Goal: Task Accomplishment & Management: Manage account settings

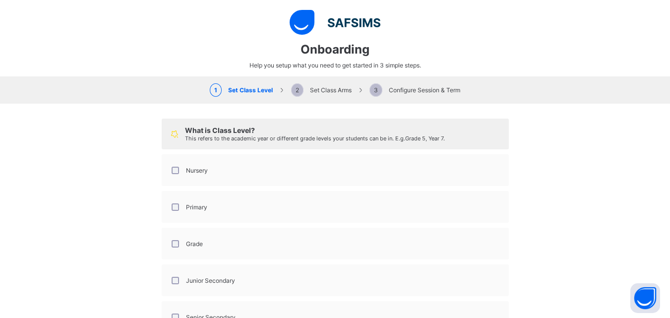
select select "**"
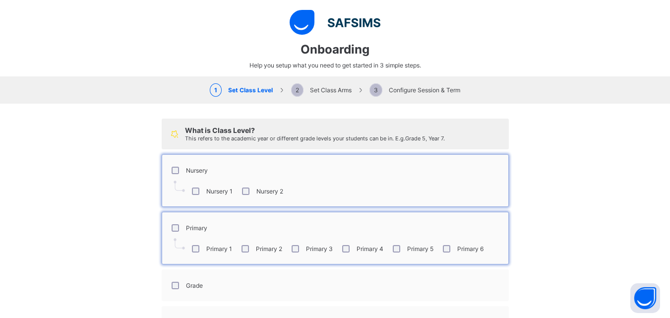
click at [422, 201] on div "What is Class Level? This refers to the academic year or different grade levels…" at bounding box center [335, 261] width 347 height 287
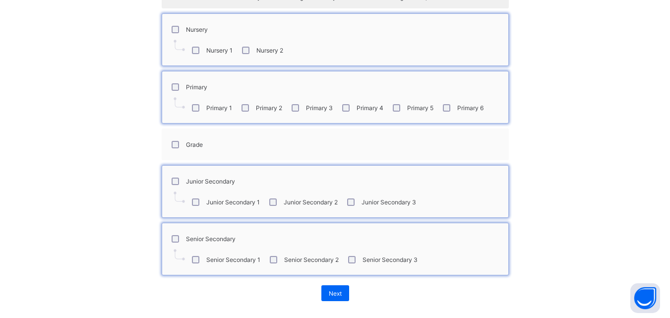
scroll to position [147, 0]
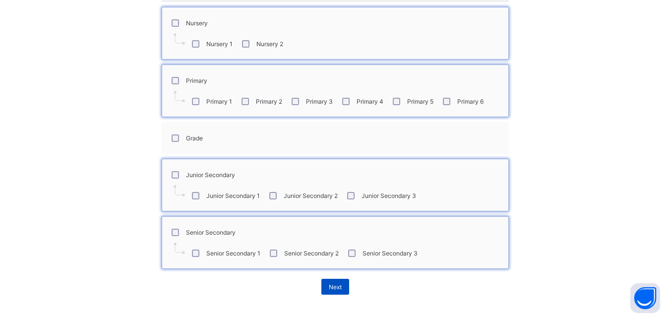
click at [338, 288] on div "Next" at bounding box center [335, 287] width 28 height 16
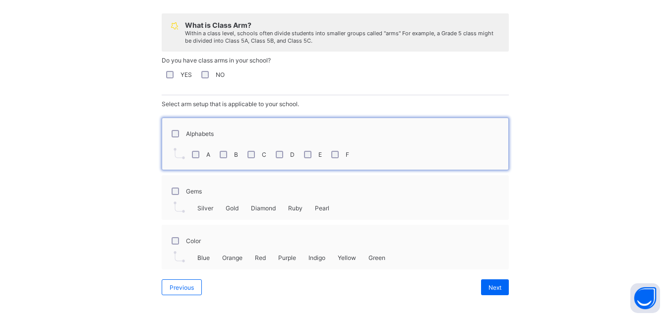
scroll to position [107, 0]
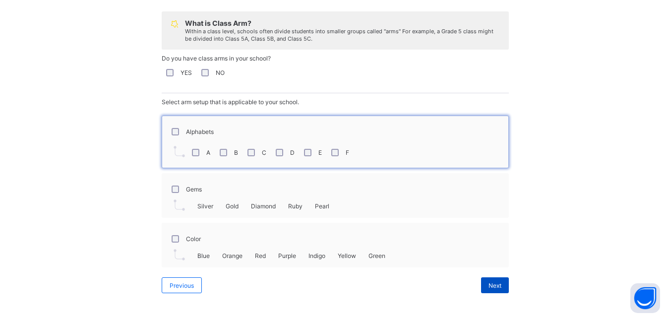
click at [488, 282] on span "Next" at bounding box center [494, 285] width 13 height 7
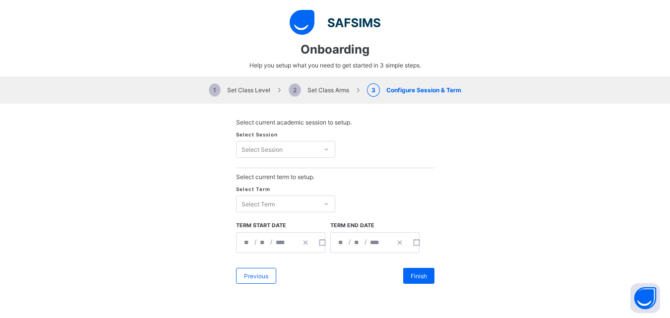
scroll to position [0, 0]
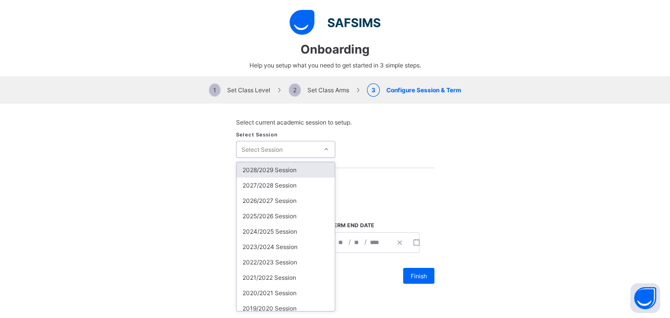
click at [323, 148] on icon at bounding box center [326, 149] width 6 height 10
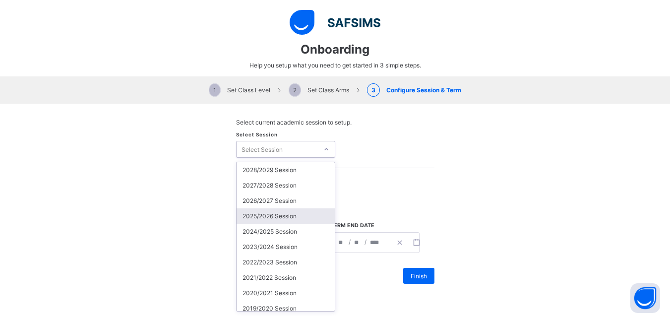
click at [291, 215] on div "2025/2026 Session" at bounding box center [285, 215] width 98 height 15
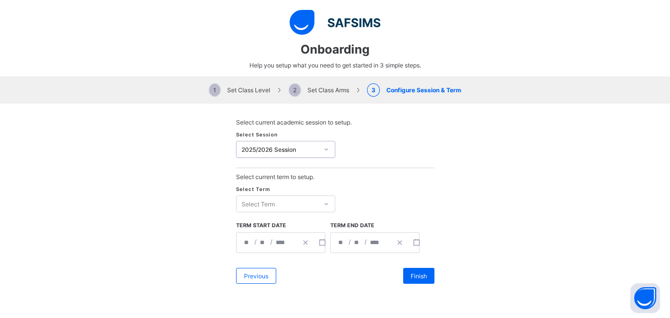
click at [275, 206] on div "Select Term" at bounding box center [276, 204] width 81 height 14
click at [255, 225] on div "First Term" at bounding box center [285, 224] width 98 height 15
click at [261, 245] on input "*" at bounding box center [263, 243] width 8 height 20
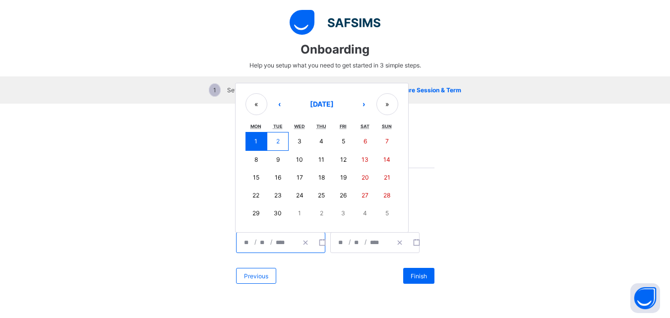
click at [250, 157] on button "8" at bounding box center [256, 160] width 22 height 18
type input "**********"
type input "*"
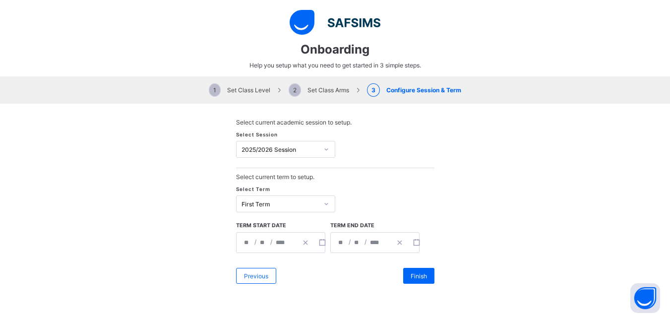
click at [340, 242] on input "*" at bounding box center [342, 243] width 8 height 20
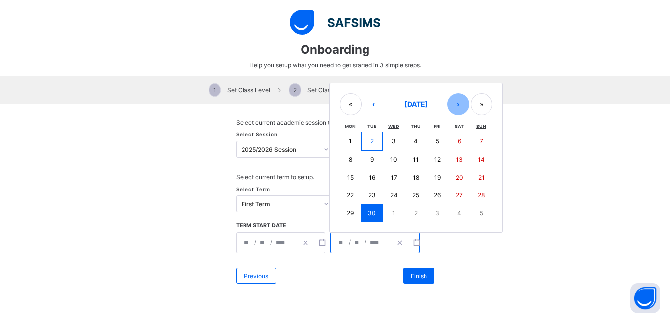
click at [451, 100] on button "›" at bounding box center [458, 104] width 22 height 22
click at [451, 100] on button "›" at bounding box center [458, 105] width 22 height 22
click at [432, 172] on button "19" at bounding box center [437, 178] width 22 height 18
type input "**********"
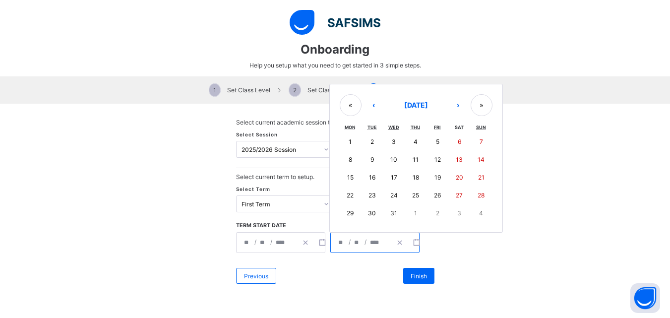
type input "**"
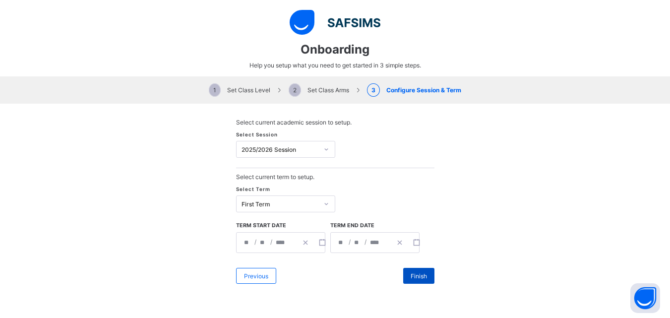
click at [411, 274] on span "Finish" at bounding box center [419, 275] width 16 height 7
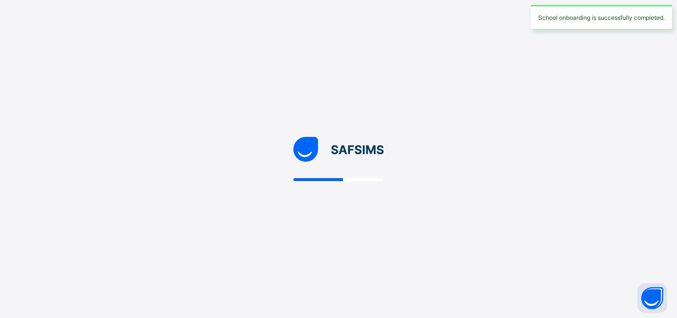
select select "**"
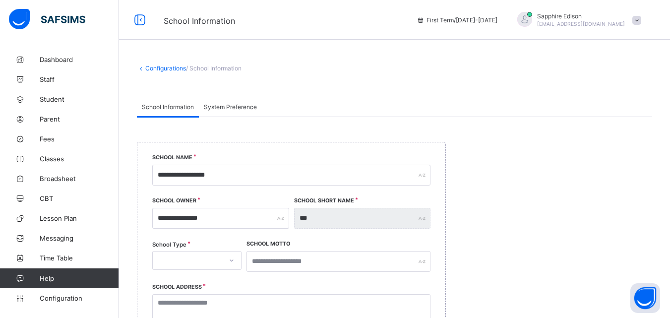
click at [231, 262] on icon at bounding box center [232, 260] width 6 height 10
click at [214, 282] on div "PRIVATE" at bounding box center [197, 281] width 88 height 15
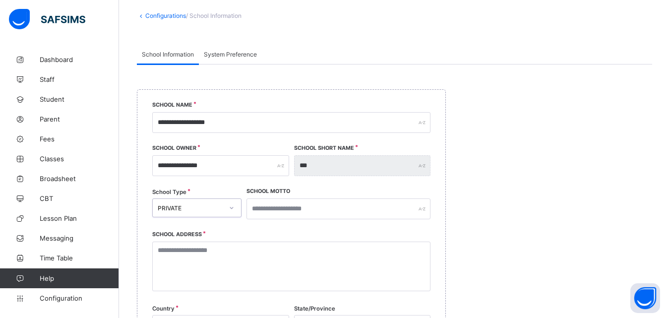
scroll to position [61, 0]
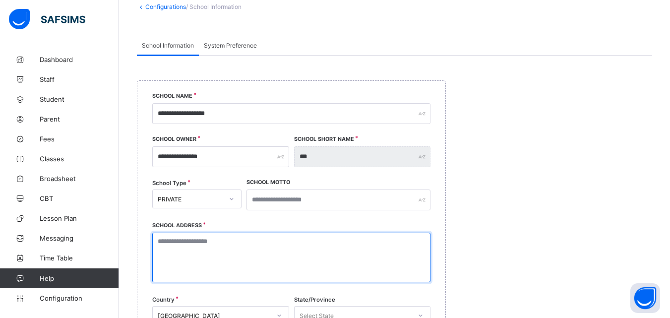
click at [244, 245] on textarea at bounding box center [291, 258] width 278 height 50
type textarea "**********"
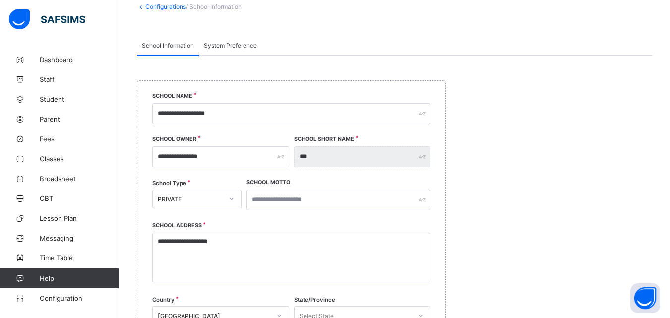
type input "*******"
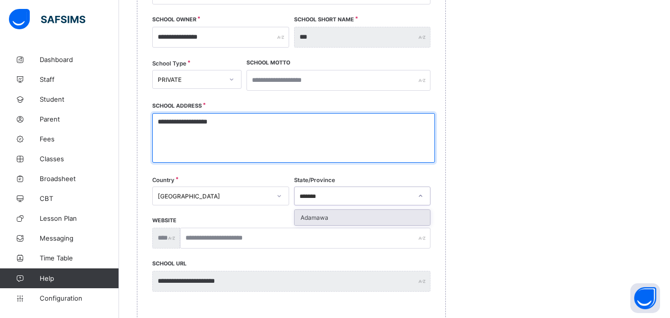
scroll to position [185, 0]
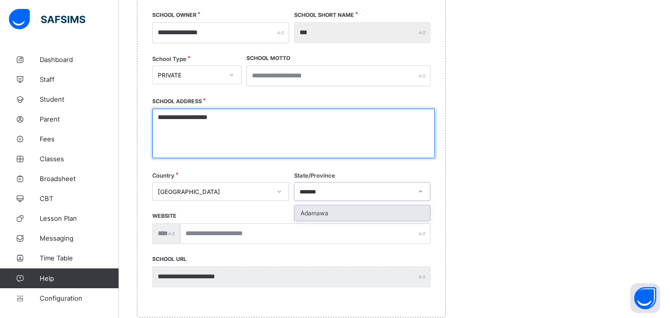
click at [351, 214] on div "Adamawa" at bounding box center [362, 212] width 136 height 15
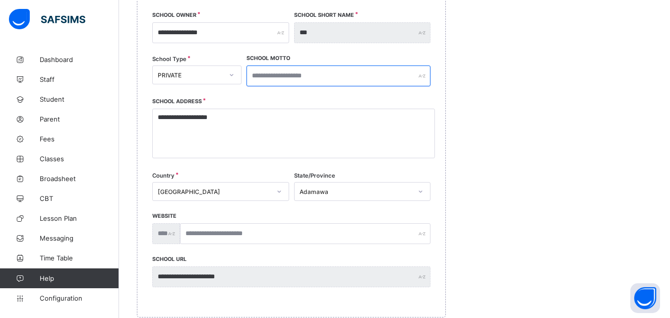
click at [334, 81] on input "text" at bounding box center [338, 75] width 184 height 21
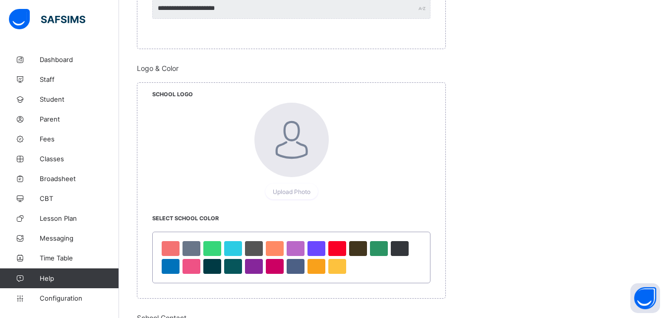
scroll to position [464, 0]
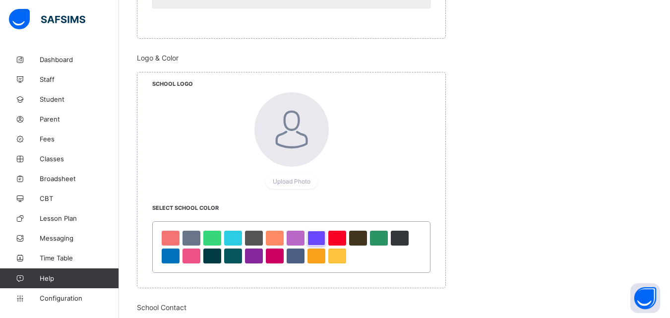
type input "**********"
click at [315, 238] on div at bounding box center [316, 238] width 18 height 15
click at [314, 250] on div at bounding box center [316, 255] width 18 height 15
click at [255, 253] on div at bounding box center [254, 255] width 18 height 15
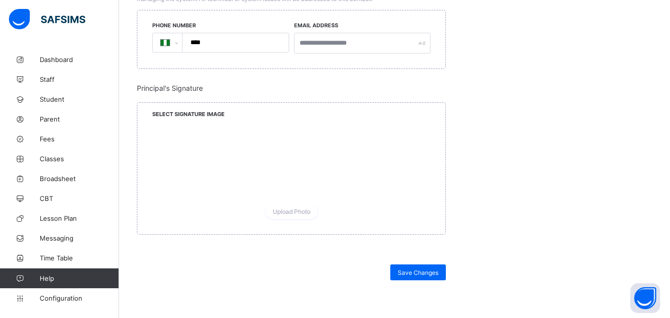
scroll to position [868, 0]
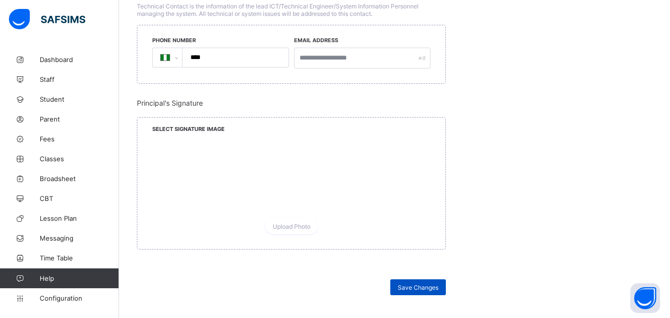
click at [424, 287] on span "Save Changes" at bounding box center [418, 287] width 41 height 7
click at [66, 102] on span "Student" at bounding box center [79, 99] width 79 height 8
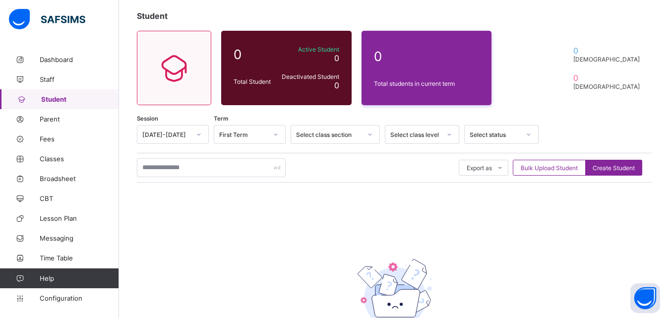
scroll to position [58, 0]
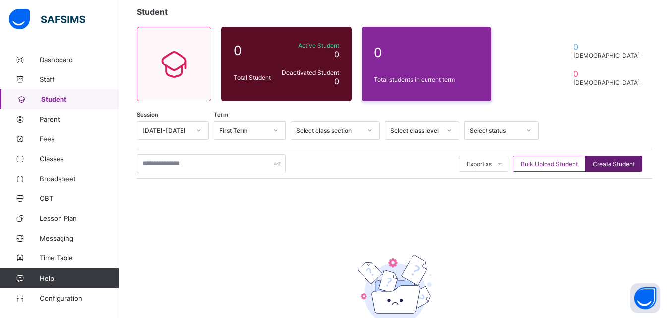
click at [610, 165] on span "Create Student" at bounding box center [613, 163] width 42 height 7
select select "**"
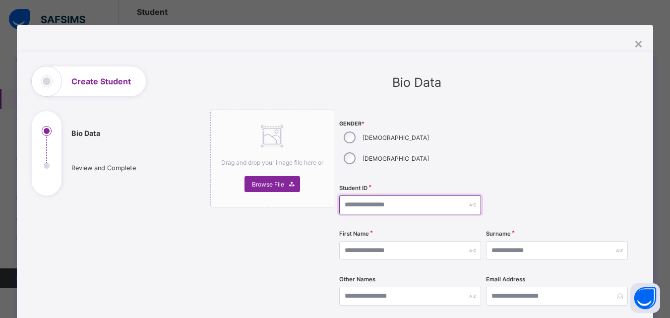
click at [367, 195] on input "text" at bounding box center [410, 204] width 142 height 19
type input "********"
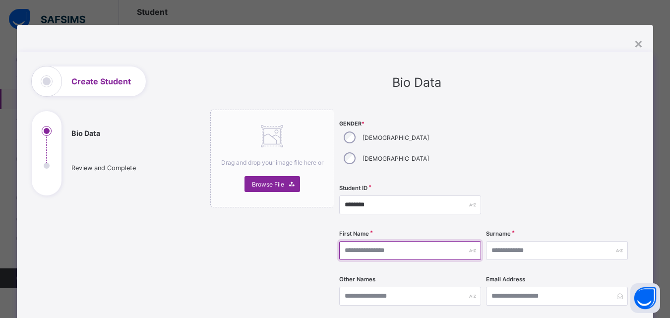
click at [362, 241] on input "text" at bounding box center [410, 250] width 142 height 19
type input "***"
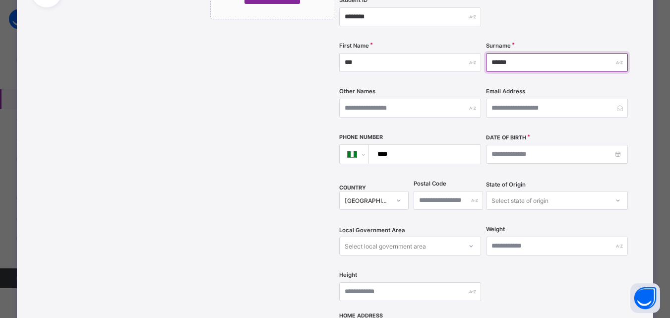
scroll to position [187, 0]
type input "******"
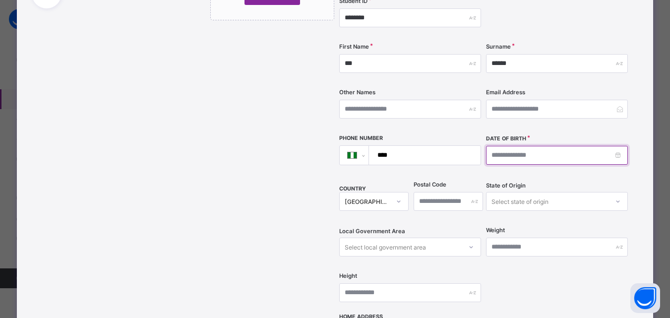
click at [499, 146] on input at bounding box center [557, 155] width 142 height 19
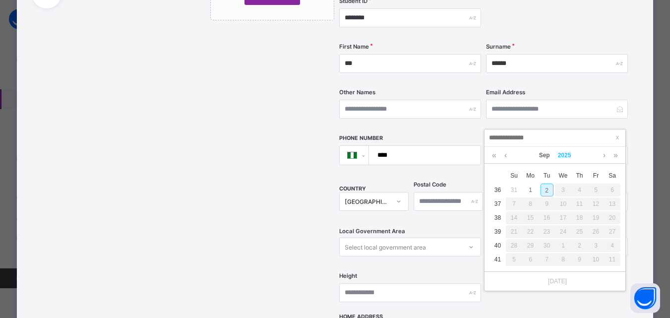
click at [562, 154] on link "2025" at bounding box center [564, 155] width 21 height 17
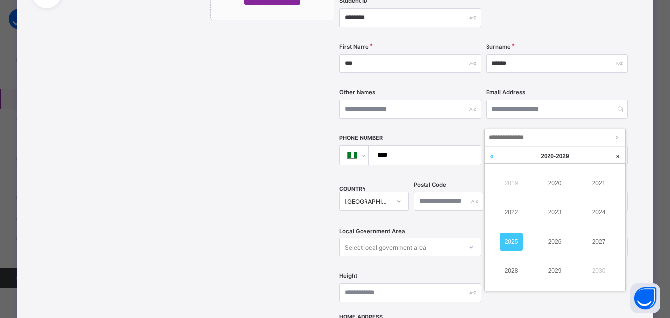
click at [493, 157] on link at bounding box center [491, 156] width 15 height 19
click at [592, 207] on link "2014" at bounding box center [598, 212] width 23 height 18
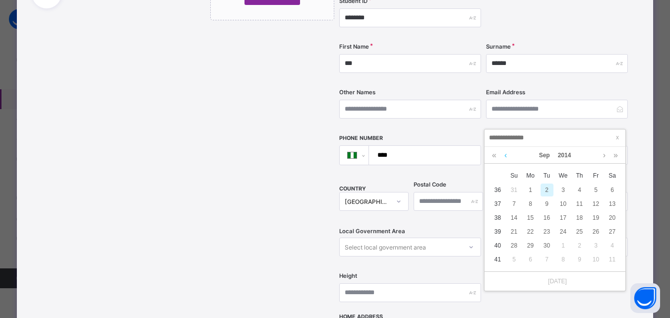
click at [505, 156] on link at bounding box center [505, 155] width 7 height 17
click at [547, 202] on div "8" at bounding box center [546, 203] width 13 height 13
type input "**********"
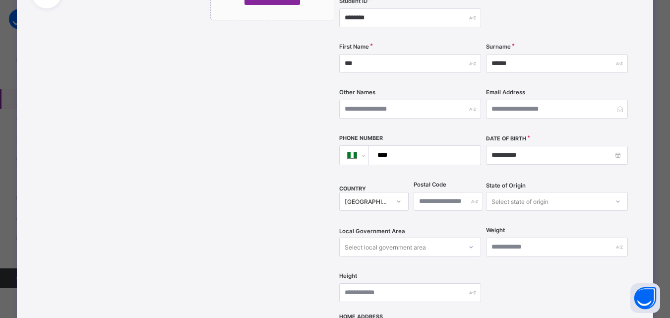
click at [565, 192] on div "Select state of origin" at bounding box center [557, 201] width 142 height 19
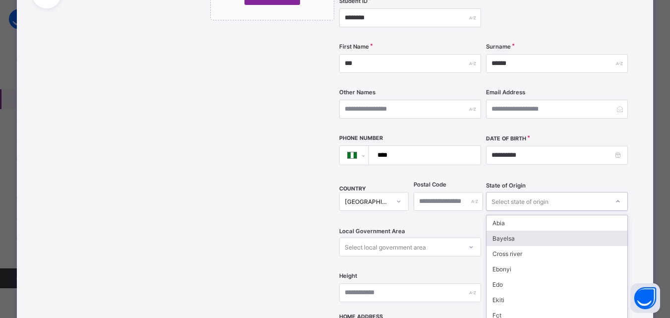
scroll to position [217, 0]
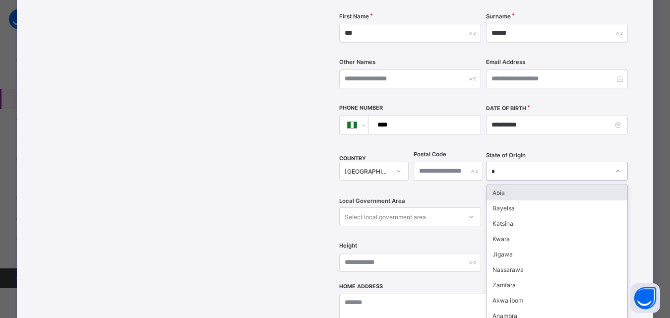
type input "**"
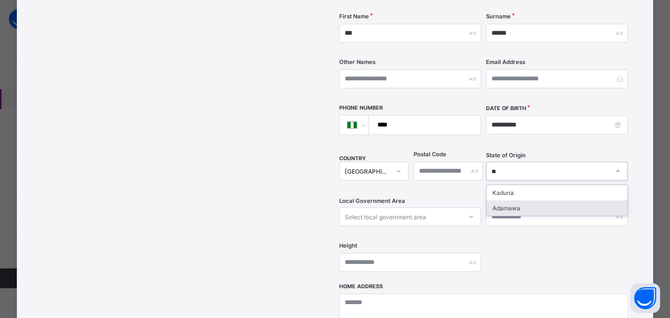
click at [521, 200] on div "Adamawa" at bounding box center [556, 207] width 141 height 15
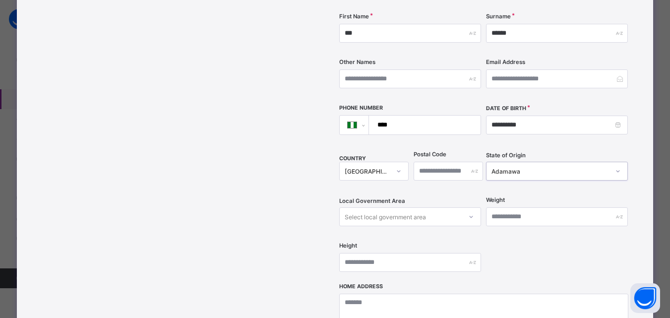
click at [469, 207] on div "Select local government area" at bounding box center [410, 216] width 142 height 19
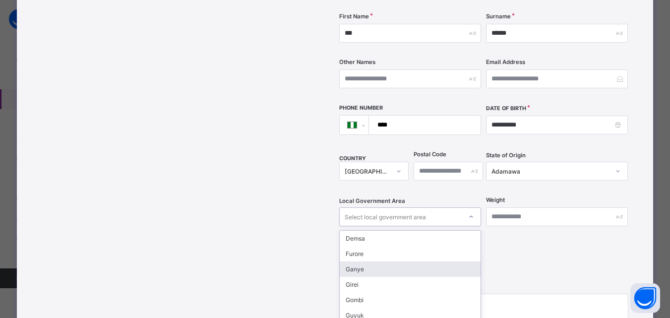
scroll to position [263, 0]
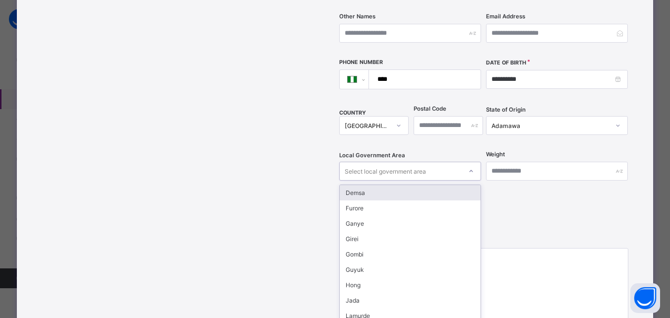
click at [416, 185] on div "Demsa" at bounding box center [410, 192] width 141 height 15
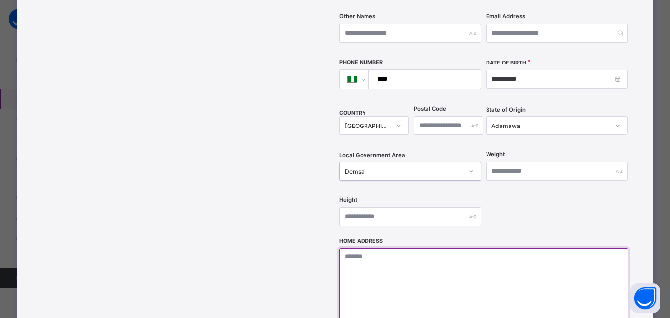
click at [449, 248] on textarea at bounding box center [483, 297] width 289 height 99
type textarea "**********"
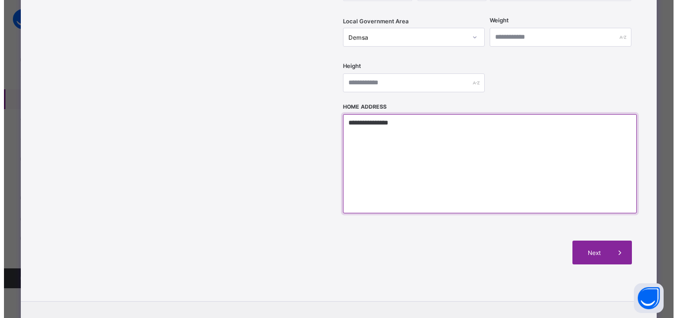
scroll to position [402, 0]
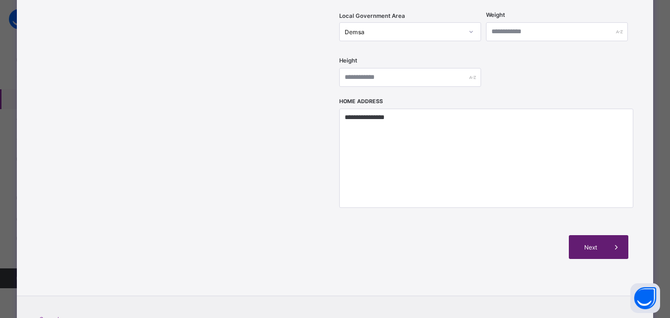
click at [609, 235] on span at bounding box center [616, 247] width 24 height 24
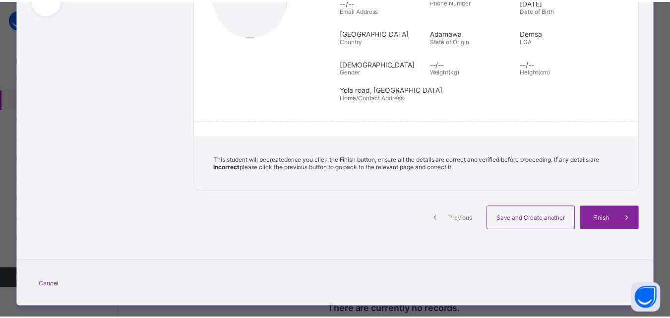
scroll to position [181, 0]
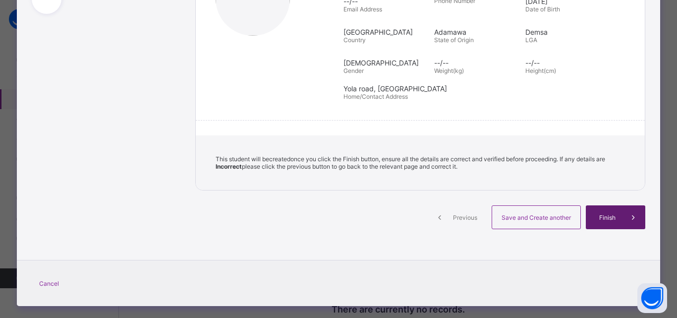
click at [600, 214] on span "Finish" at bounding box center [607, 217] width 28 height 7
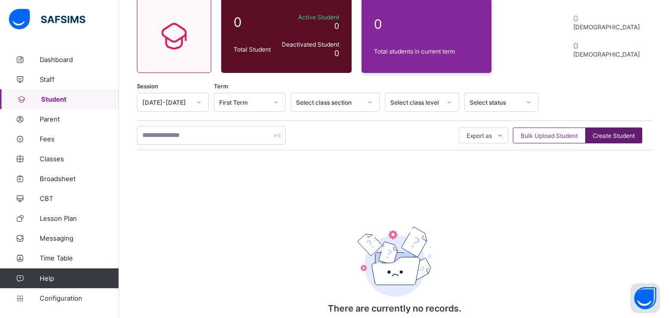
click at [607, 133] on span "Create Student" at bounding box center [613, 135] width 42 height 7
select select "**"
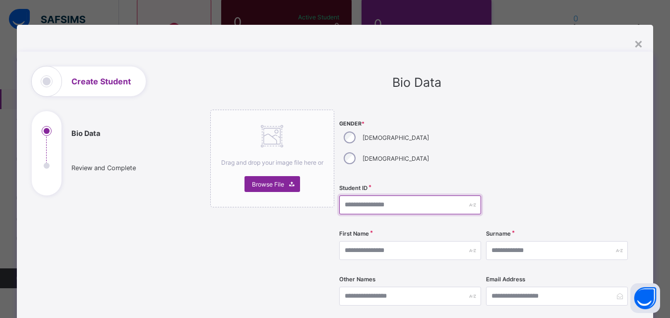
click at [378, 195] on input "text" at bounding box center [410, 204] width 142 height 19
type input "********"
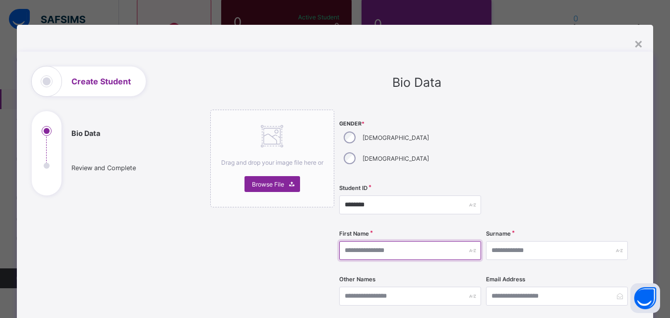
click at [356, 241] on input "text" at bounding box center [410, 250] width 142 height 19
type input "*******"
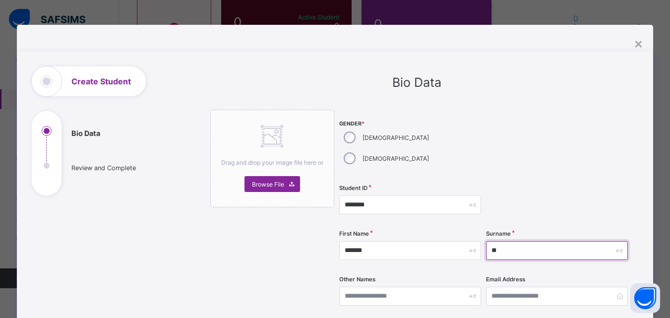
type input "*"
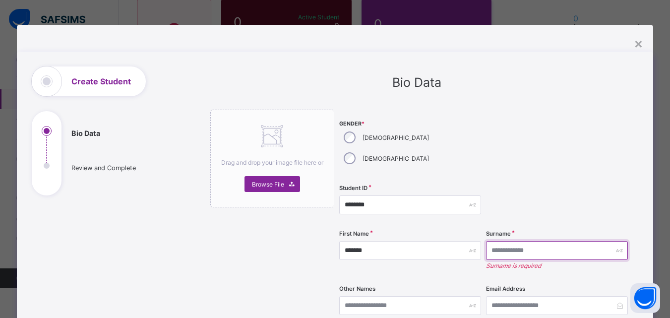
type input "*"
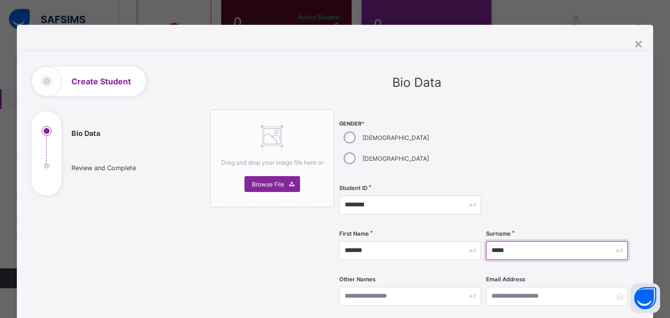
type input "*****"
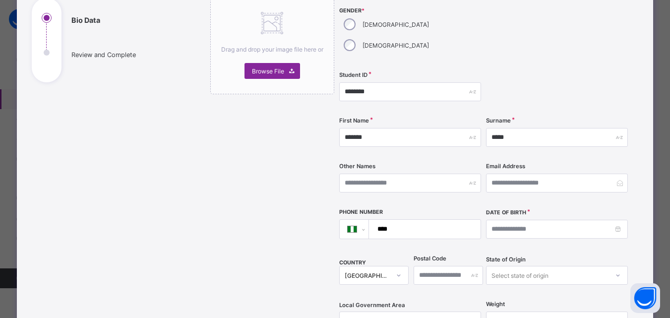
scroll to position [131, 0]
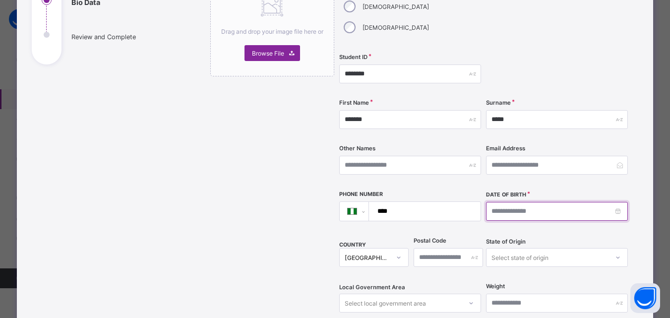
click at [514, 202] on input at bounding box center [557, 211] width 142 height 19
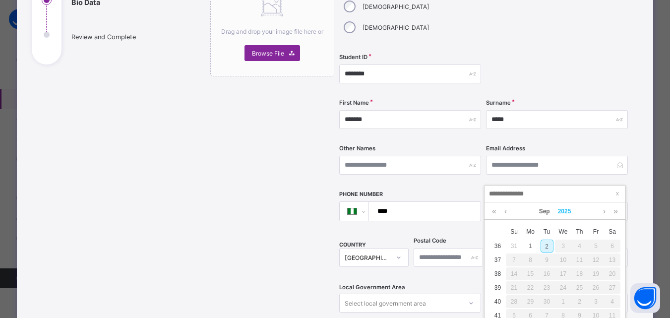
click at [563, 208] on link "2025" at bounding box center [564, 211] width 21 height 17
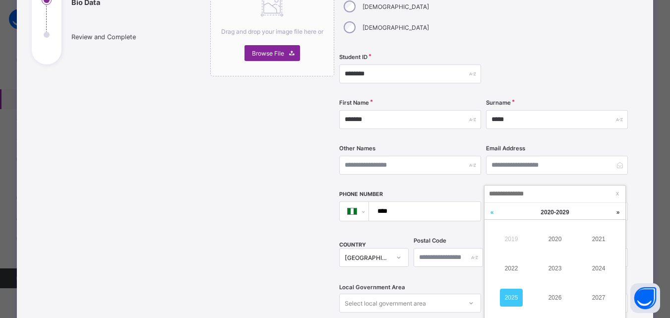
click at [492, 213] on link at bounding box center [491, 212] width 15 height 19
click at [554, 269] on link "2013" at bounding box center [554, 268] width 23 height 18
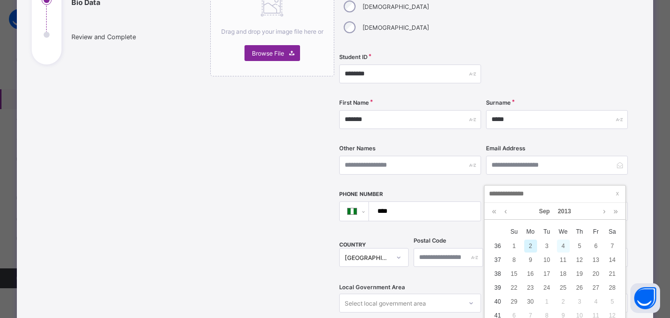
click at [565, 244] on div "4" at bounding box center [563, 245] width 13 height 13
type input "**********"
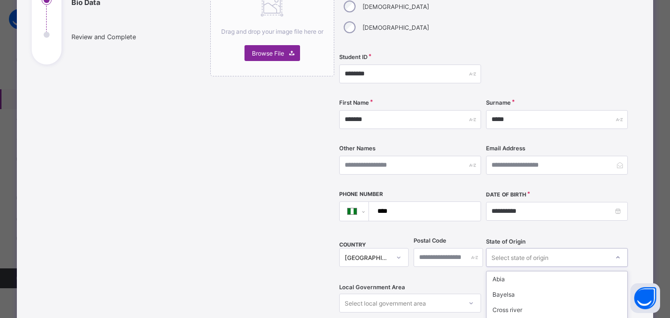
click at [566, 248] on div "option Edo focused, 5 of 37. 37 results available. Use Up and Down to choose op…" at bounding box center [557, 257] width 142 height 19
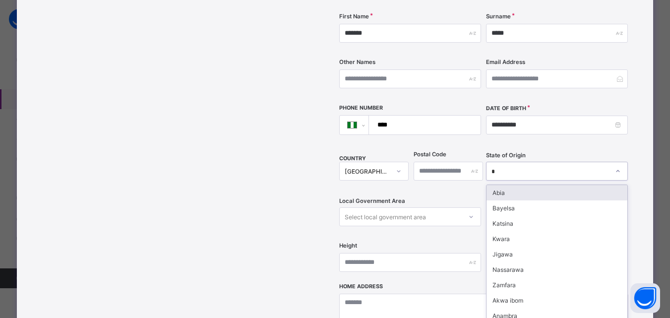
type input "**"
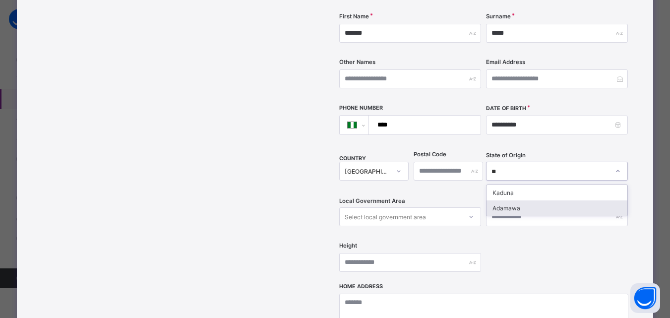
click at [518, 200] on div "Adamawa" at bounding box center [556, 207] width 141 height 15
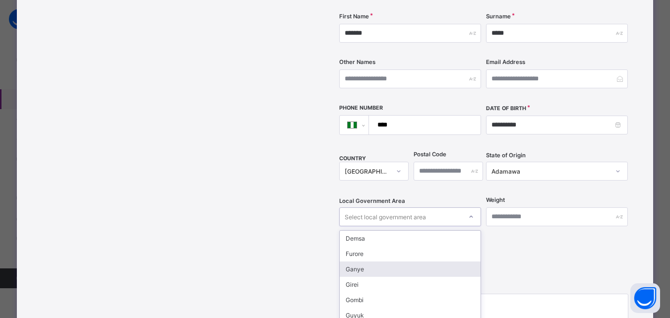
click at [455, 207] on div "option Ganye focused, 3 of 21. 21 results available. Use Up and Down to choose …" at bounding box center [410, 216] width 142 height 19
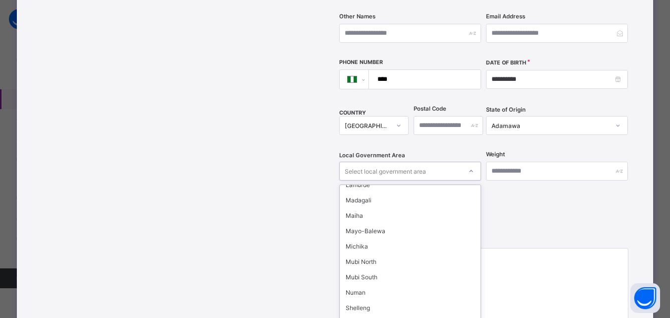
scroll to position [135, 0]
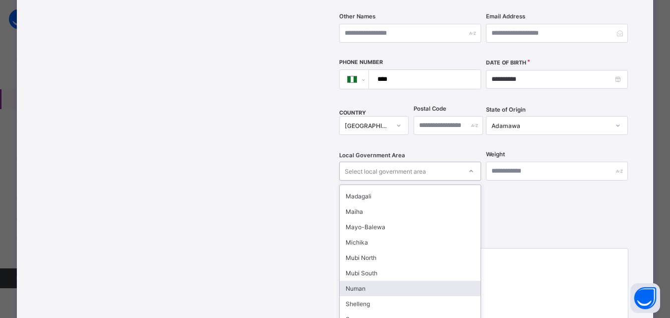
click at [421, 281] on div "Numan" at bounding box center [410, 288] width 141 height 15
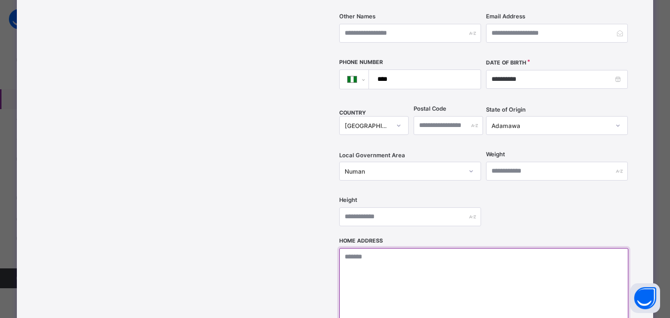
click at [508, 248] on textarea at bounding box center [483, 297] width 289 height 99
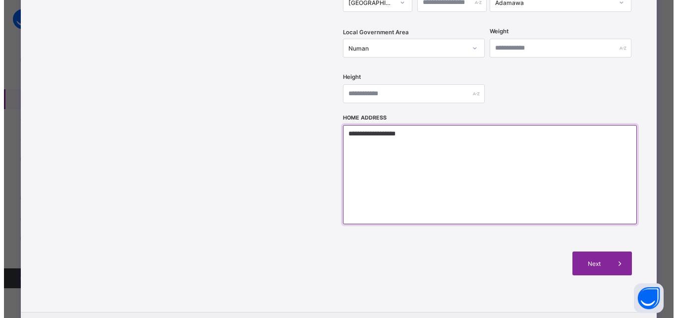
scroll to position [415, 0]
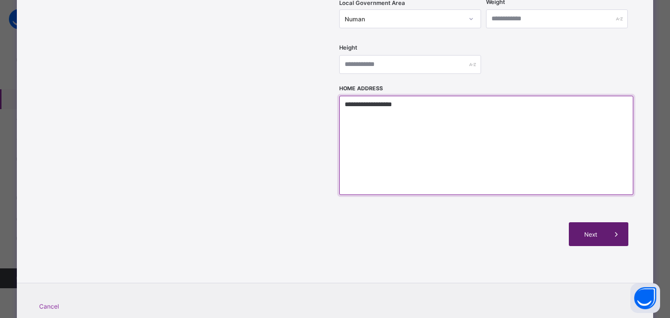
type textarea "**********"
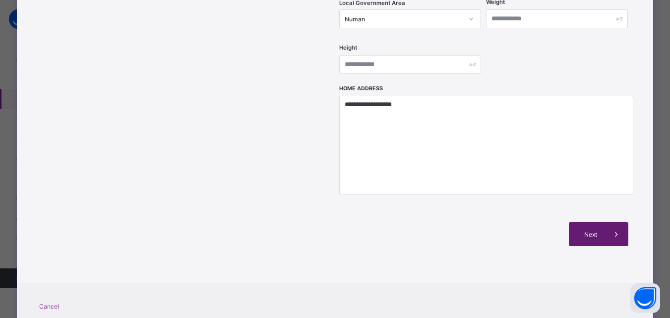
click at [597, 222] on div "Next" at bounding box center [598, 234] width 59 height 24
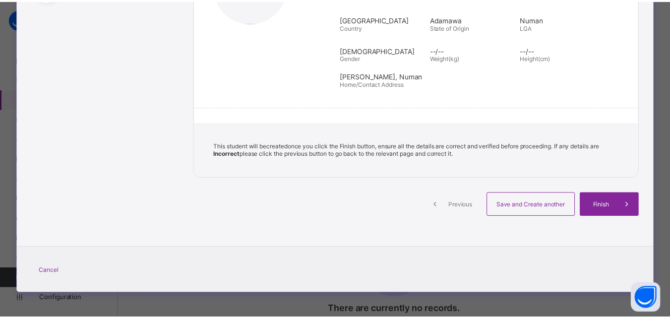
scroll to position [194, 0]
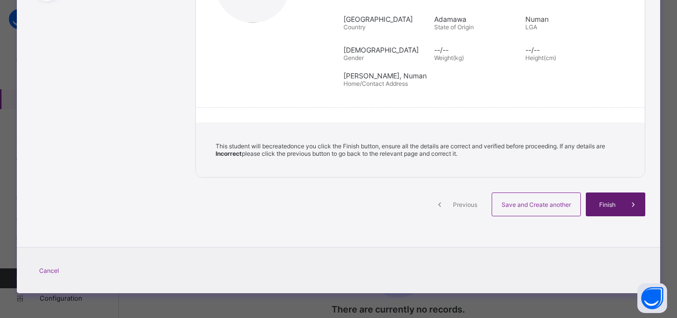
click at [622, 205] on span at bounding box center [634, 204] width 24 height 24
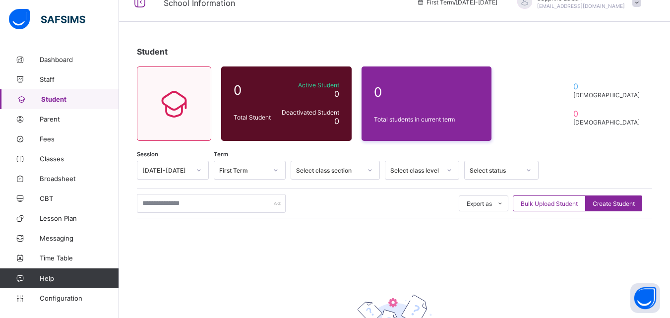
scroll to position [0, 0]
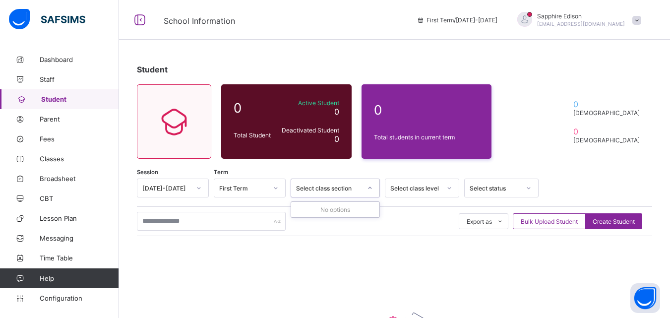
click at [375, 190] on div at bounding box center [369, 188] width 17 height 16
click at [92, 158] on span "Classes" at bounding box center [79, 159] width 79 height 8
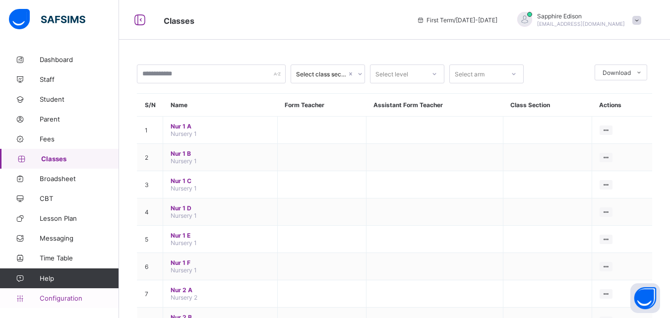
click at [59, 298] on span "Configuration" at bounding box center [79, 298] width 79 height 8
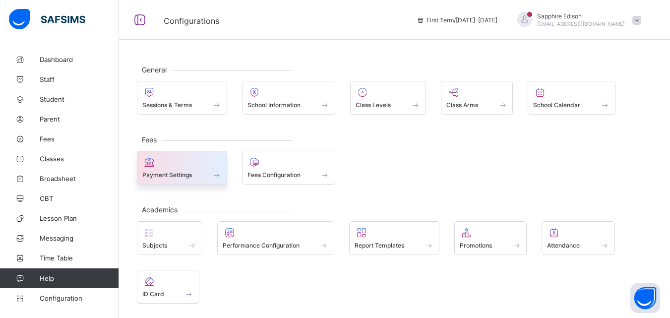
click at [216, 174] on span at bounding box center [217, 175] width 10 height 8
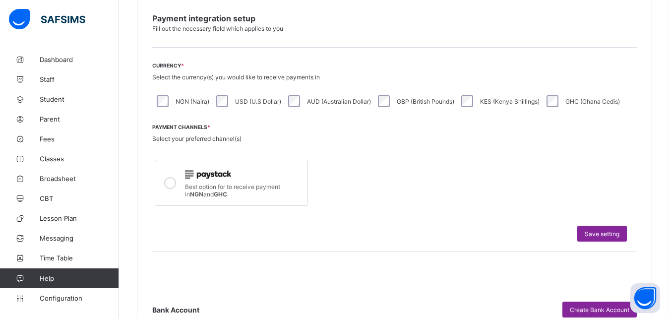
scroll to position [258, 0]
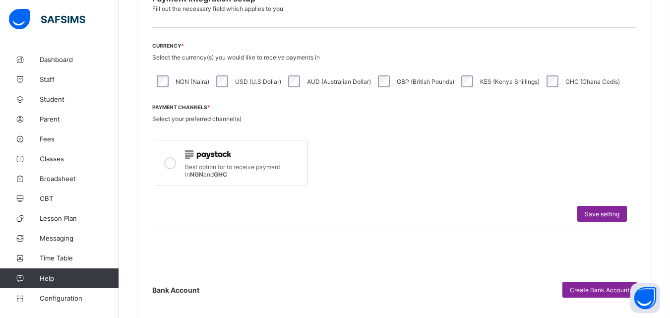
click at [361, 154] on div "Best option for to receive payment in NGN and GHC" at bounding box center [394, 162] width 484 height 51
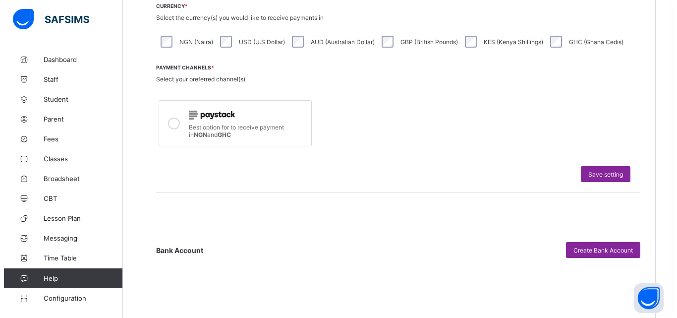
scroll to position [317, 0]
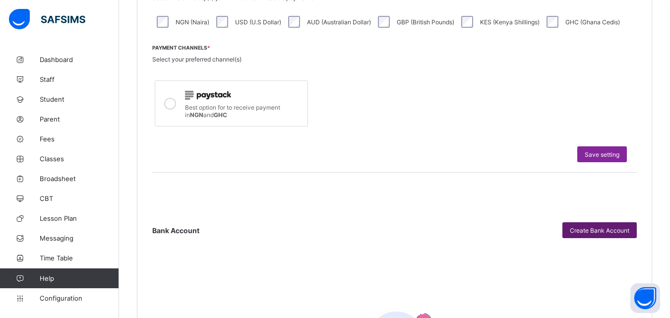
click at [580, 225] on div "Create Bank Account" at bounding box center [599, 230] width 74 height 16
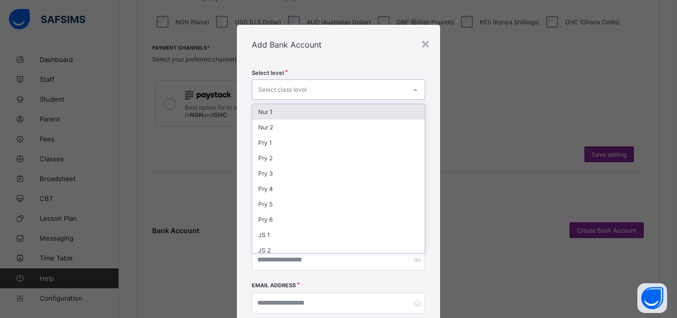
click at [379, 90] on div "Select class level" at bounding box center [329, 89] width 154 height 19
click at [321, 112] on div "Nur 1" at bounding box center [338, 111] width 173 height 15
click at [289, 115] on div "Nur 2" at bounding box center [338, 113] width 173 height 15
click at [282, 114] on div "Pry 1" at bounding box center [338, 113] width 173 height 15
click at [282, 115] on div "Pry 2" at bounding box center [338, 113] width 173 height 15
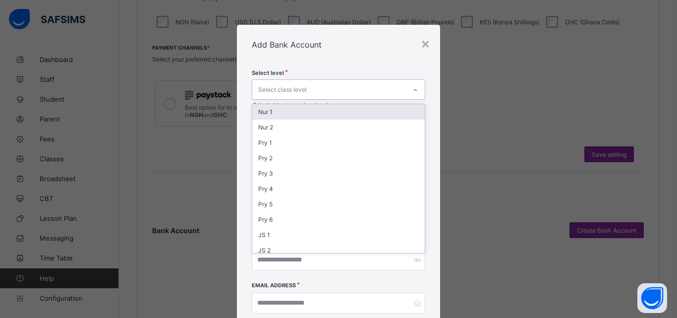
click at [399, 94] on div "Select class level" at bounding box center [329, 89] width 154 height 19
click at [331, 116] on div "Nur 1" at bounding box center [338, 111] width 173 height 15
click at [283, 113] on div "Nur 2" at bounding box center [338, 113] width 173 height 15
click at [274, 113] on div "Pry 1" at bounding box center [338, 113] width 173 height 15
click at [269, 120] on div "Pry 2" at bounding box center [338, 113] width 173 height 15
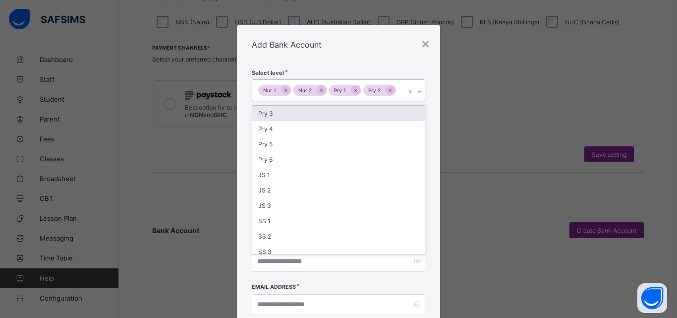
click at [270, 116] on div "Pry 3" at bounding box center [338, 113] width 173 height 15
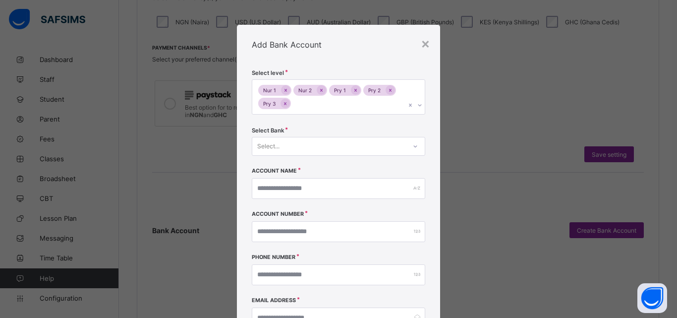
click at [426, 121] on div "Select level Nur 1 Nur 2 Pry 1 Pry 2 Pry 3 Select Bank Select... Account Name A…" at bounding box center [338, 215] width 203 height 302
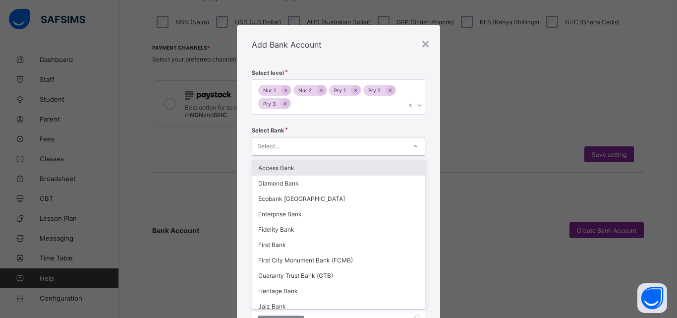
click at [397, 149] on div "Select..." at bounding box center [329, 146] width 154 height 14
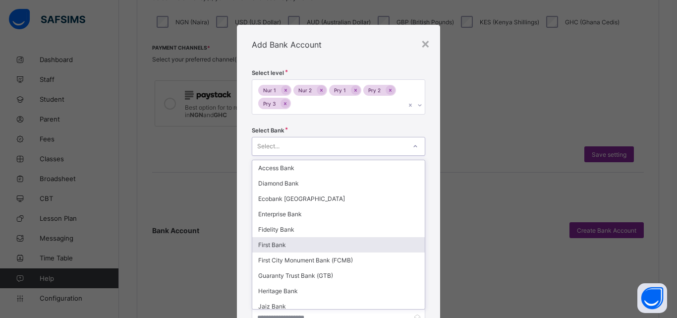
click at [322, 242] on div "First Bank" at bounding box center [338, 244] width 173 height 15
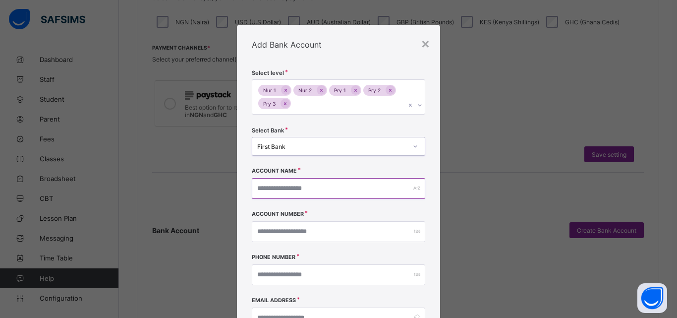
click at [323, 189] on input "text" at bounding box center [339, 188] width 174 height 21
type input "**********"
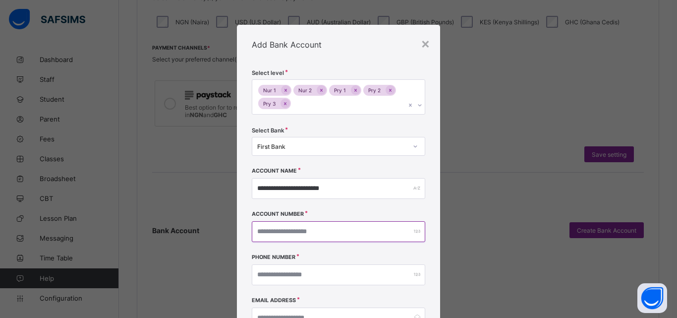
click at [279, 229] on input "number" at bounding box center [339, 231] width 174 height 21
type input "**********"
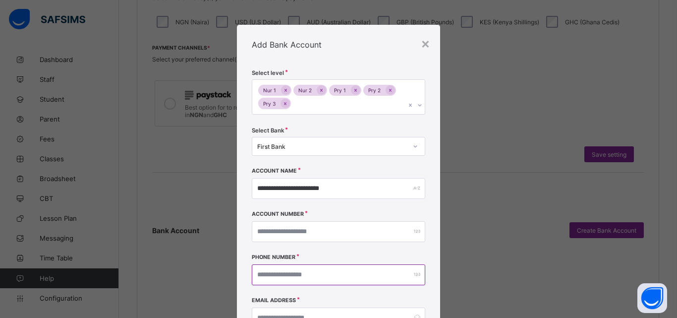
click at [324, 275] on input "number" at bounding box center [339, 274] width 174 height 21
click at [413, 276] on div at bounding box center [339, 274] width 174 height 21
click at [375, 282] on input "number" at bounding box center [339, 274] width 174 height 21
type input "**********"
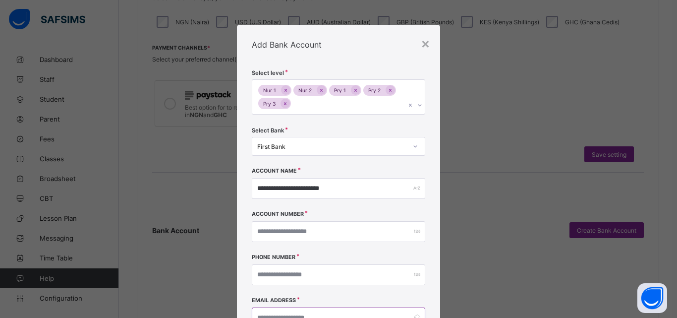
click at [378, 309] on input "email" at bounding box center [339, 317] width 174 height 21
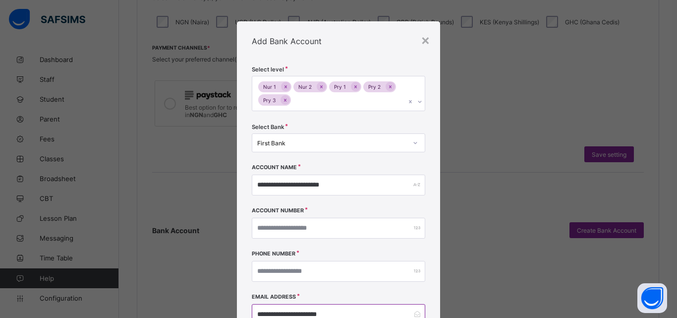
type input "**********"
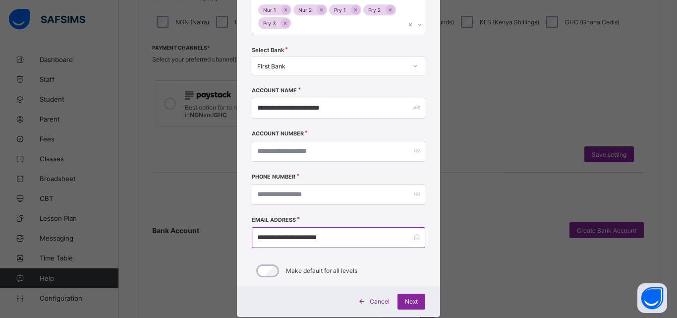
scroll to position [83, 0]
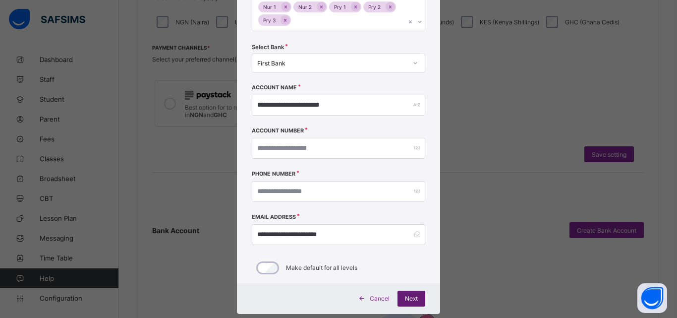
click at [411, 297] on span "Next" at bounding box center [411, 297] width 13 height 7
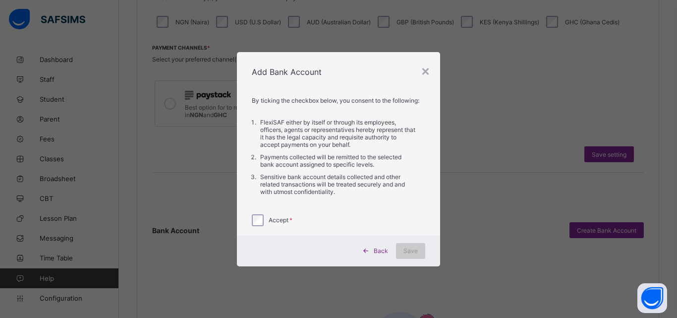
scroll to position [0, 0]
click at [412, 246] on div "Save" at bounding box center [410, 251] width 29 height 16
click at [380, 249] on span "Back" at bounding box center [381, 250] width 14 height 7
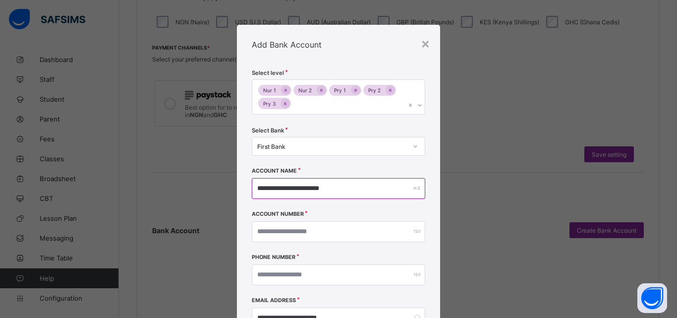
drag, startPoint x: 353, startPoint y: 189, endPoint x: 255, endPoint y: 186, distance: 98.2
click at [255, 186] on input "**********" at bounding box center [339, 188] width 174 height 21
type input "**********"
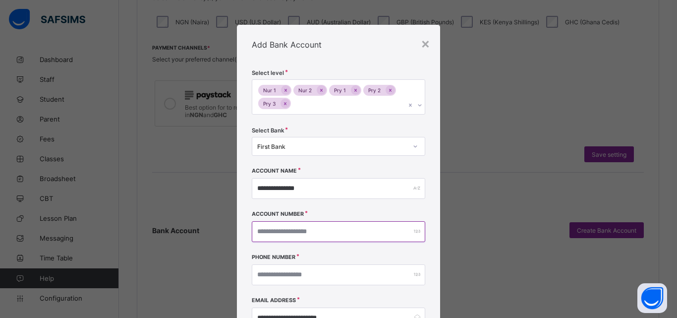
drag, startPoint x: 294, startPoint y: 229, endPoint x: 255, endPoint y: 232, distance: 39.8
click at [255, 232] on input "**********" at bounding box center [339, 231] width 174 height 21
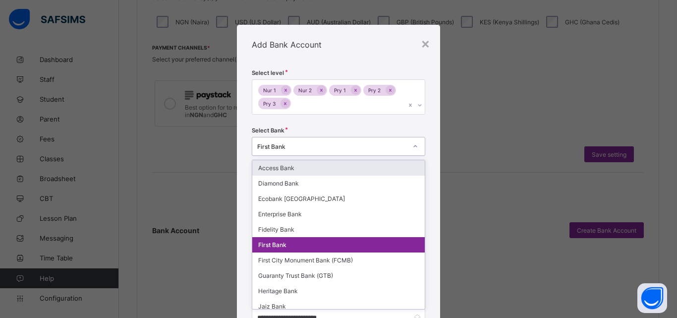
click at [318, 147] on div "First Bank" at bounding box center [332, 145] width 150 height 7
click at [302, 167] on div "Access Bank" at bounding box center [338, 167] width 173 height 15
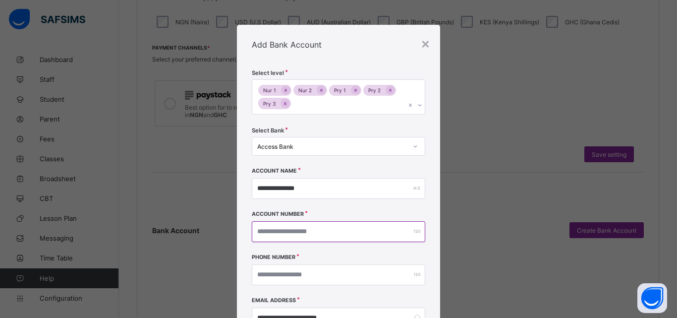
drag, startPoint x: 301, startPoint y: 233, endPoint x: 247, endPoint y: 234, distance: 54.0
click at [247, 234] on div "**********" at bounding box center [338, 215] width 203 height 302
click at [296, 230] on input "**********" at bounding box center [339, 231] width 174 height 21
drag, startPoint x: 296, startPoint y: 230, endPoint x: 246, endPoint y: 231, distance: 49.6
click at [246, 231] on div "**********" at bounding box center [338, 215] width 203 height 302
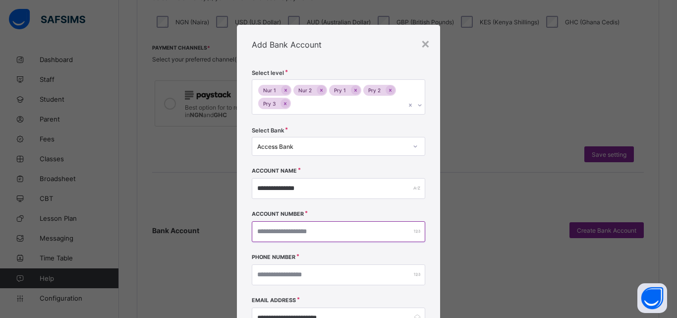
type input "**********"
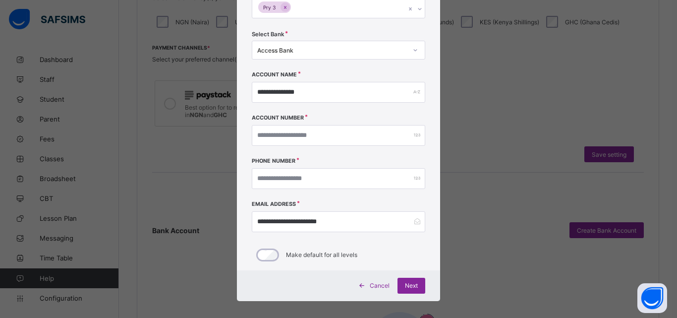
scroll to position [104, 0]
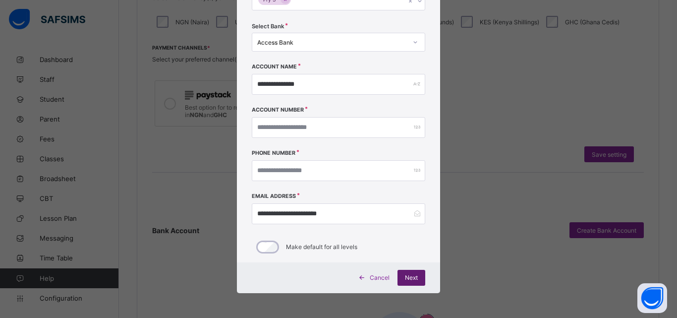
click at [412, 278] on span "Next" at bounding box center [411, 277] width 13 height 7
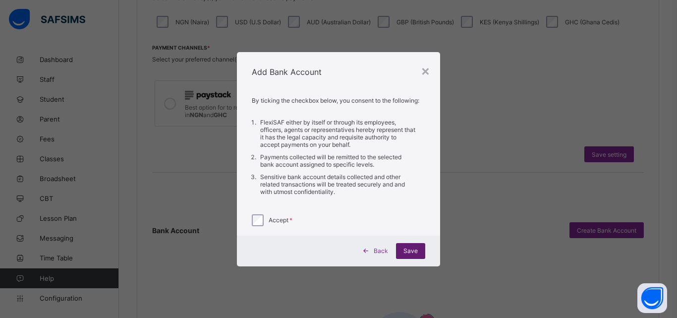
scroll to position [0, 0]
click at [410, 250] on span "Save" at bounding box center [411, 250] width 14 height 7
click at [378, 248] on span "Back" at bounding box center [381, 250] width 14 height 7
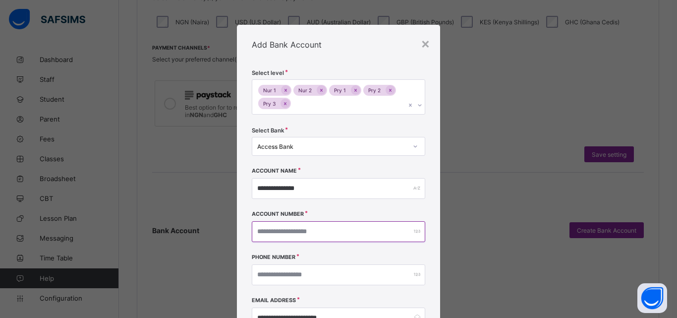
click at [299, 230] on input "**********" at bounding box center [339, 231] width 174 height 21
drag, startPoint x: 299, startPoint y: 230, endPoint x: 262, endPoint y: 229, distance: 37.2
click at [262, 229] on input "**********" at bounding box center [339, 231] width 174 height 21
type input "**********"
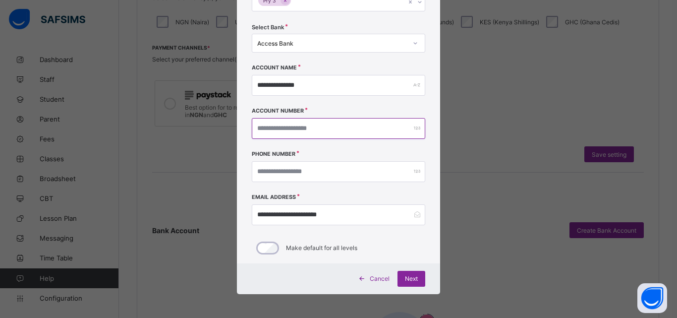
scroll to position [104, 0]
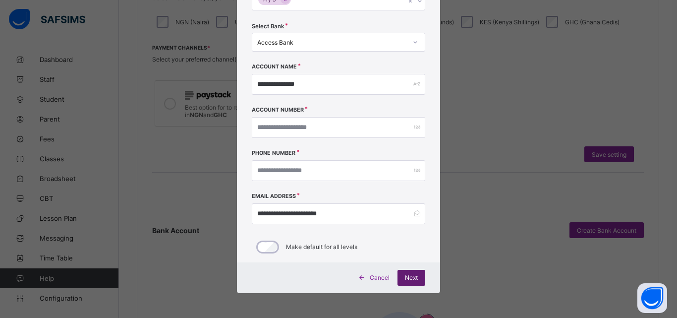
click at [407, 276] on span "Next" at bounding box center [411, 277] width 13 height 7
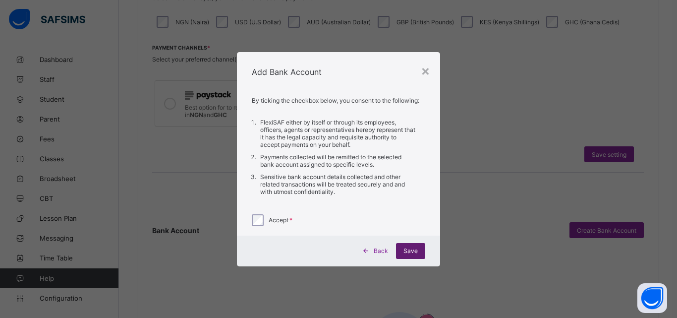
click at [407, 252] on span "Save" at bounding box center [411, 250] width 14 height 7
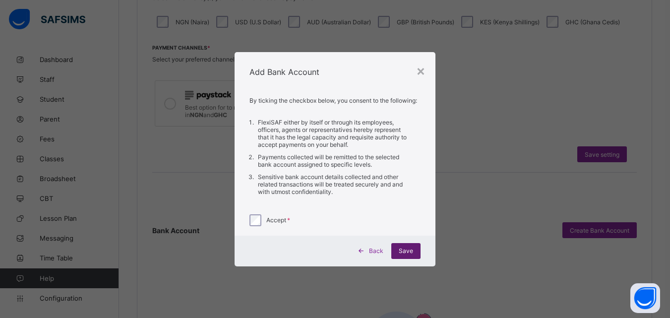
click at [407, 252] on span "Save" at bounding box center [406, 250] width 14 height 7
click at [373, 248] on span "Back" at bounding box center [376, 250] width 14 height 7
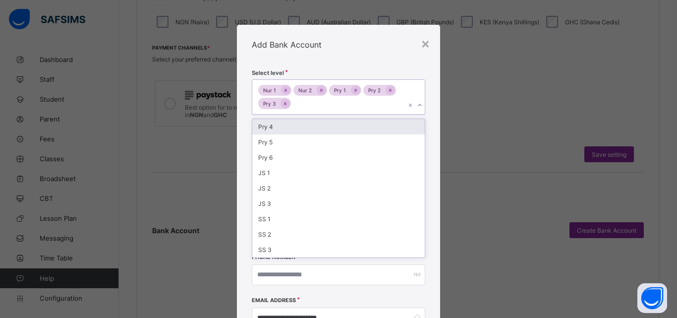
click at [418, 103] on icon at bounding box center [420, 105] width 6 height 10
click at [319, 129] on div "Pry 4" at bounding box center [338, 126] width 173 height 15
click at [319, 129] on div "Pry 5" at bounding box center [338, 126] width 173 height 15
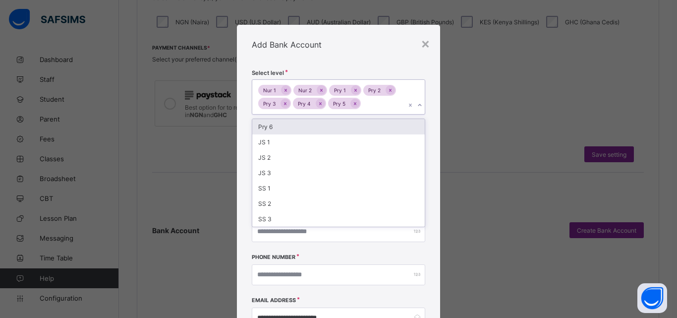
click at [319, 129] on div "Pry 6" at bounding box center [338, 126] width 173 height 15
click at [319, 129] on div "JS 1" at bounding box center [338, 126] width 173 height 15
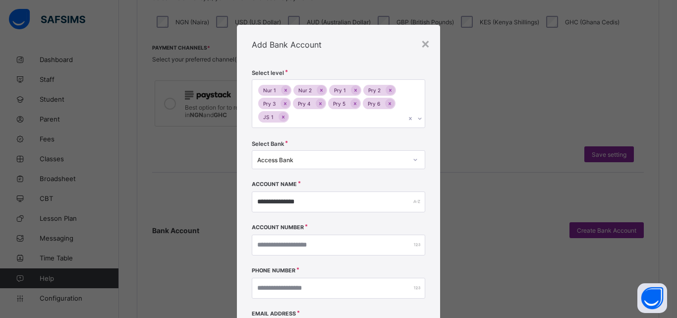
click at [319, 129] on div "Select level Nur 1 Nur 2 Pry 1 Pry 2 Pry 3 Pry 4 Pry 5 Pry 6 JS 1" at bounding box center [339, 104] width 174 height 71
click at [419, 118] on icon at bounding box center [420, 119] width 6 height 10
click at [378, 115] on div "Nur 1 Nur 2 Pry 1 Pry 2 Pry 3 Pry 4 Pry 5 Pry 6 JS 1" at bounding box center [329, 104] width 154 height 48
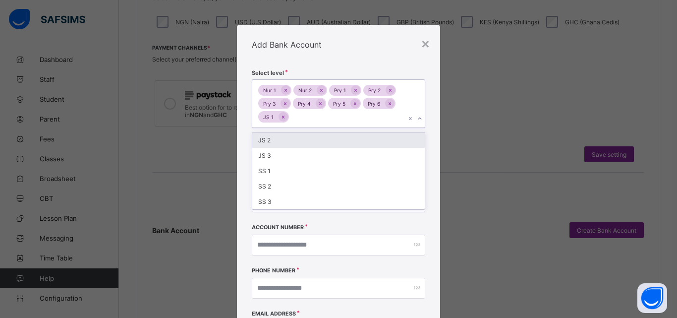
click at [378, 115] on div "Nur 1 Nur 2 Pry 1 Pry 2 Pry 3 Pry 4 Pry 5 Pry 6 JS 1" at bounding box center [329, 104] width 154 height 48
click at [325, 138] on div "JS 2" at bounding box center [338, 139] width 173 height 15
click at [325, 138] on div "JS 3" at bounding box center [338, 139] width 173 height 15
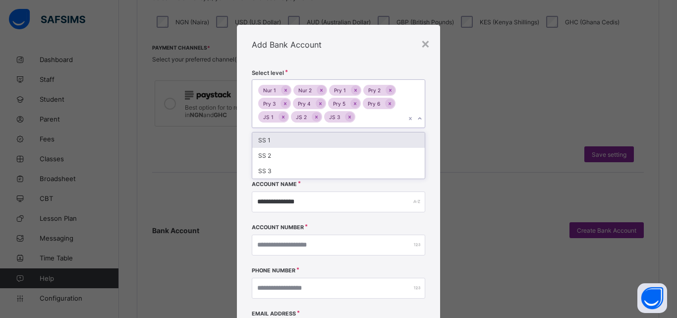
click at [325, 138] on div "SS 1" at bounding box center [338, 139] width 173 height 15
click at [325, 138] on div "SS 2" at bounding box center [338, 139] width 173 height 15
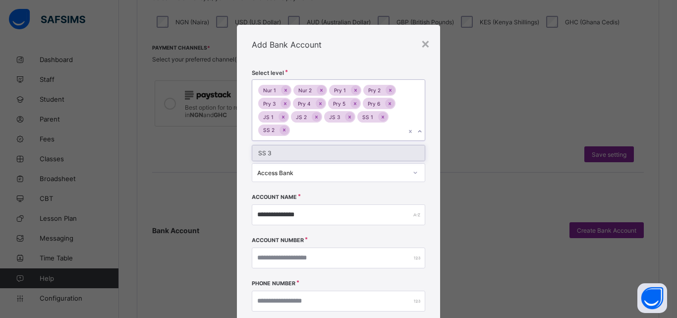
click at [322, 149] on div "SS 3" at bounding box center [338, 152] width 173 height 15
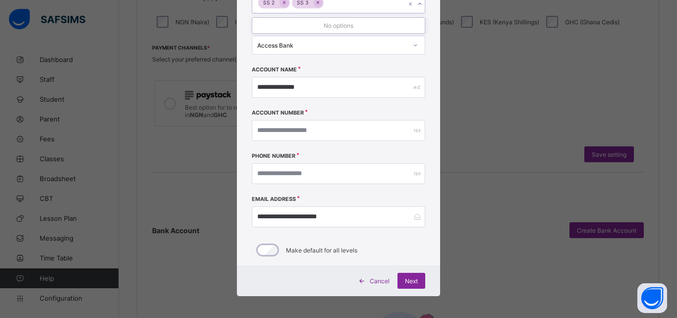
scroll to position [130, 0]
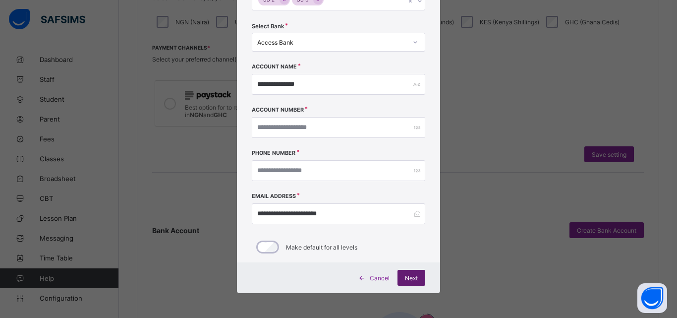
click at [412, 278] on span "Next" at bounding box center [411, 277] width 13 height 7
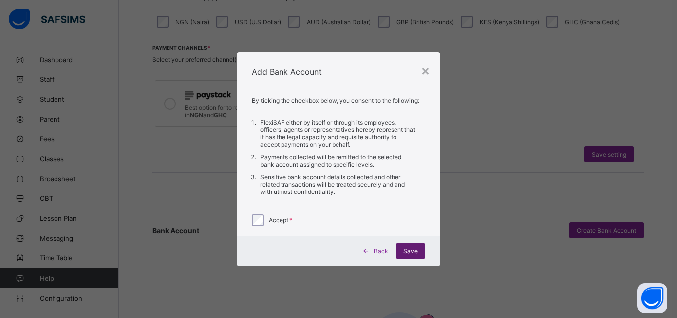
scroll to position [0, 0]
click at [414, 249] on span "Save" at bounding box center [411, 250] width 14 height 7
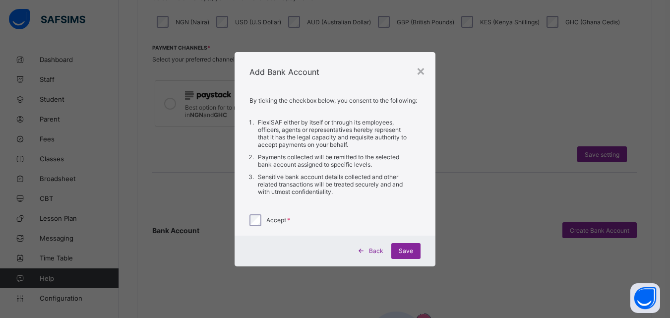
click at [365, 249] on icon at bounding box center [360, 250] width 7 height 6
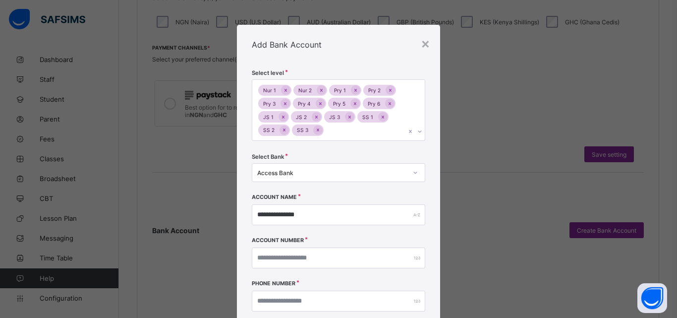
scroll to position [130, 0]
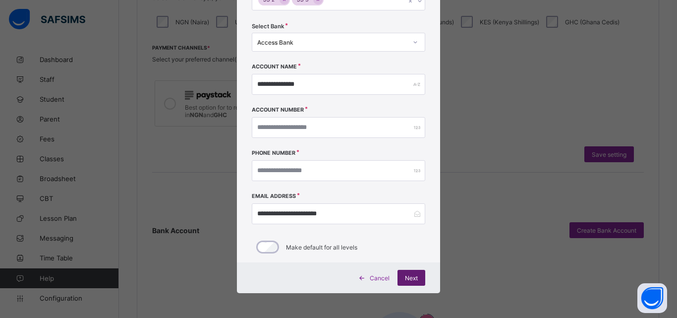
click at [406, 277] on span "Next" at bounding box center [411, 277] width 13 height 7
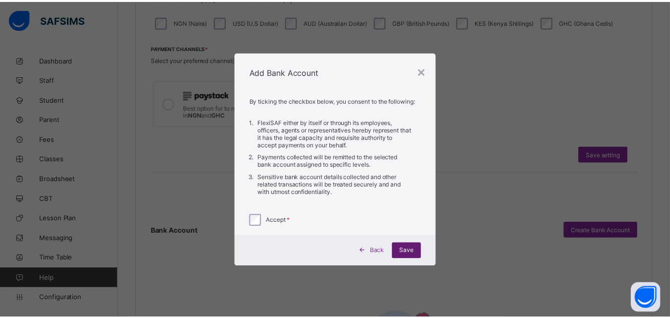
scroll to position [0, 0]
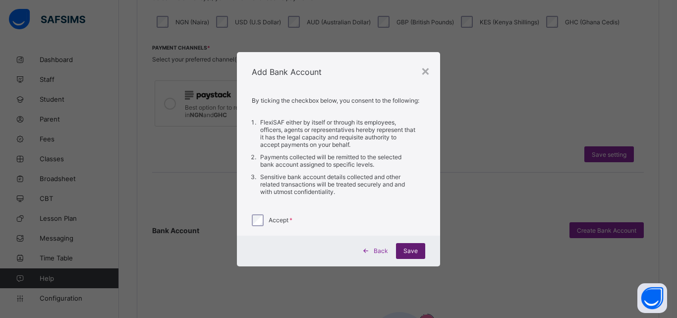
click at [417, 248] on span "Save" at bounding box center [411, 250] width 14 height 7
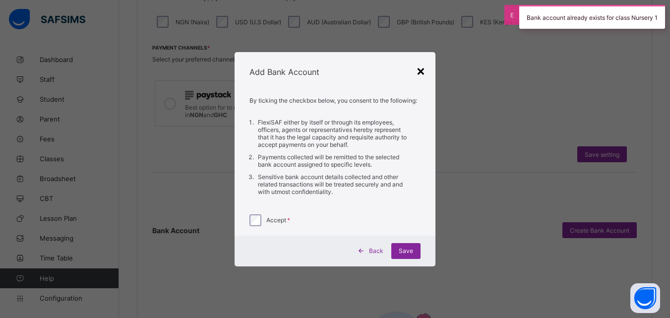
click at [423, 75] on div "×" at bounding box center [420, 70] width 9 height 17
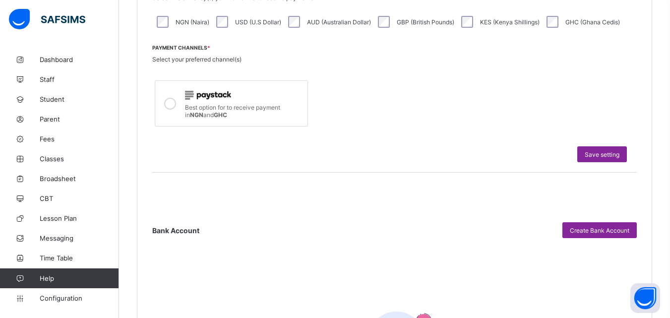
scroll to position [40, 0]
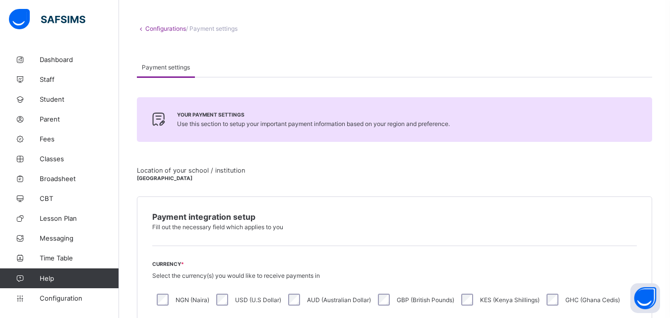
click at [141, 28] on icon at bounding box center [141, 28] width 8 height 7
click at [49, 79] on span "Staff" at bounding box center [79, 79] width 79 height 8
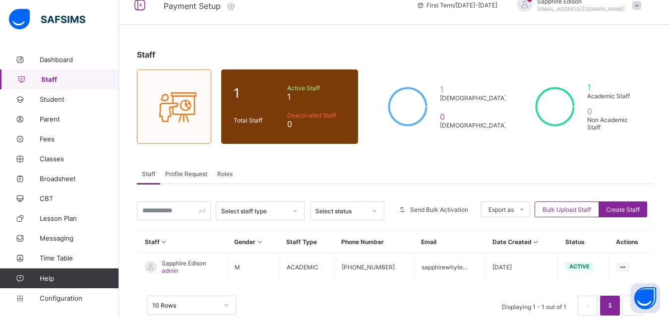
scroll to position [37, 0]
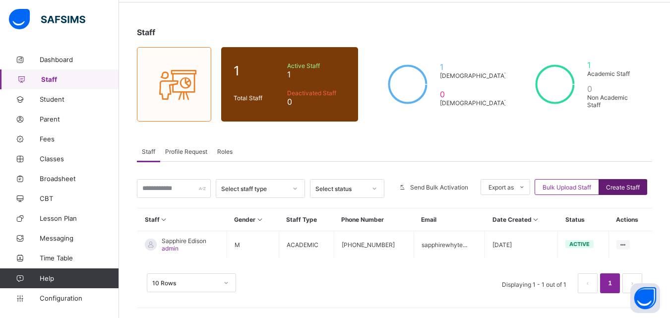
click at [621, 185] on span "Create Staff" at bounding box center [623, 186] width 34 height 7
select select "**"
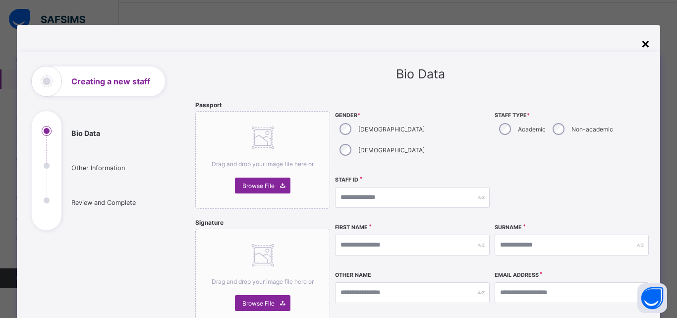
click at [644, 44] on div "×" at bounding box center [645, 43] width 9 height 17
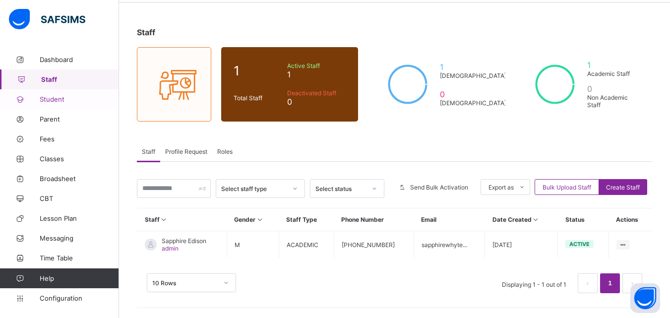
click at [65, 102] on span "Student" at bounding box center [79, 99] width 79 height 8
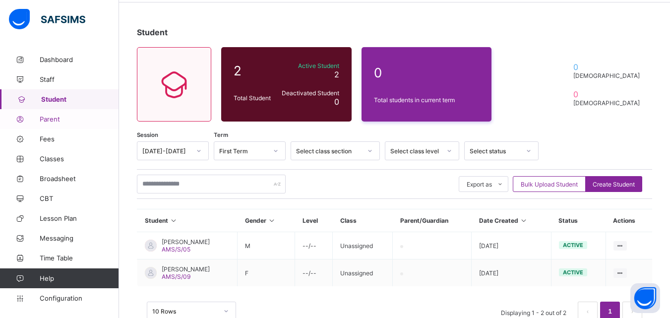
click at [58, 118] on span "Parent" at bounding box center [79, 119] width 79 height 8
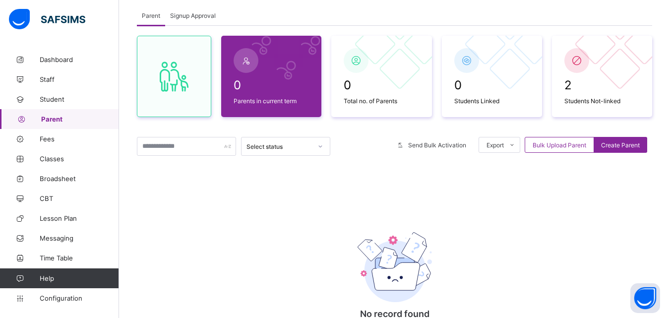
scroll to position [58, 0]
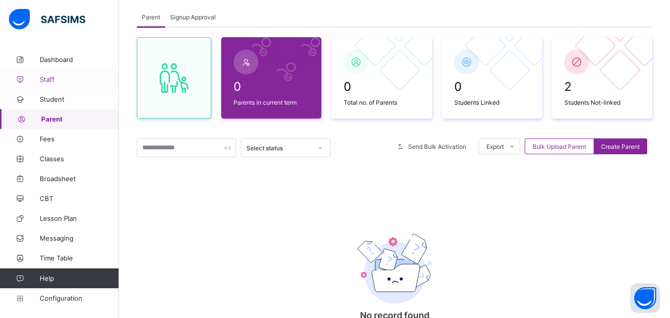
click at [61, 81] on span "Staff" at bounding box center [79, 79] width 79 height 8
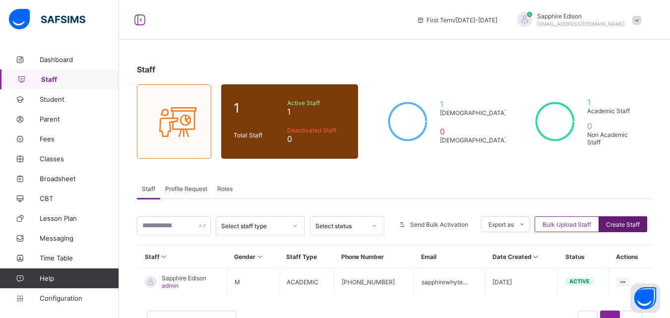
click at [619, 225] on span "Create Staff" at bounding box center [623, 224] width 34 height 7
select select "**"
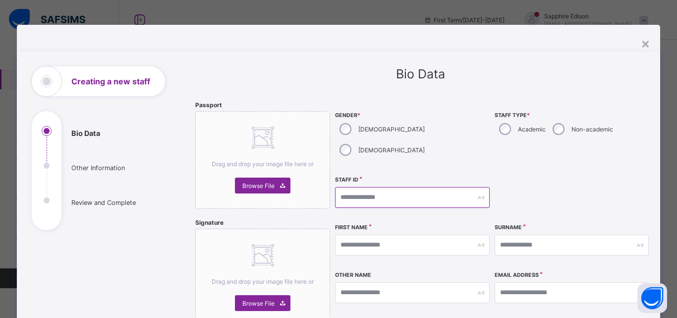
click at [370, 187] on input "text" at bounding box center [412, 197] width 154 height 21
click at [355, 187] on input "text" at bounding box center [412, 197] width 154 height 21
type input "********"
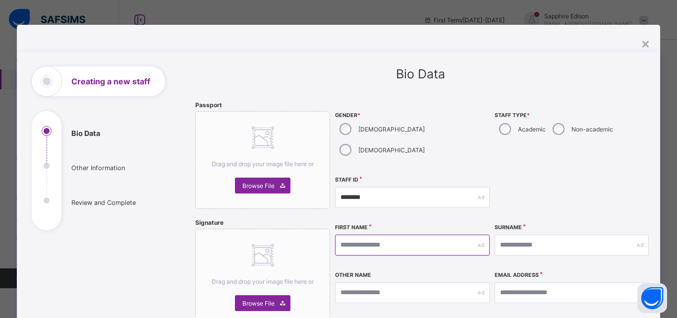
click at [407, 235] on input "text" at bounding box center [412, 245] width 154 height 21
type input "*******"
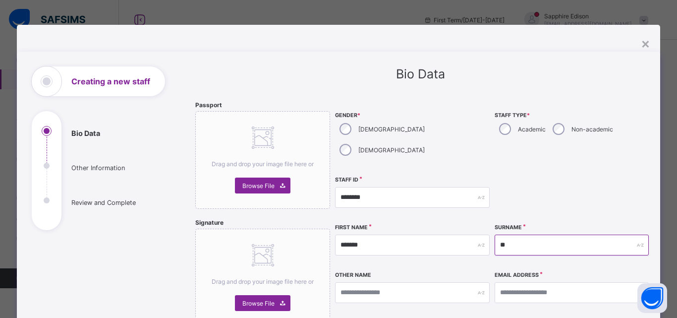
type input "*"
type input "*******"
click at [515, 282] on input "email" at bounding box center [572, 292] width 154 height 21
type input "**********"
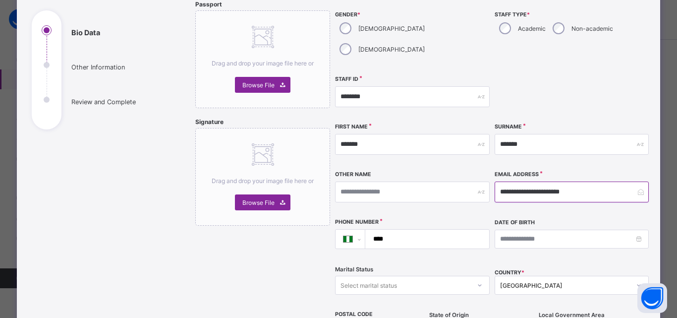
scroll to position [106, 0]
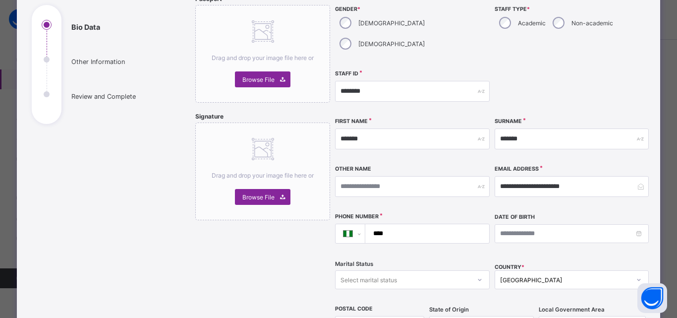
click at [407, 224] on input "****" at bounding box center [425, 233] width 116 height 19
type input "**********"
click at [520, 270] on div "[GEOGRAPHIC_DATA]" at bounding box center [572, 279] width 154 height 19
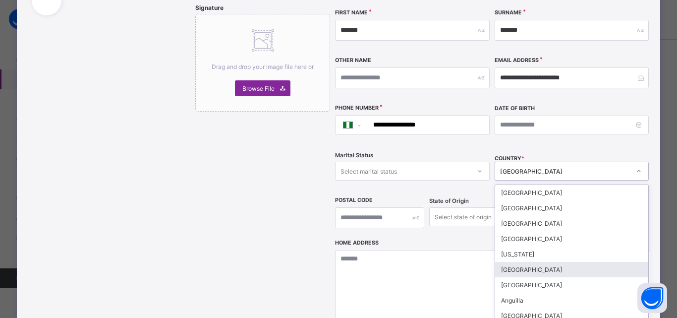
click at [520, 168] on div "[GEOGRAPHIC_DATA]" at bounding box center [565, 171] width 130 height 7
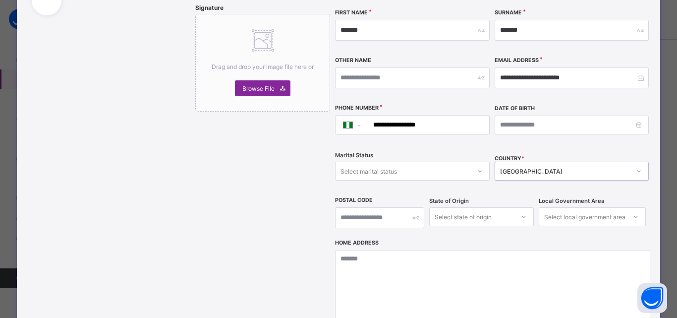
click at [439, 164] on div "Select marital status" at bounding box center [403, 171] width 134 height 14
click at [401, 185] on div "Single" at bounding box center [412, 192] width 153 height 15
click at [456, 207] on div "Select state of origin" at bounding box center [481, 216] width 105 height 19
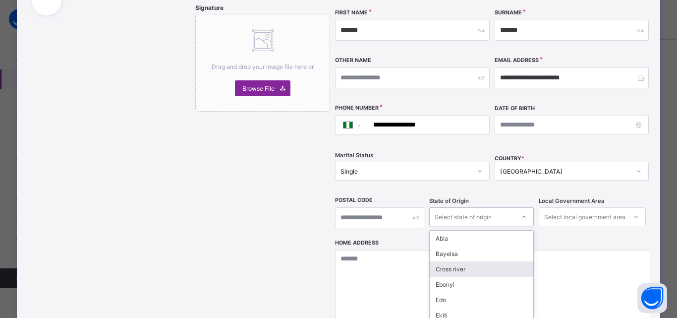
scroll to position [260, 0]
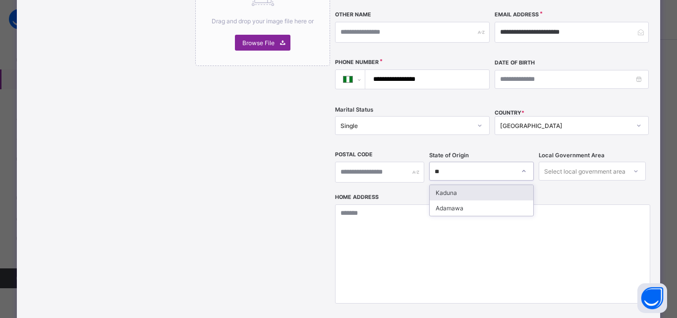
type input "***"
click at [453, 185] on div "Adamawa" at bounding box center [482, 192] width 104 height 15
click at [611, 162] on div "Select local government area" at bounding box center [584, 171] width 81 height 19
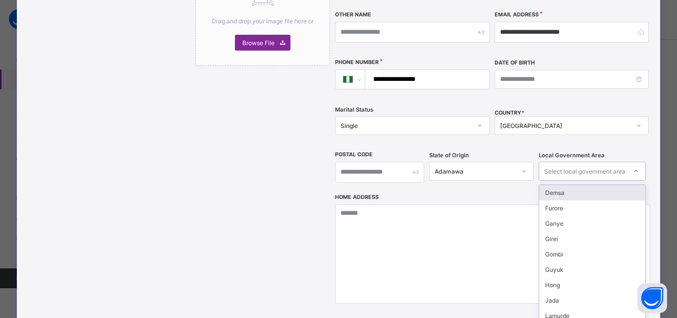
click at [586, 185] on div "Demsa" at bounding box center [592, 192] width 107 height 15
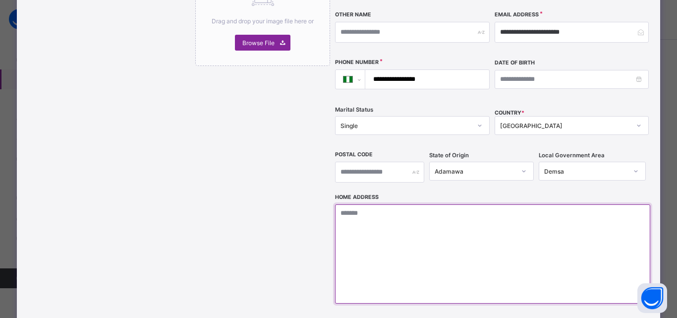
click at [473, 204] on textarea at bounding box center [492, 253] width 315 height 99
type textarea "*"
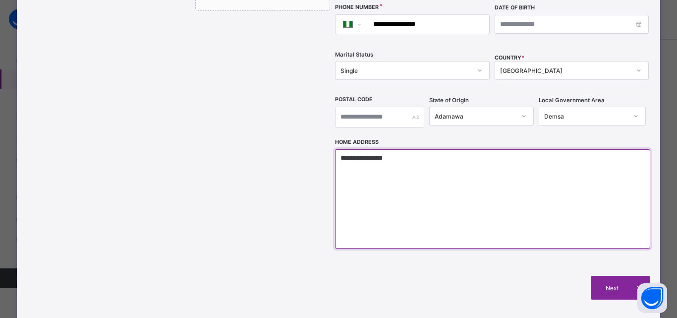
scroll to position [321, 0]
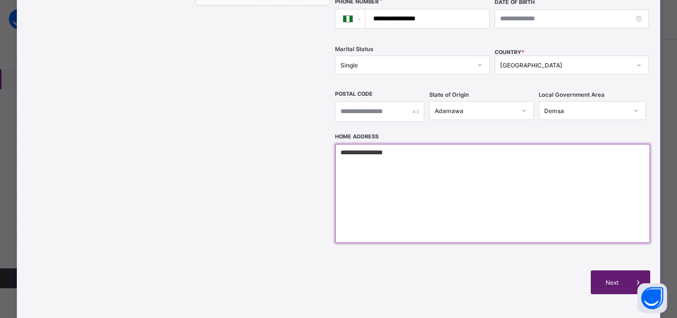
type textarea "**********"
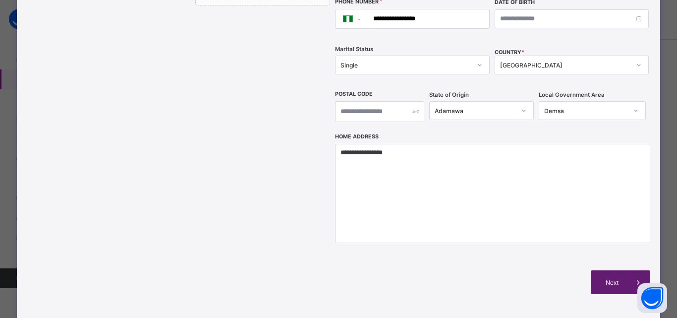
click at [616, 279] on span "Next" at bounding box center [612, 282] width 28 height 7
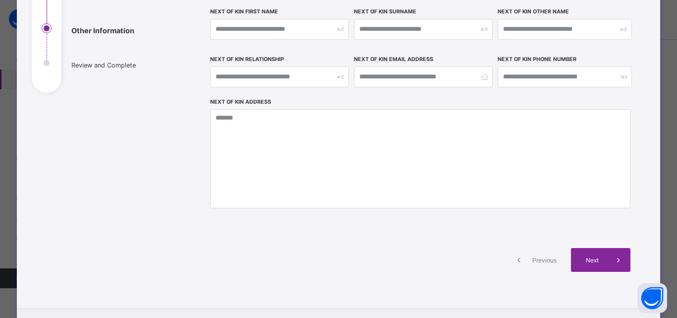
scroll to position [139, 0]
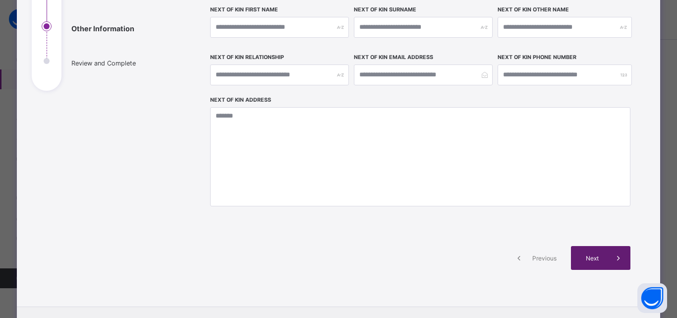
click at [589, 256] on span "Next" at bounding box center [593, 257] width 28 height 7
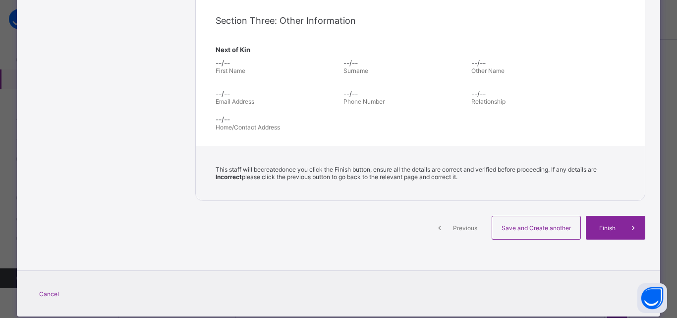
scroll to position [315, 0]
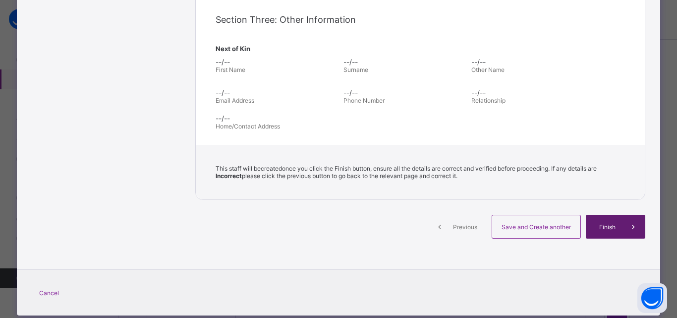
click at [607, 226] on span "Finish" at bounding box center [607, 226] width 28 height 7
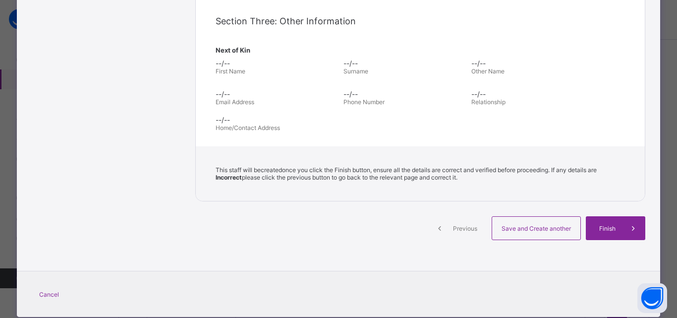
scroll to position [323, 0]
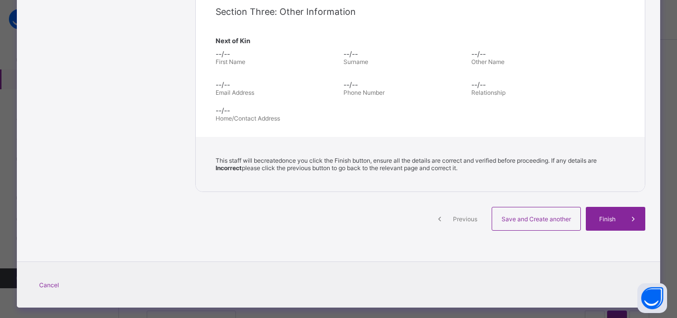
click at [452, 216] on span "Previous" at bounding box center [465, 218] width 27 height 7
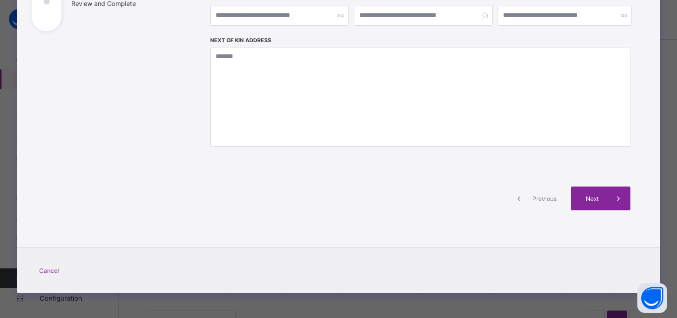
scroll to position [199, 0]
click at [534, 196] on span "Previous" at bounding box center [544, 198] width 27 height 7
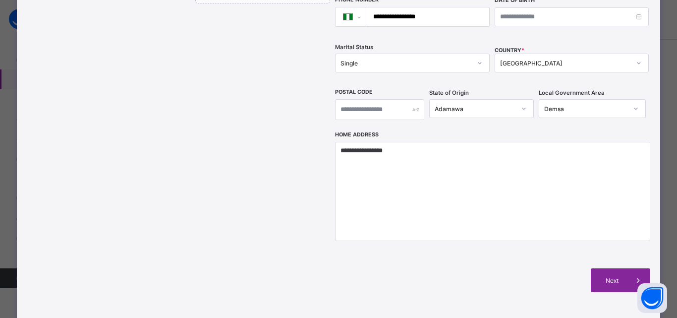
scroll to position [45, 0]
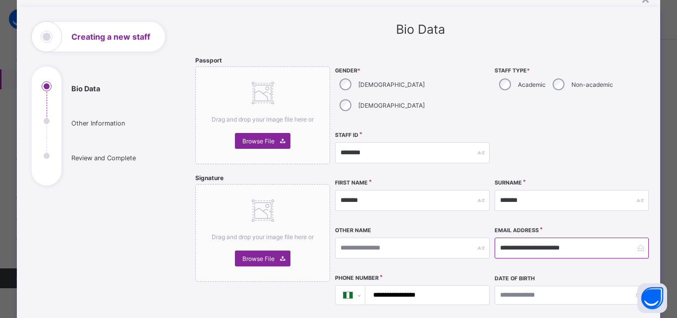
click at [542, 237] on input "**********" at bounding box center [572, 247] width 154 height 21
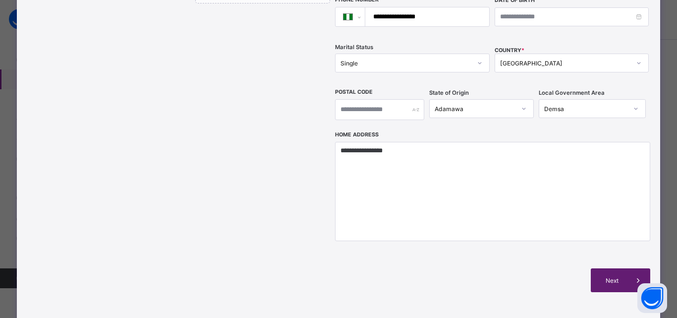
type input "**********"
click at [617, 277] on span "Next" at bounding box center [612, 280] width 28 height 7
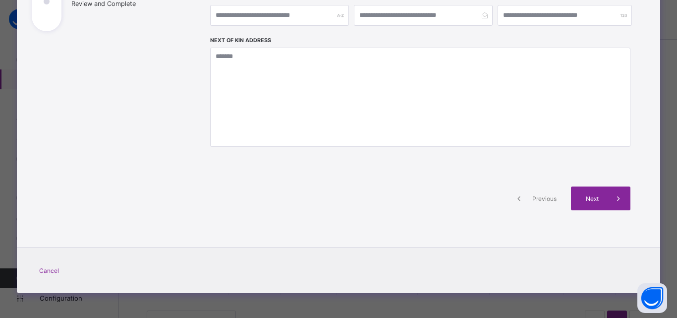
scroll to position [199, 0]
click at [597, 199] on span "Next" at bounding box center [593, 198] width 28 height 7
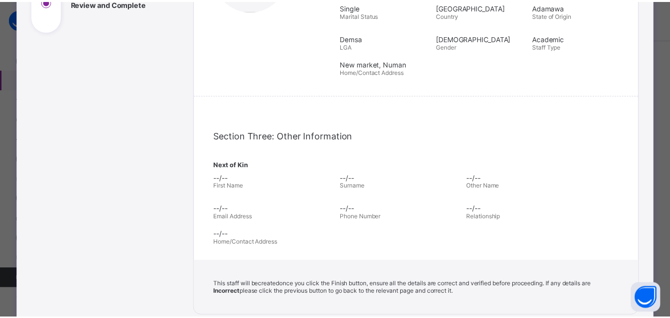
scroll to position [323, 0]
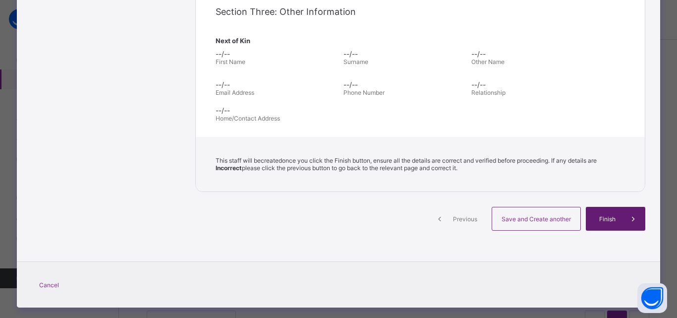
click at [601, 216] on span "Finish" at bounding box center [607, 218] width 28 height 7
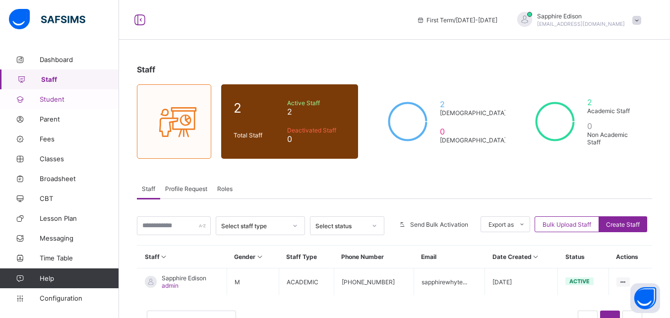
click at [77, 102] on span "Student" at bounding box center [79, 99] width 79 height 8
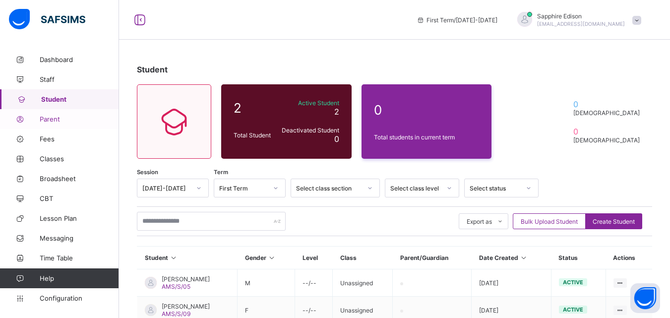
click at [62, 117] on span "Parent" at bounding box center [79, 119] width 79 height 8
select select "**"
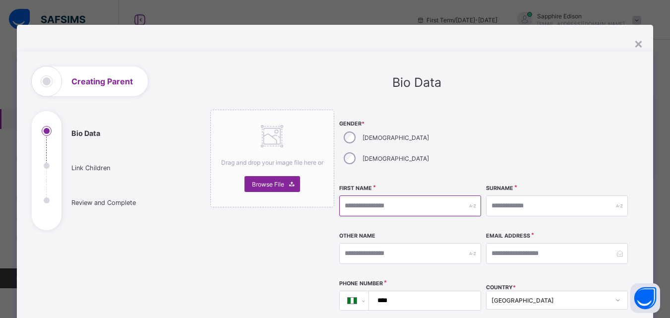
click at [367, 195] on input "text" at bounding box center [410, 205] width 142 height 21
type input "*"
type input "****"
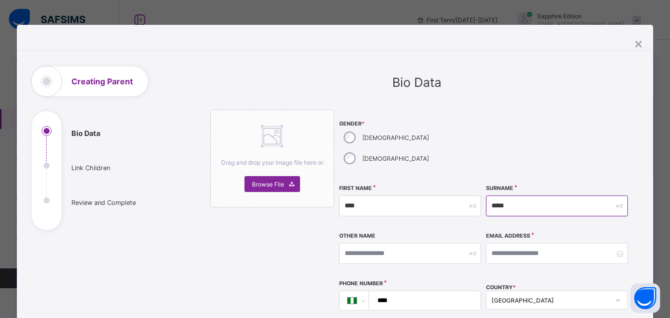
type input "*****"
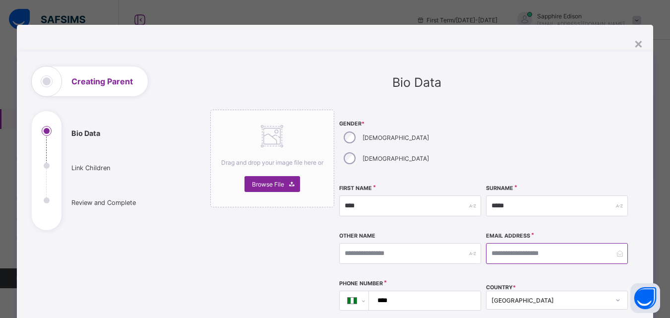
click at [500, 243] on input "email" at bounding box center [557, 253] width 142 height 21
type input "**********"
click at [390, 291] on input "****" at bounding box center [422, 300] width 103 height 19
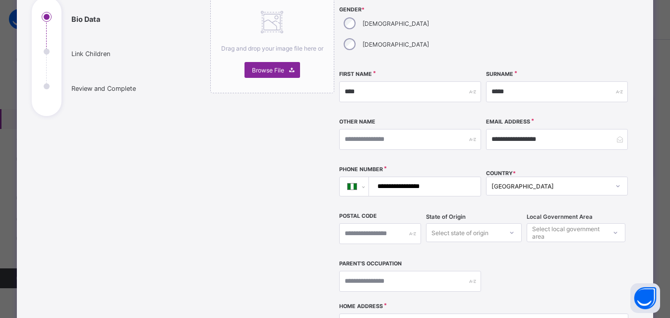
scroll to position [118, 0]
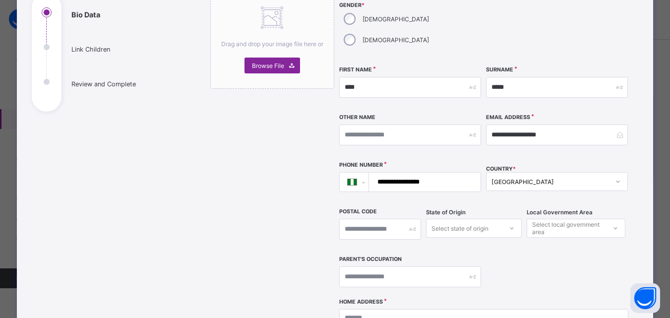
type input "**********"
click at [469, 219] on div "Select state of origin" at bounding box center [474, 228] width 96 height 19
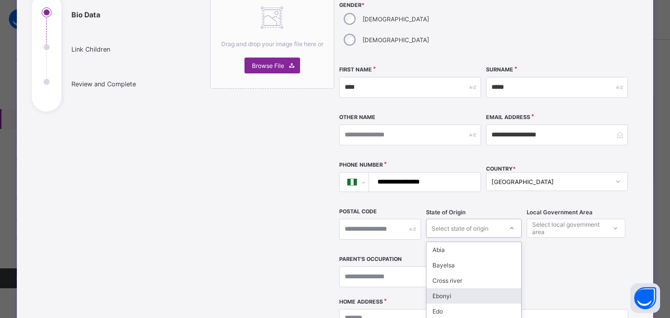
scroll to position [176, 0]
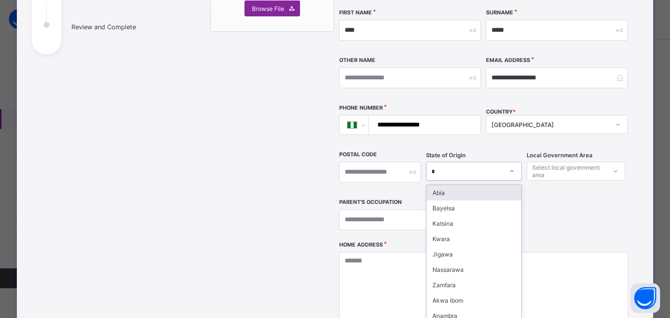
type input "**"
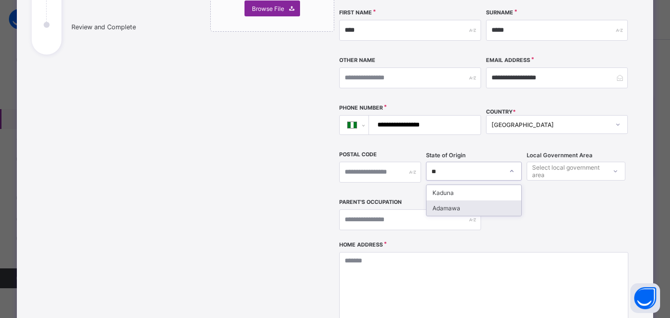
click at [455, 200] on div "Adamawa" at bounding box center [473, 207] width 95 height 15
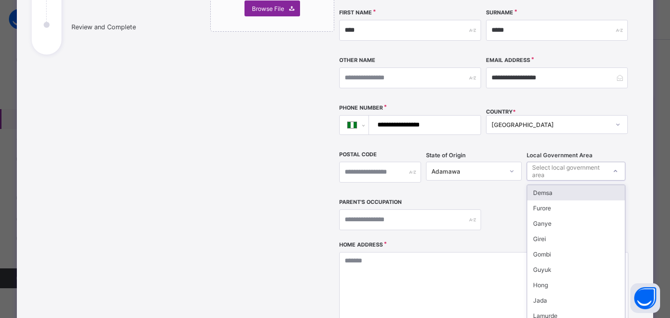
click at [560, 162] on div "Select local government area" at bounding box center [568, 171] width 73 height 19
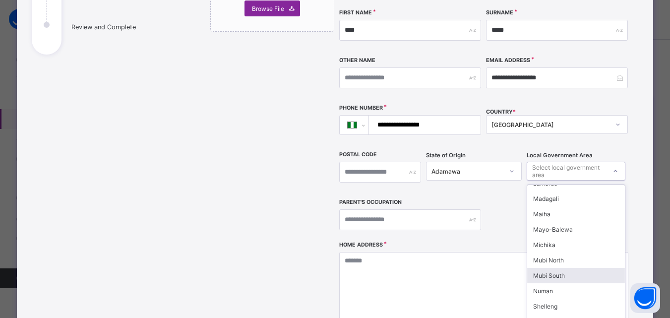
scroll to position [133, 0]
click at [561, 282] on div "Numan" at bounding box center [576, 289] width 98 height 15
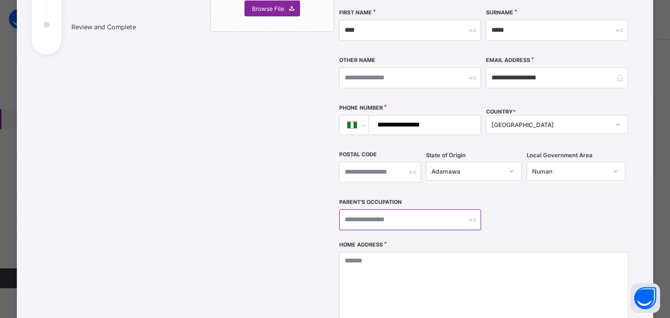
click at [398, 209] on input "text" at bounding box center [410, 219] width 142 height 21
type input "********"
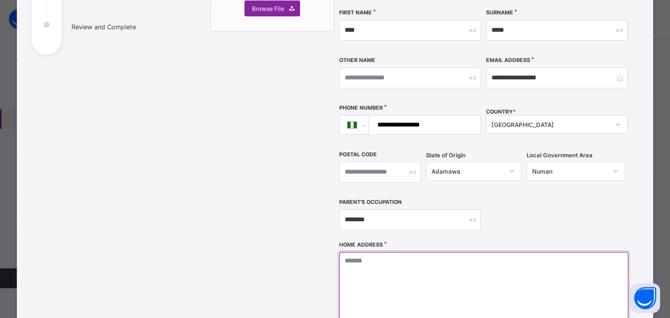
click at [363, 252] on textarea at bounding box center [483, 301] width 289 height 99
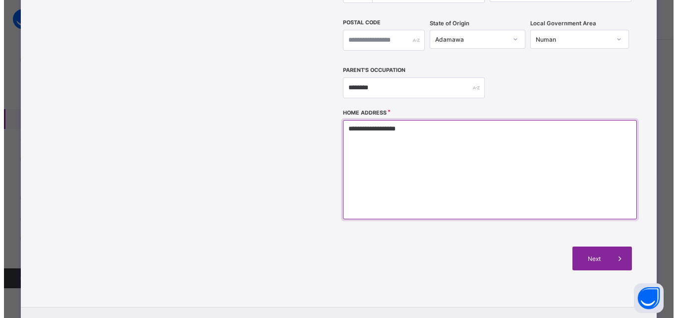
scroll to position [347, 0]
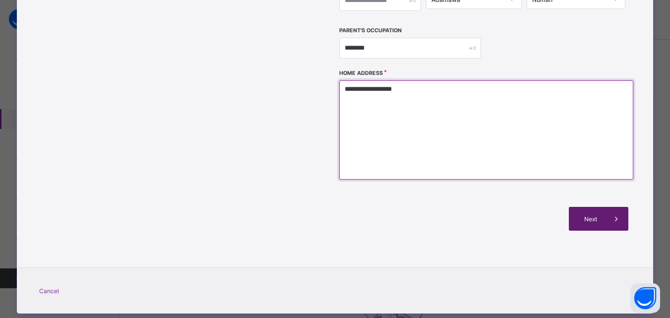
type textarea "**********"
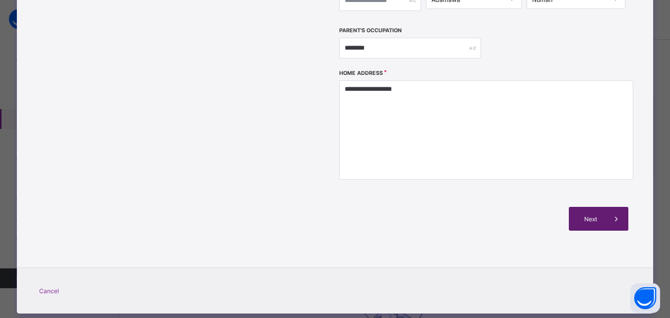
click at [607, 207] on span at bounding box center [616, 219] width 24 height 24
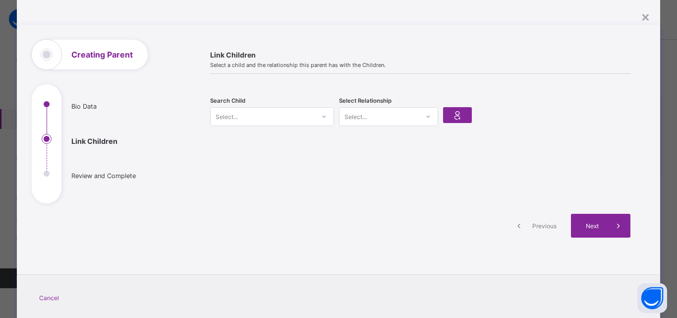
scroll to position [0, 0]
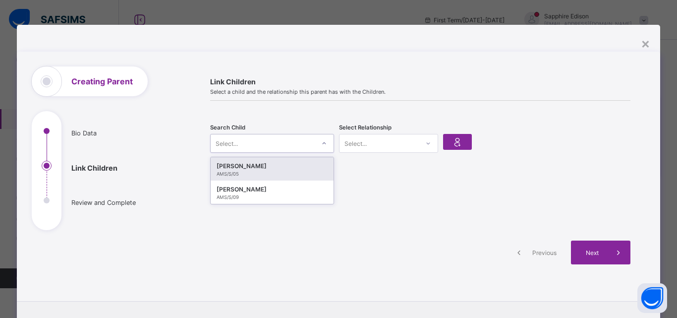
click at [317, 145] on div at bounding box center [324, 143] width 17 height 16
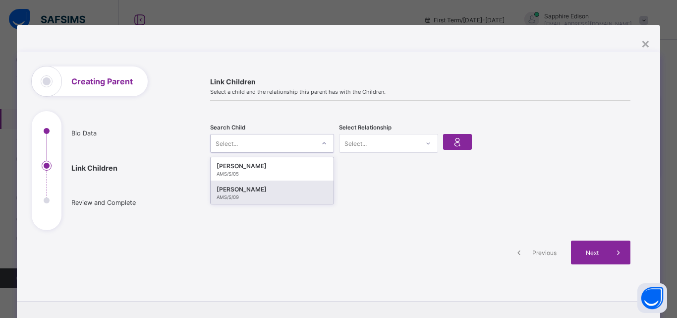
click at [271, 191] on div "[PERSON_NAME]" at bounding box center [272, 189] width 111 height 10
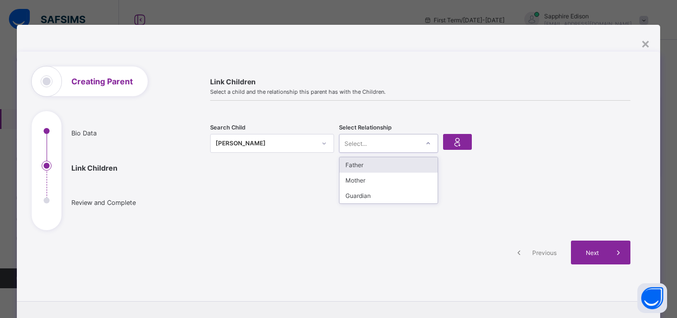
click at [402, 145] on div "Select..." at bounding box center [379, 143] width 79 height 14
click at [380, 168] on div "Father" at bounding box center [389, 164] width 98 height 15
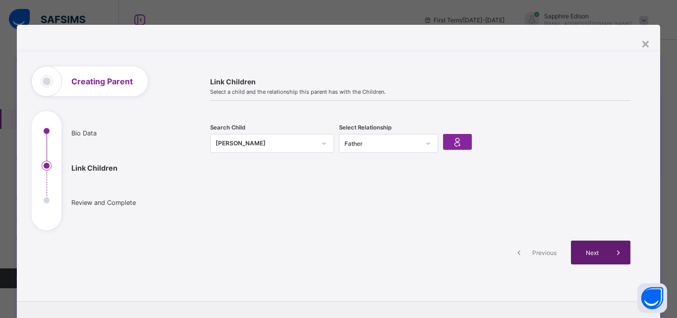
click at [599, 253] on span "Next" at bounding box center [593, 252] width 28 height 7
click at [456, 143] on icon at bounding box center [458, 142] width 14 height 12
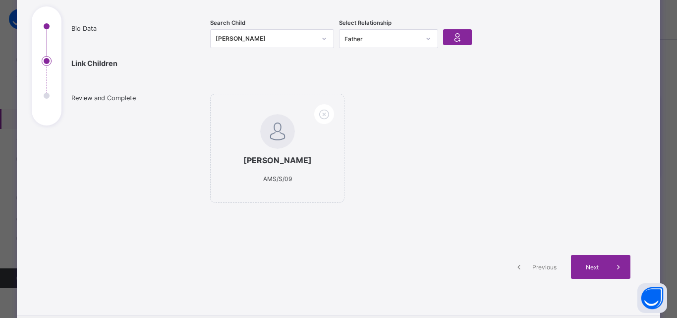
scroll to position [107, 0]
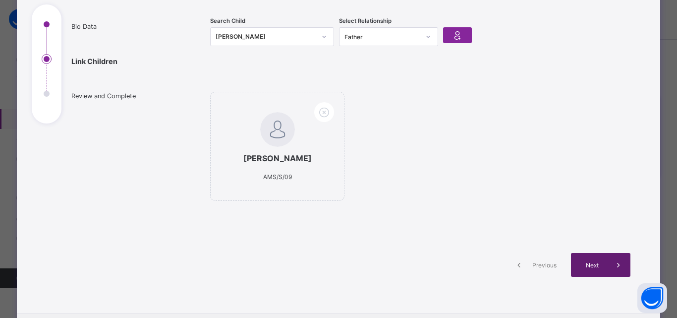
click at [595, 267] on span "Next" at bounding box center [593, 264] width 28 height 7
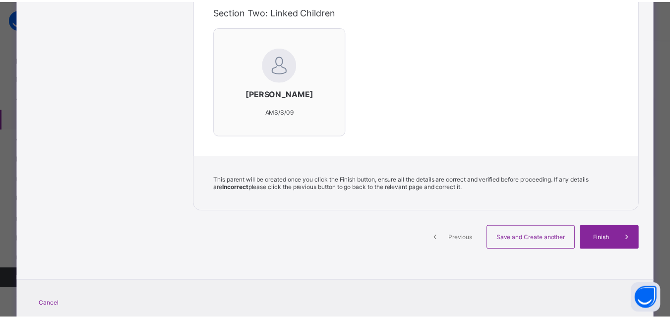
scroll to position [333, 0]
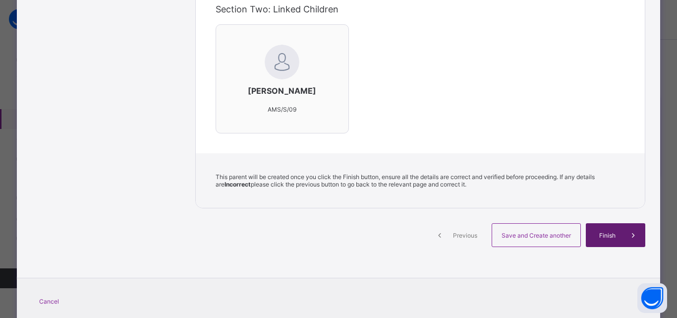
click at [614, 235] on span "Finish" at bounding box center [607, 235] width 28 height 7
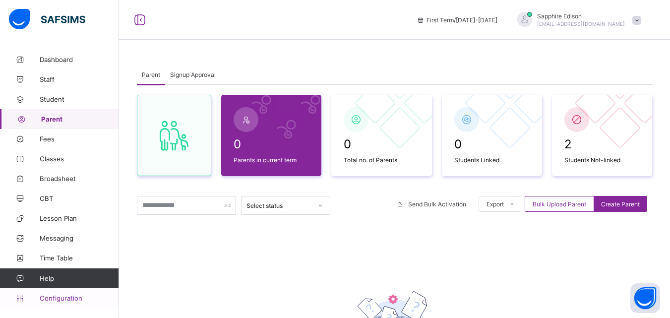
click at [79, 300] on span "Configuration" at bounding box center [79, 298] width 79 height 8
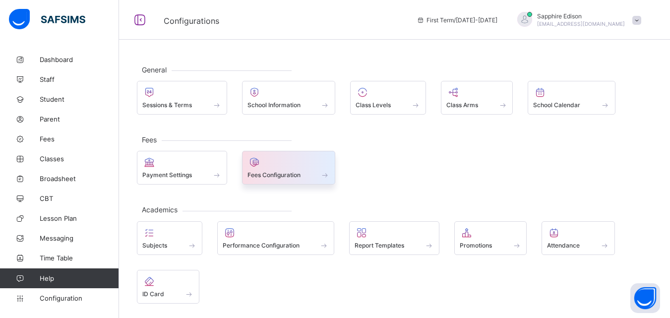
click at [306, 172] on div "Fees Configuration" at bounding box center [288, 175] width 83 height 8
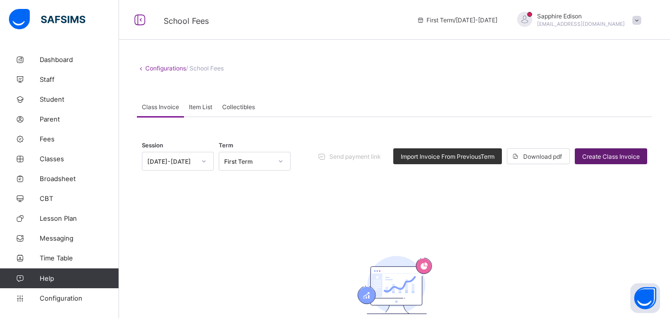
click at [615, 154] on span "Create Class Invoice" at bounding box center [611, 156] width 58 height 7
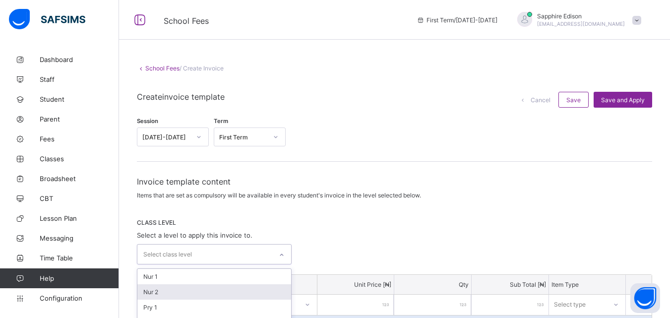
click at [261, 254] on div "option Nur 2 focused, 2 of 14. 14 results available. Use Up and Down to choose …" at bounding box center [214, 254] width 155 height 20
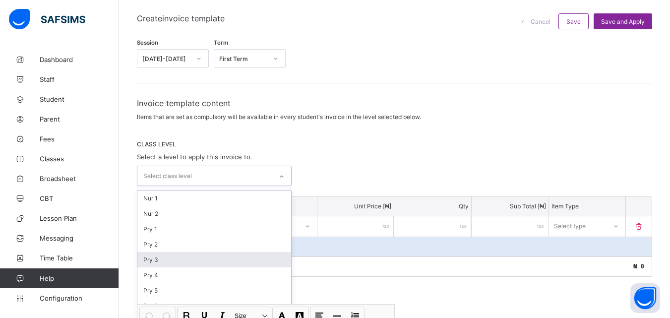
scroll to position [104, 0]
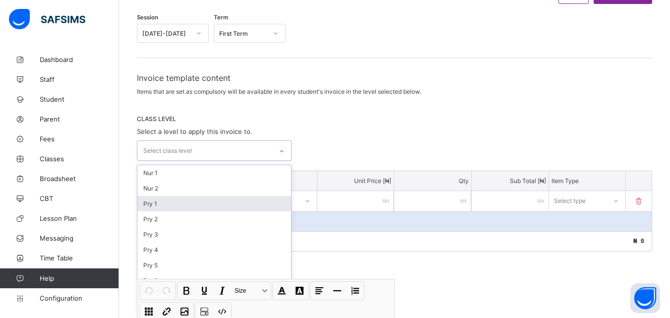
click at [196, 203] on div "Pry 1" at bounding box center [214, 203] width 154 height 15
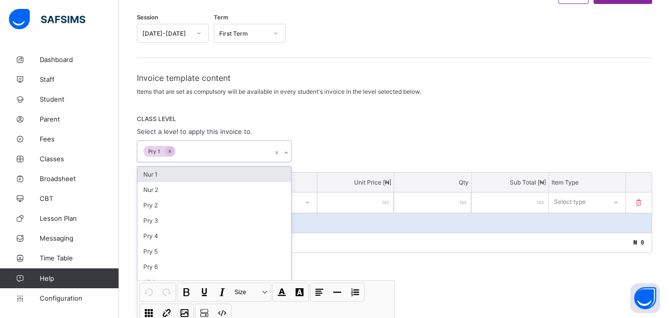
click at [172, 175] on div "Nur 1" at bounding box center [214, 174] width 154 height 15
click at [163, 175] on div "Nur 2" at bounding box center [214, 174] width 154 height 15
click at [161, 180] on div "Pry 2" at bounding box center [214, 174] width 154 height 15
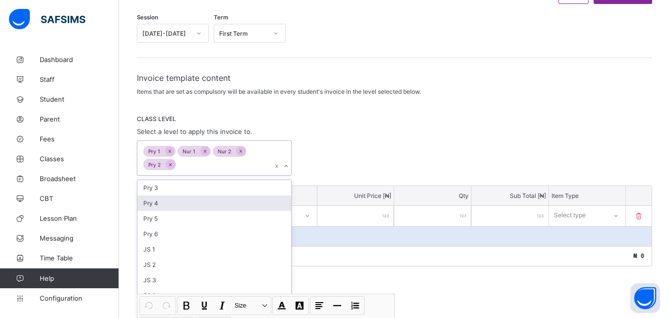
click at [157, 195] on div "Pry 4" at bounding box center [214, 202] width 154 height 15
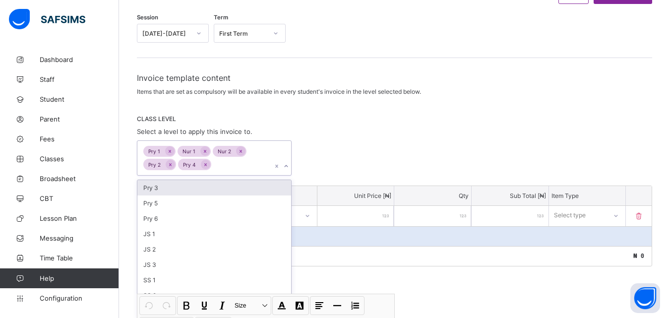
click at [164, 189] on div "Pry 3" at bounding box center [214, 187] width 154 height 15
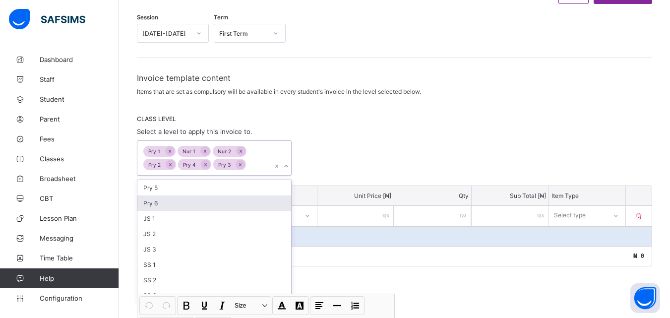
click at [159, 195] on div "Pry 6" at bounding box center [214, 202] width 154 height 15
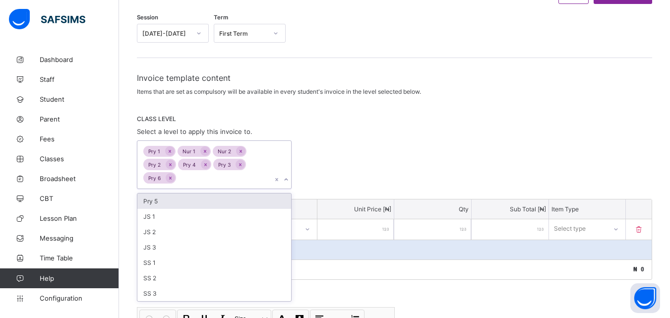
click at [155, 202] on div "Pry 5" at bounding box center [214, 200] width 154 height 15
click at [172, 179] on icon at bounding box center [170, 178] width 5 height 7
click at [161, 200] on div "Pry 6" at bounding box center [214, 200] width 154 height 15
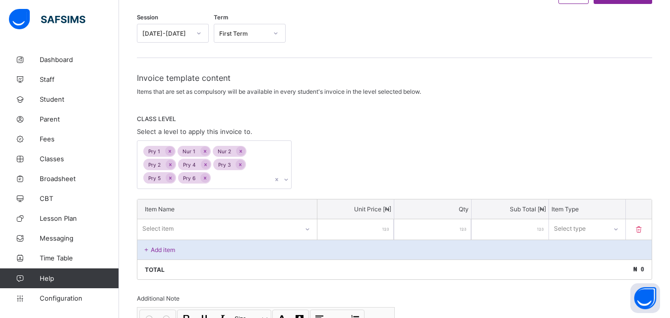
click at [354, 177] on div "Pry 1 Nur 1 Nur 2 Pry 2 Pry 4 Pry 3 Pry 5 Pry 6" at bounding box center [394, 164] width 515 height 49
click at [152, 246] on p "Add item" at bounding box center [163, 249] width 24 height 7
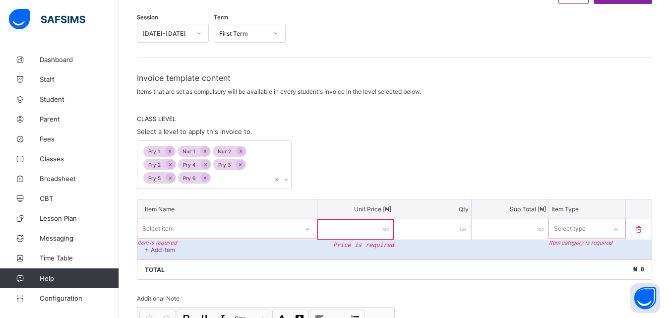
click at [195, 223] on div "Select item" at bounding box center [217, 229] width 161 height 14
type input "******"
click at [388, 229] on div at bounding box center [355, 229] width 77 height 20
type input "*"
click at [394, 227] on input "*" at bounding box center [355, 229] width 77 height 20
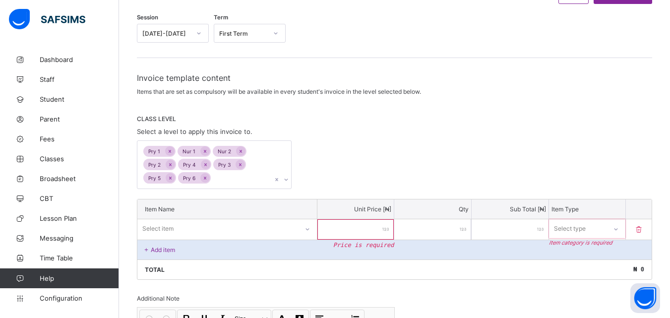
type input "*"
click at [394, 227] on input "*" at bounding box center [355, 229] width 77 height 20
type input "*"
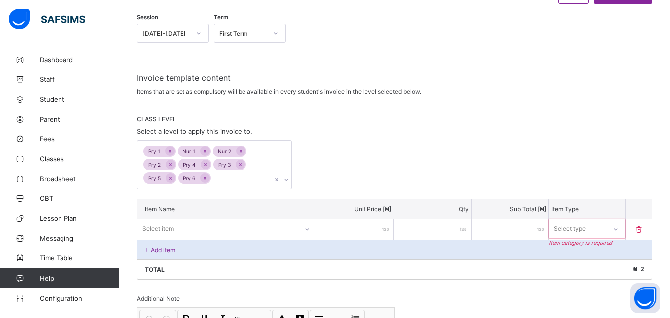
click at [394, 227] on input "*" at bounding box center [355, 229] width 77 height 20
type input "*"
type input "**"
type input "***"
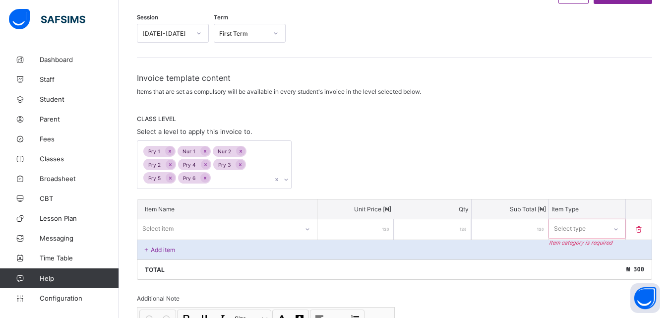
type input "***"
type input "****"
type input "*****"
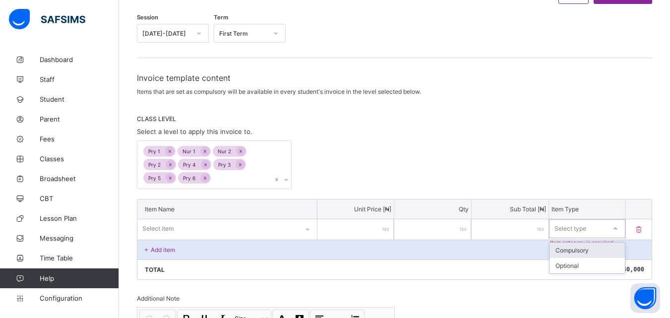
click at [620, 225] on div at bounding box center [615, 229] width 17 height 16
click at [598, 249] on div "Compulsory" at bounding box center [587, 249] width 76 height 15
click at [373, 229] on input "*****" at bounding box center [355, 229] width 77 height 20
type input "*"
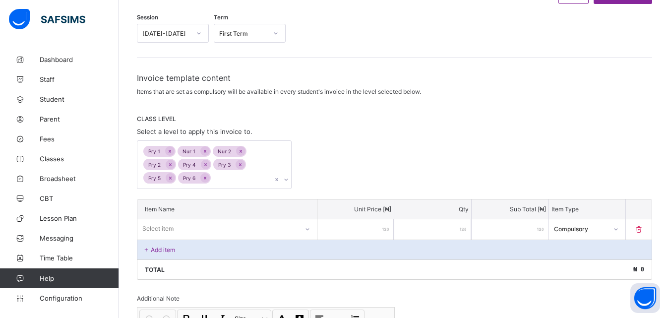
click at [391, 227] on div "*" at bounding box center [355, 229] width 77 height 20
click at [386, 229] on div "*" at bounding box center [355, 229] width 77 height 20
click at [374, 228] on input "*" at bounding box center [355, 229] width 77 height 20
click at [392, 227] on div "*" at bounding box center [355, 229] width 77 height 20
click at [391, 232] on div "*" at bounding box center [355, 229] width 77 height 20
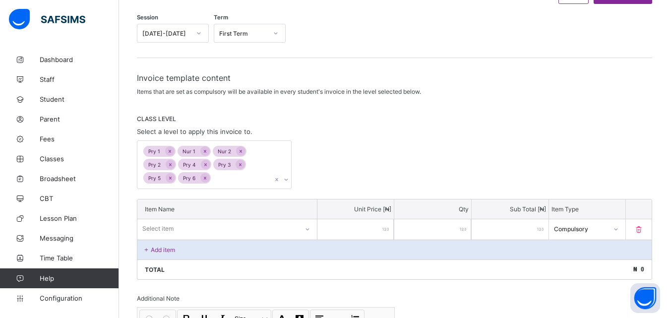
click at [384, 229] on input "*" at bounding box center [355, 229] width 77 height 20
type input "**"
type input "***"
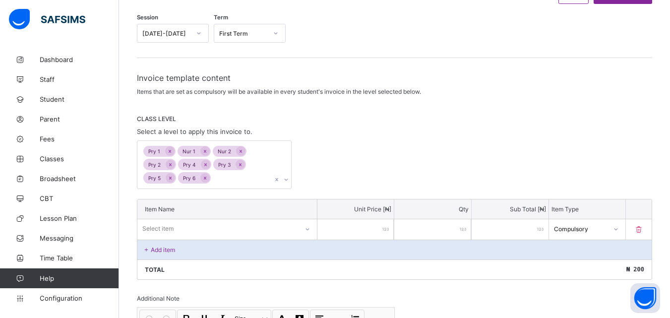
type input "****"
type input "*****"
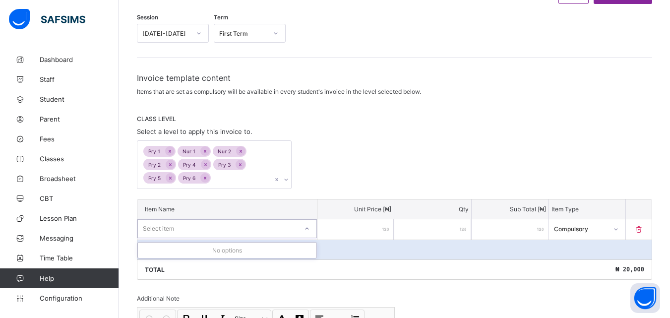
click at [275, 227] on div "Select item" at bounding box center [218, 229] width 160 height 14
type input "******"
click at [309, 227] on icon at bounding box center [307, 229] width 6 height 10
click at [260, 230] on div "Select item" at bounding box center [218, 229] width 160 height 14
type input "******"
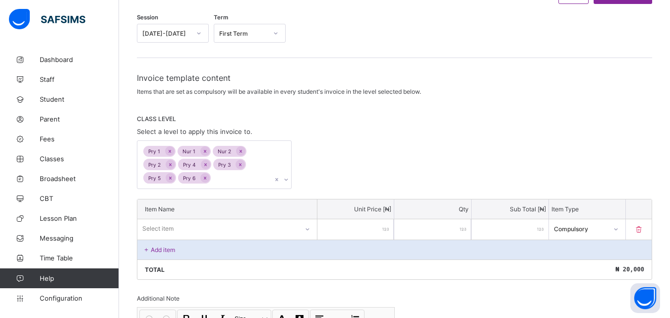
click at [337, 247] on div "Add item" at bounding box center [394, 249] width 514 height 20
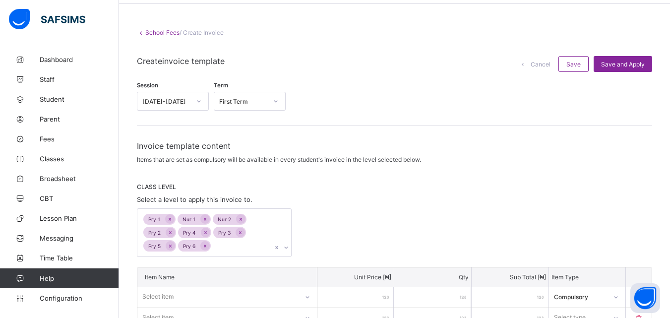
scroll to position [0, 0]
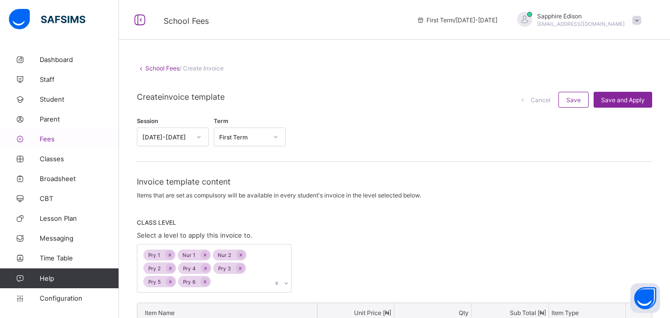
click at [56, 141] on span "Fees" at bounding box center [79, 139] width 79 height 8
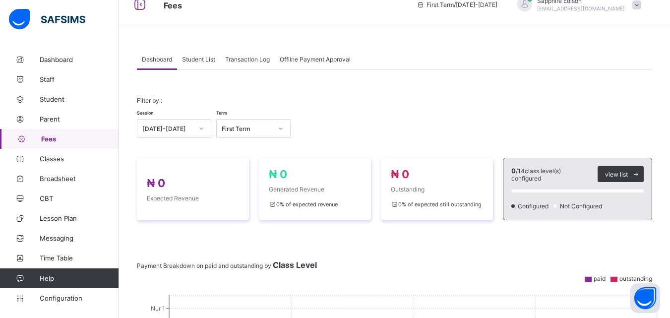
scroll to position [8, 0]
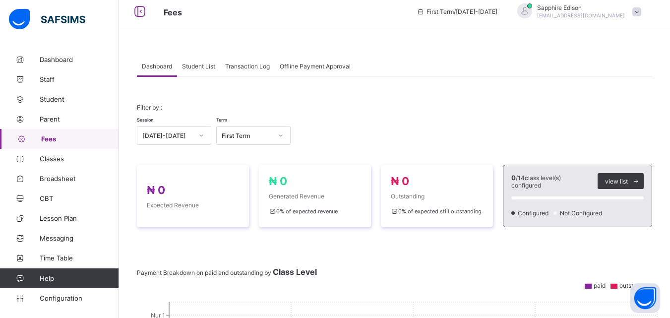
click at [330, 68] on span "Offline Payment Approval" at bounding box center [315, 65] width 71 height 7
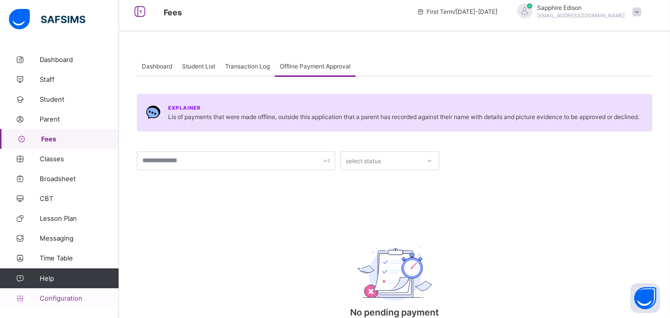
click at [59, 293] on link "Configuration" at bounding box center [59, 298] width 118 height 20
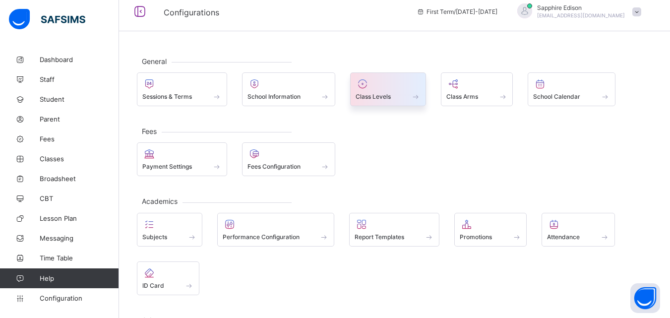
click at [416, 100] on span at bounding box center [416, 96] width 10 height 8
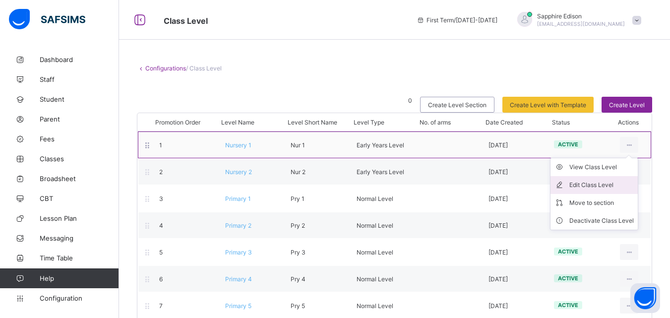
click at [585, 183] on div "Edit Class Level" at bounding box center [601, 185] width 64 height 10
type input "*********"
type input "*****"
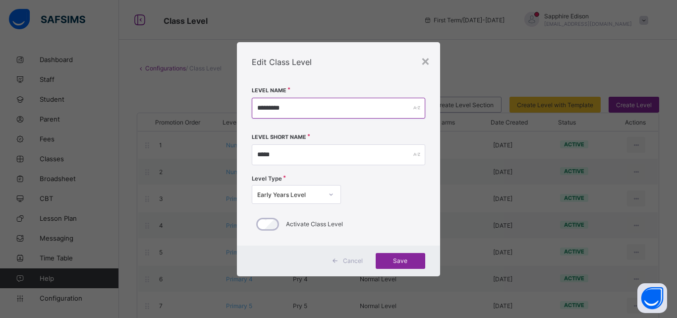
click at [318, 106] on input "*********" at bounding box center [339, 108] width 174 height 21
type input "*"
type input "**********"
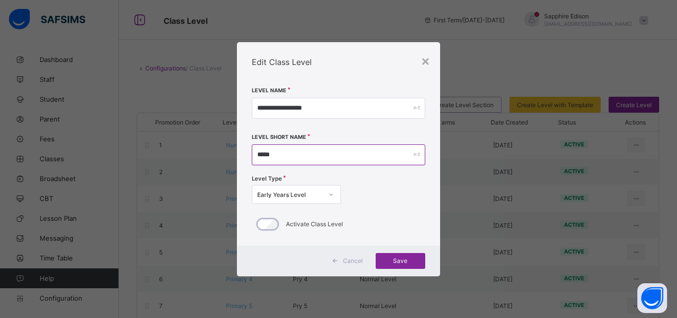
click at [279, 151] on input "*****" at bounding box center [339, 154] width 174 height 21
type input "*"
type input "****"
click at [331, 193] on icon at bounding box center [331, 194] width 6 height 10
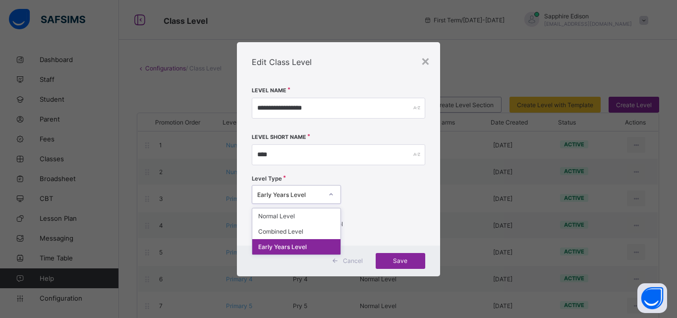
click at [309, 247] on div "Early Years Level" at bounding box center [296, 246] width 88 height 15
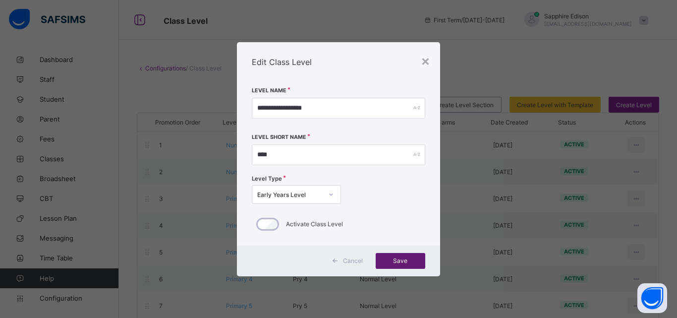
click at [398, 261] on span "Save" at bounding box center [400, 260] width 35 height 7
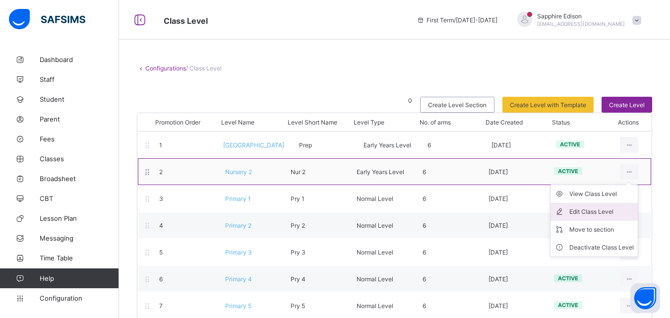
click at [580, 214] on div "Edit Class Level" at bounding box center [601, 212] width 64 height 10
type input "*********"
type input "*****"
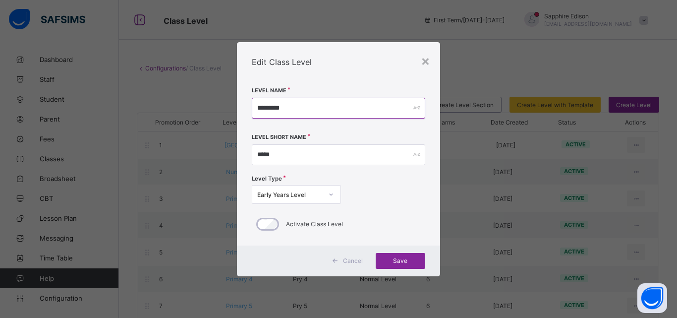
click at [297, 110] on input "*********" at bounding box center [339, 108] width 174 height 21
type input "*********"
click at [279, 150] on input "*****" at bounding box center [339, 154] width 174 height 21
type input "*****"
click at [390, 263] on span "Save" at bounding box center [400, 260] width 35 height 7
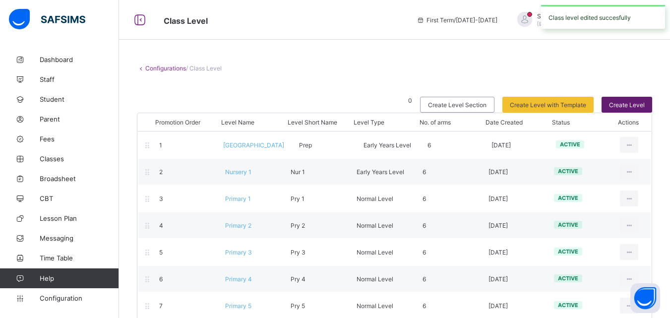
click at [632, 103] on span "Create Level" at bounding box center [627, 104] width 36 height 7
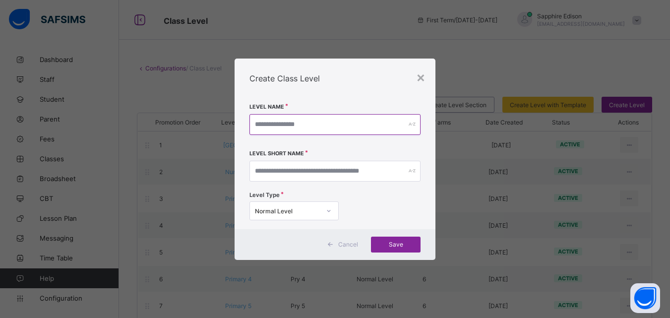
click at [302, 126] on input "text" at bounding box center [334, 124] width 171 height 21
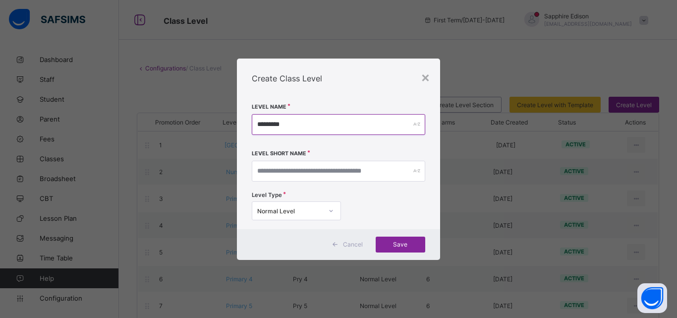
type input "*********"
click at [272, 173] on input "text" at bounding box center [339, 171] width 174 height 21
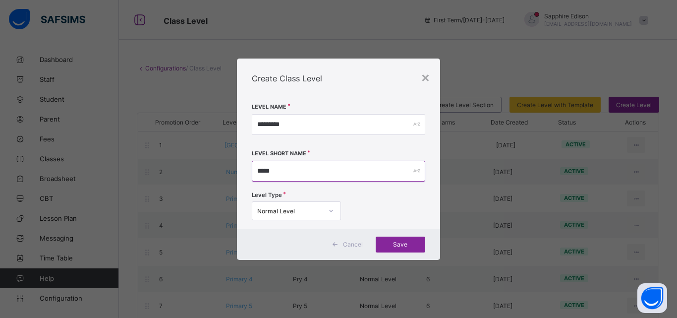
type input "*****"
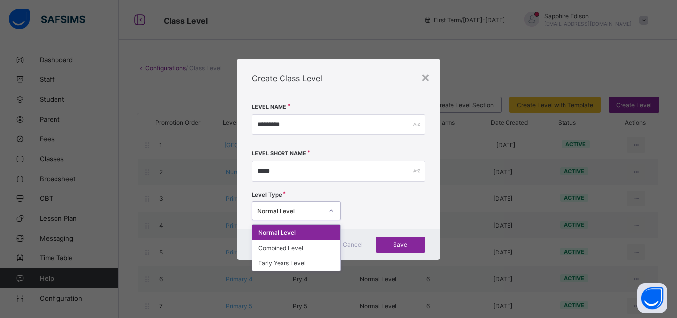
click at [286, 209] on div "Normal Level" at bounding box center [289, 210] width 65 height 7
click at [274, 262] on div "Early Years Level" at bounding box center [296, 262] width 88 height 15
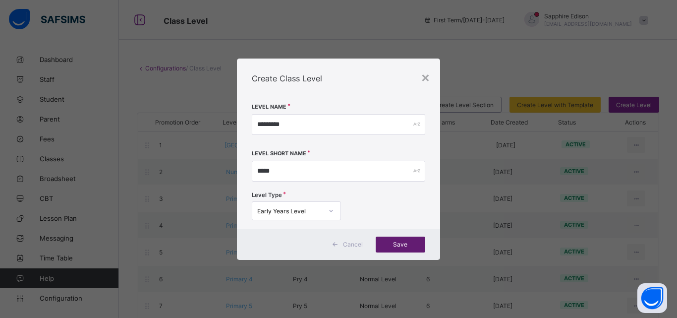
click at [405, 243] on span "Save" at bounding box center [400, 243] width 35 height 7
click at [301, 127] on input "*********" at bounding box center [339, 124] width 174 height 21
type input "*********"
click at [276, 170] on input "*****" at bounding box center [339, 171] width 174 height 21
type input "*****"
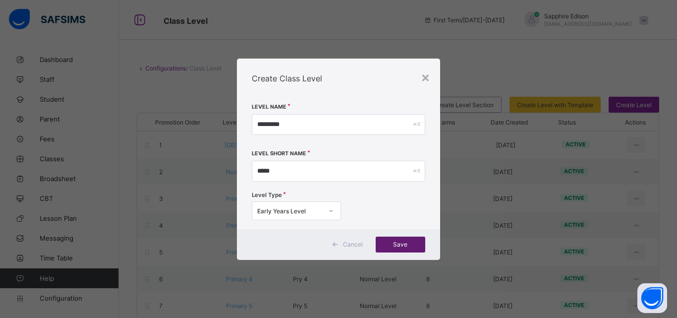
click at [394, 242] on span "Save" at bounding box center [400, 243] width 35 height 7
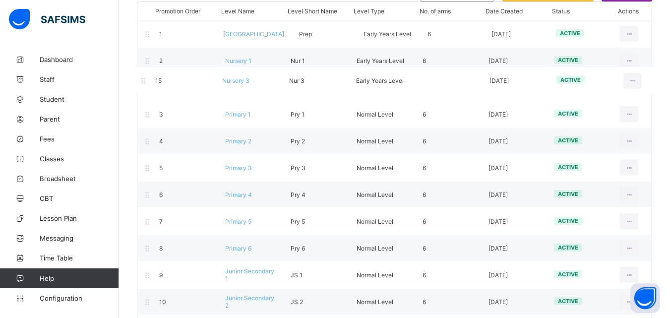
scroll to position [109, 0]
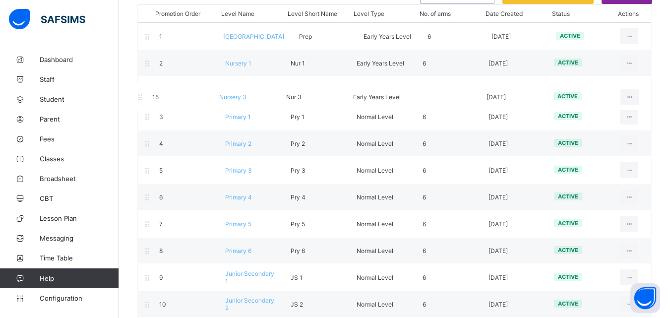
drag, startPoint x: 150, startPoint y: 310, endPoint x: 142, endPoint y: 101, distance: 209.4
click at [142, 101] on div "Promotion Order Level Name Level Short Name Level Type No. of arms Date Created…" at bounding box center [394, 201] width 515 height 395
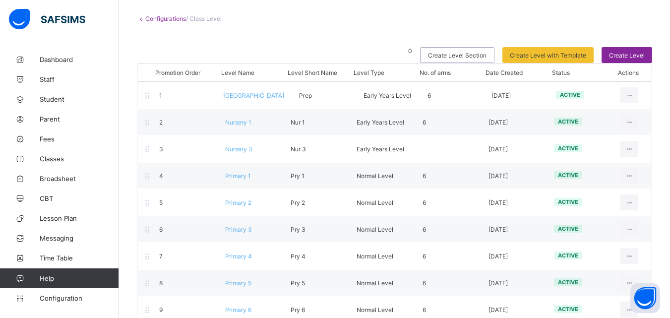
scroll to position [49, 0]
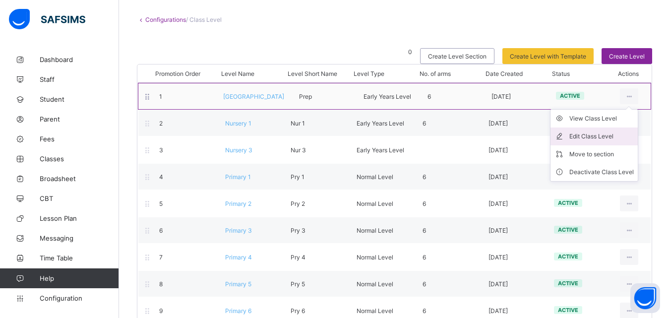
click at [596, 133] on div "Edit Class Level" at bounding box center [601, 136] width 64 height 10
type input "**********"
type input "****"
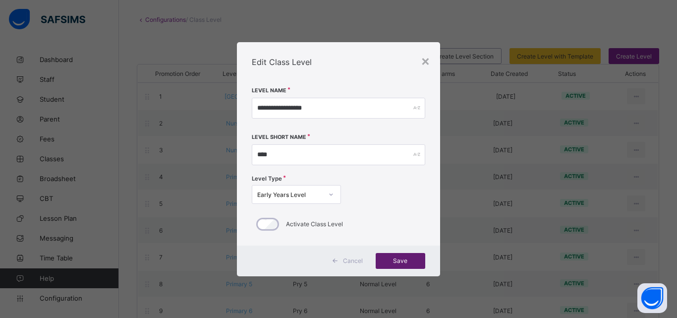
click at [407, 265] on div "Save" at bounding box center [401, 261] width 50 height 16
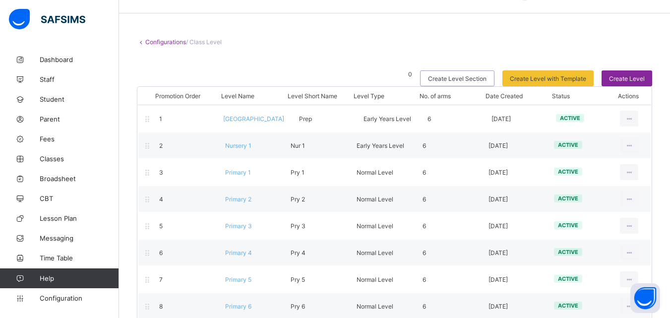
scroll to position [13, 0]
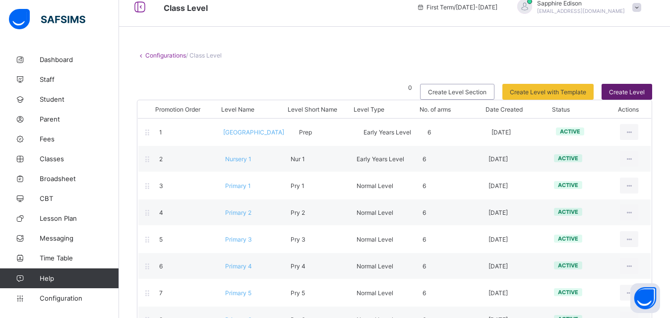
click at [629, 92] on span "Create Level" at bounding box center [627, 91] width 36 height 7
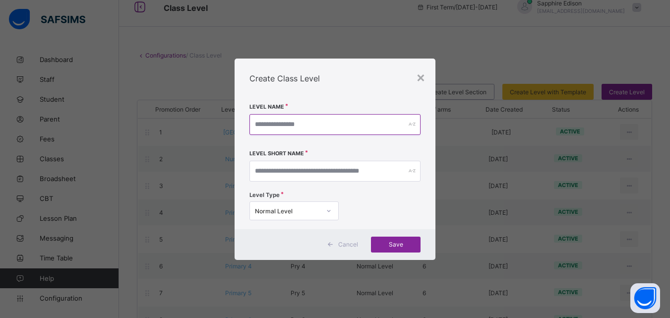
click at [326, 119] on input "text" at bounding box center [334, 124] width 171 height 21
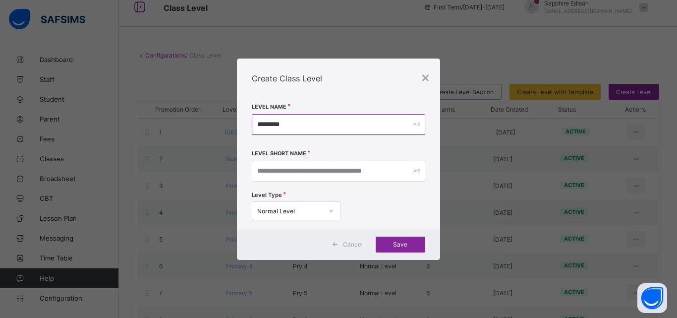
type input "*********"
click at [271, 169] on input "text" at bounding box center [339, 171] width 174 height 21
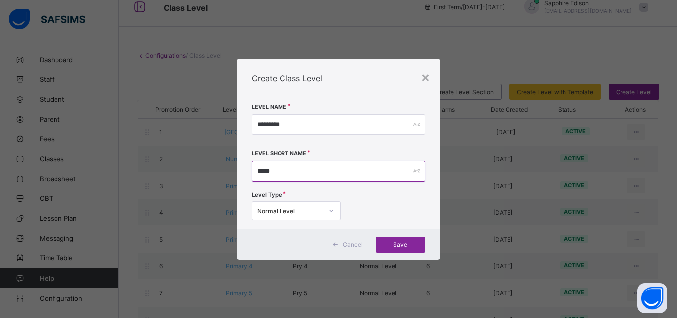
type input "*****"
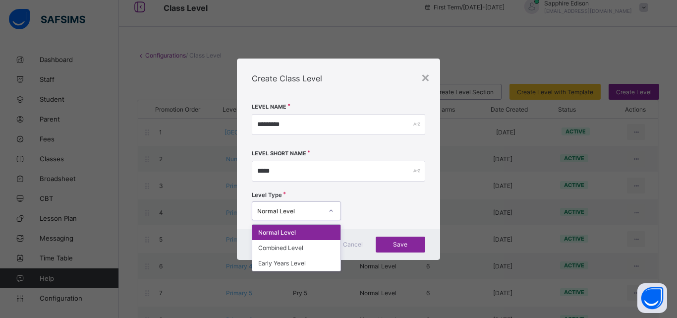
click at [294, 212] on div "Normal Level" at bounding box center [289, 210] width 65 height 7
click at [276, 260] on div "Early Years Level" at bounding box center [296, 262] width 88 height 15
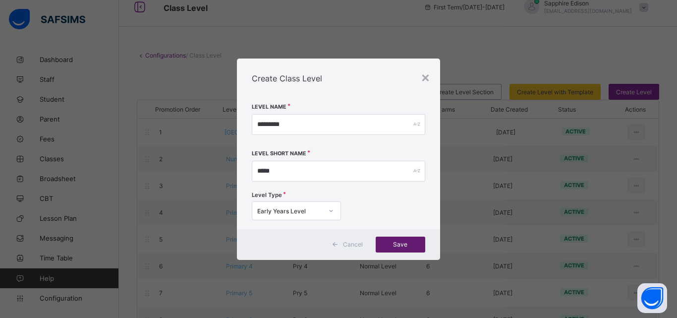
click at [388, 245] on span "Save" at bounding box center [400, 243] width 35 height 7
click at [424, 77] on div "×" at bounding box center [425, 76] width 9 height 17
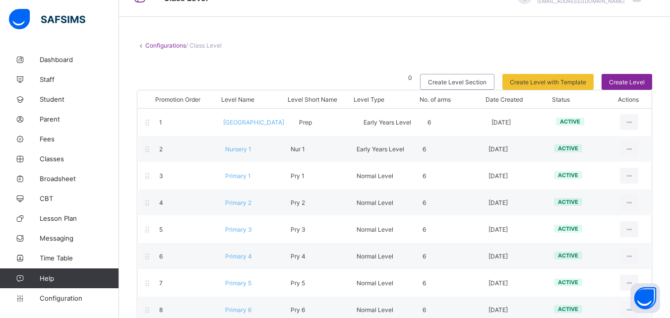
scroll to position [0, 0]
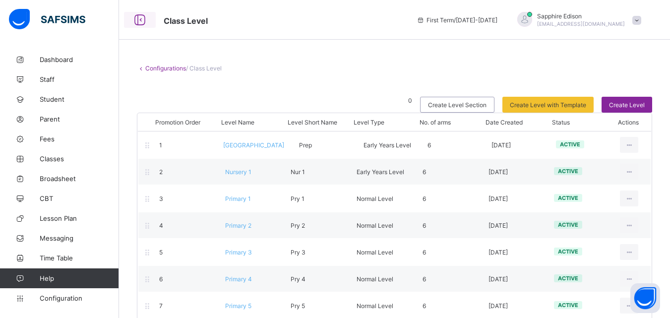
click at [142, 17] on icon at bounding box center [139, 20] width 17 height 14
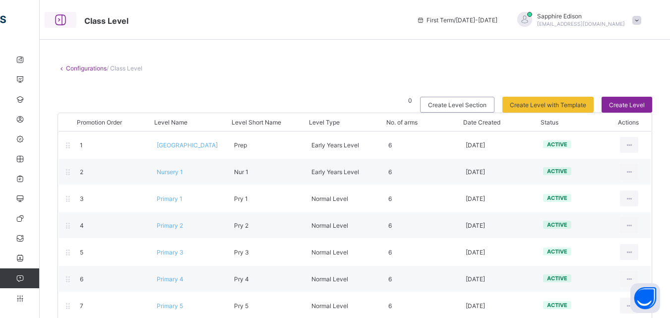
click at [59, 17] on icon at bounding box center [60, 20] width 17 height 14
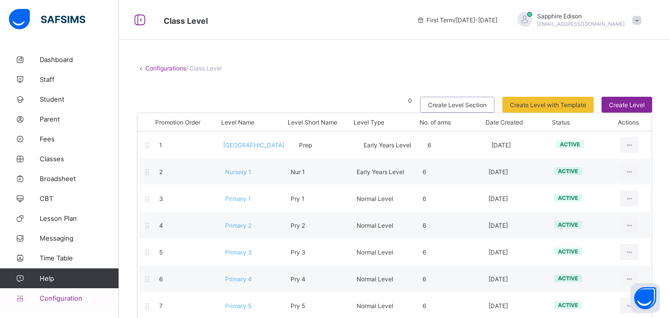
click at [78, 300] on span "Configuration" at bounding box center [79, 298] width 79 height 8
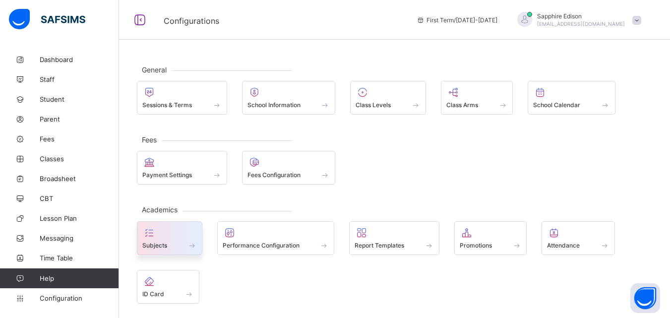
click at [182, 241] on div "Subjects" at bounding box center [169, 245] width 55 height 8
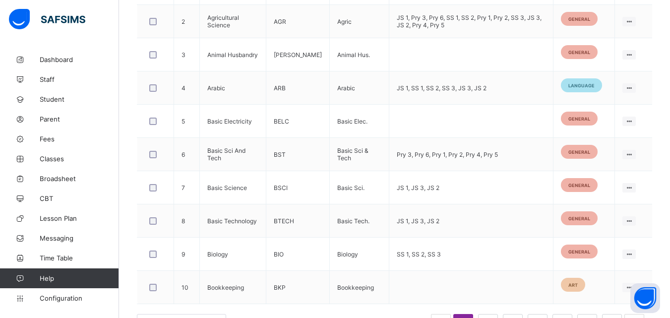
scroll to position [373, 0]
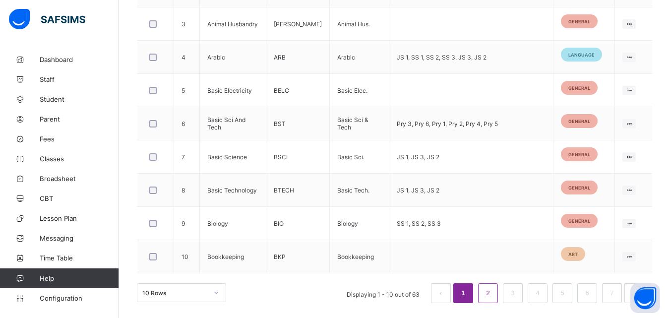
click at [492, 293] on link "2" at bounding box center [487, 293] width 9 height 13
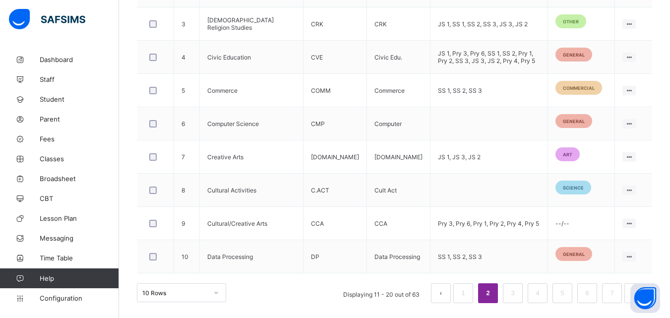
click at [445, 291] on button "prev page" at bounding box center [441, 293] width 20 height 20
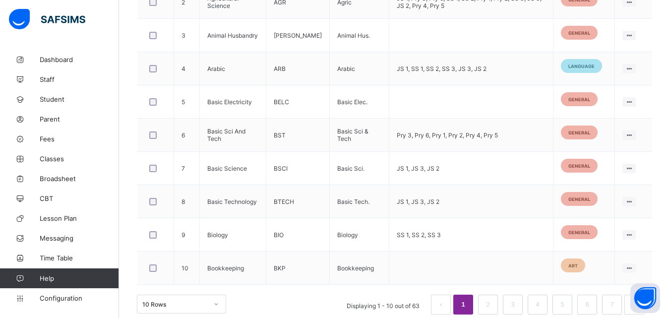
scroll to position [403, 0]
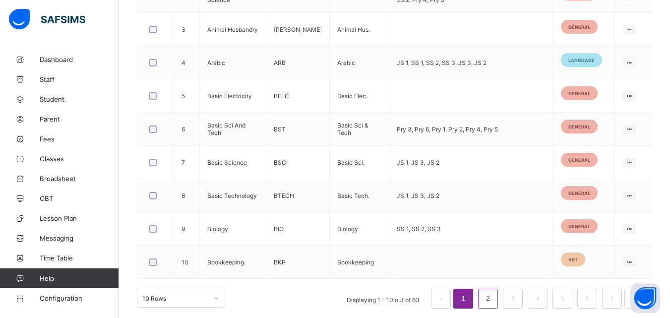
click at [492, 299] on link "2" at bounding box center [487, 298] width 9 height 13
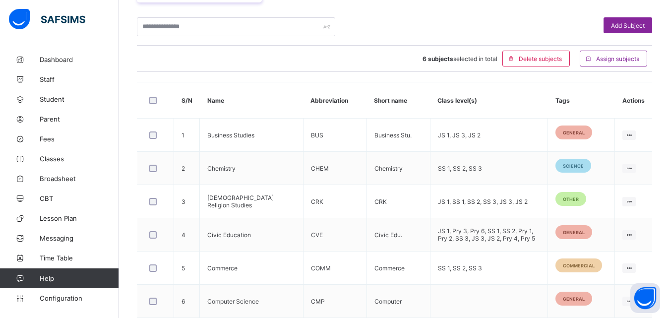
scroll to position [238, 0]
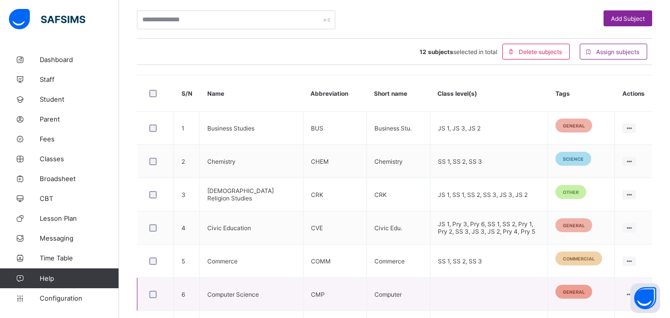
click at [577, 292] on span "general" at bounding box center [574, 291] width 22 height 5
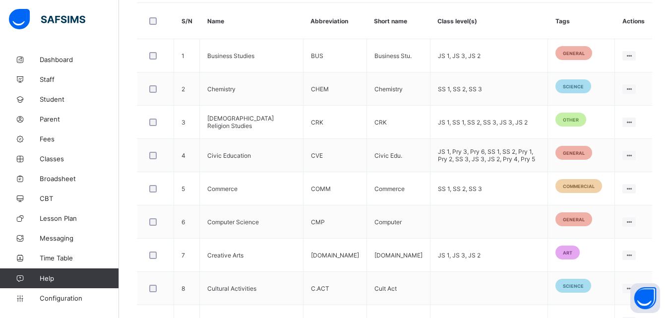
scroll to position [311, 0]
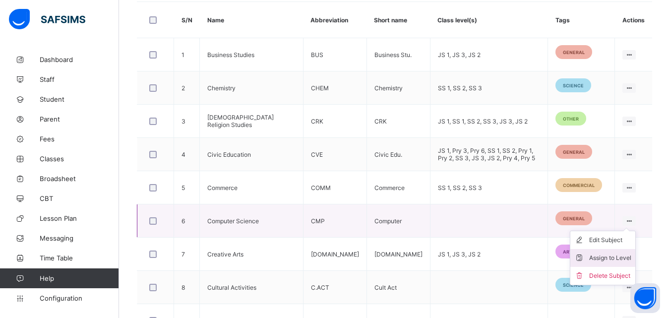
click at [622, 254] on div "Assign to Level" at bounding box center [610, 258] width 42 height 10
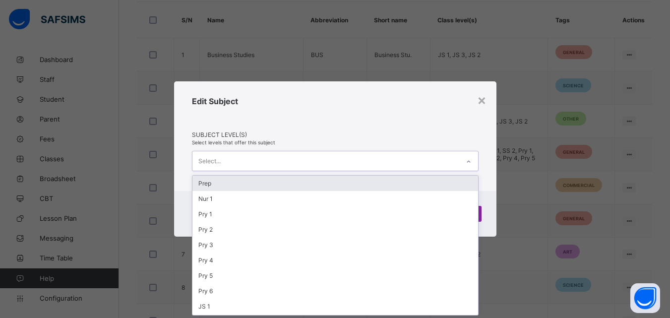
scroll to position [0, 0]
click at [468, 163] on icon at bounding box center [469, 162] width 6 height 10
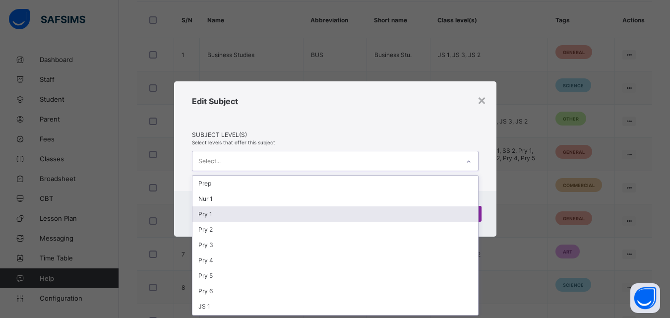
click at [368, 215] on div "Pry 1" at bounding box center [335, 213] width 286 height 15
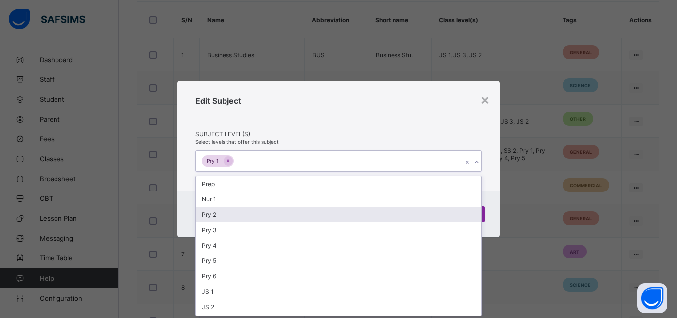
click at [327, 219] on div "Pry 2" at bounding box center [339, 214] width 286 height 15
click at [327, 219] on div "Pry 3" at bounding box center [339, 214] width 286 height 15
click at [327, 219] on div "Pry 4" at bounding box center [339, 214] width 286 height 15
click at [327, 219] on div "Pry 5" at bounding box center [339, 214] width 286 height 15
click at [327, 219] on div "Pry 6" at bounding box center [339, 214] width 286 height 15
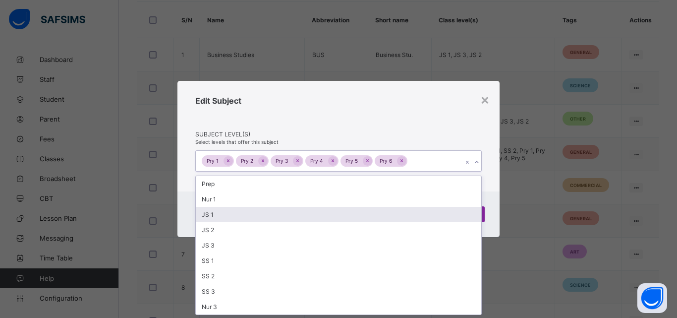
click at [327, 219] on div "JS 1" at bounding box center [339, 214] width 286 height 15
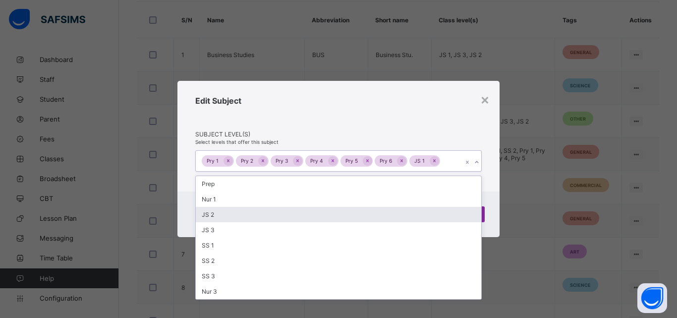
click at [327, 219] on div "JS 2" at bounding box center [339, 214] width 286 height 15
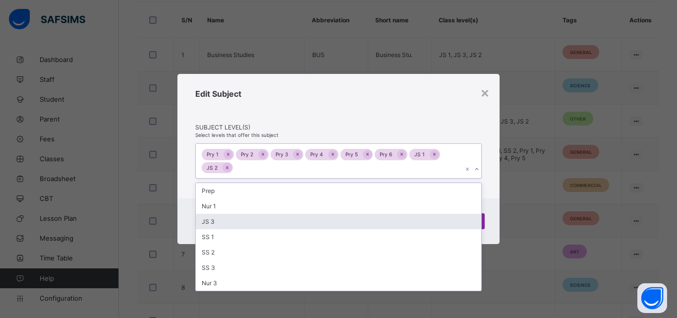
click at [327, 219] on div "JS 3" at bounding box center [339, 221] width 286 height 15
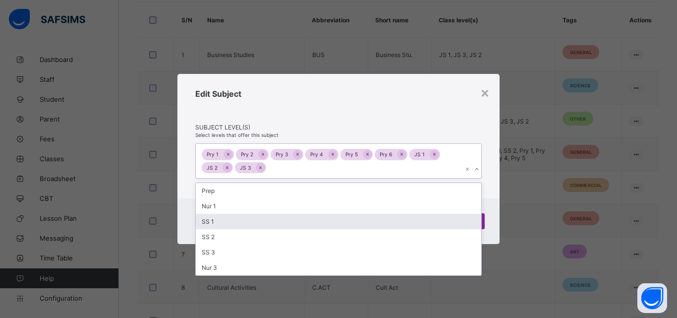
click at [327, 219] on div "SS 1" at bounding box center [339, 221] width 286 height 15
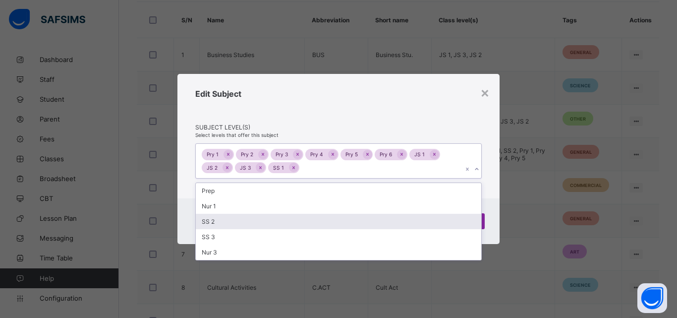
click at [327, 219] on div "SS 2" at bounding box center [339, 221] width 286 height 15
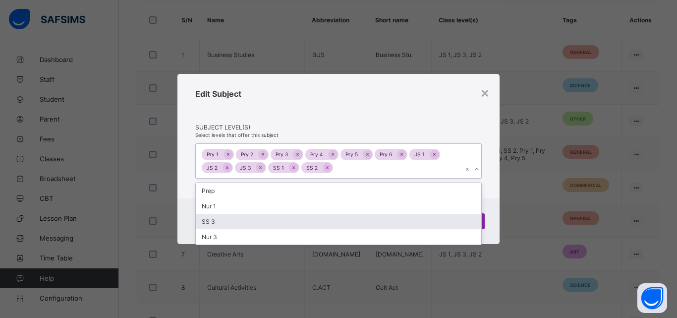
click at [327, 219] on div "SS 3" at bounding box center [339, 221] width 286 height 15
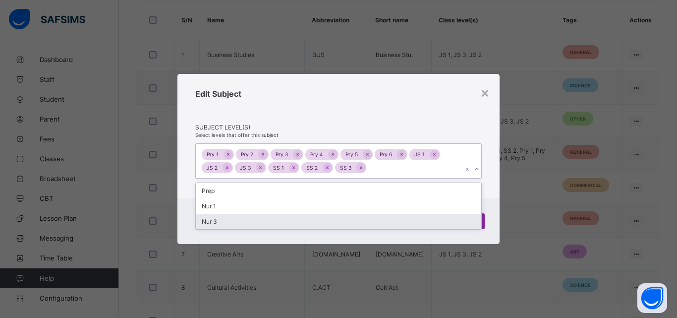
click at [327, 219] on div "Nur 3" at bounding box center [339, 221] width 286 height 15
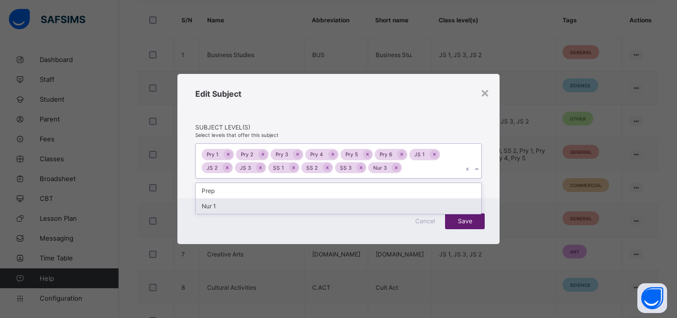
click at [461, 225] on div "Save" at bounding box center [465, 221] width 40 height 16
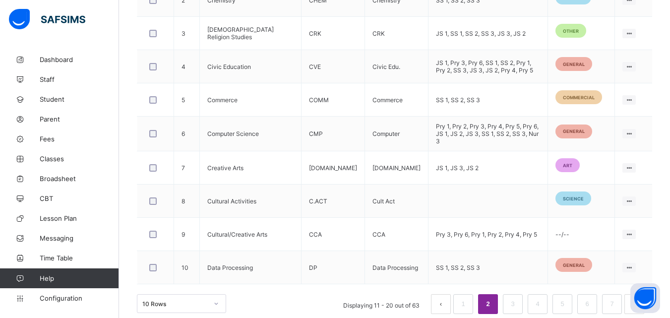
scroll to position [404, 0]
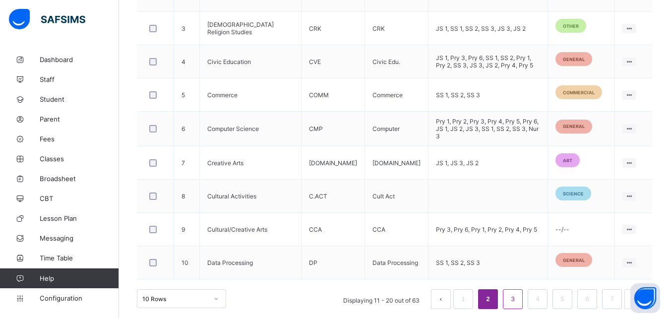
click at [515, 297] on link "3" at bounding box center [512, 299] width 9 height 13
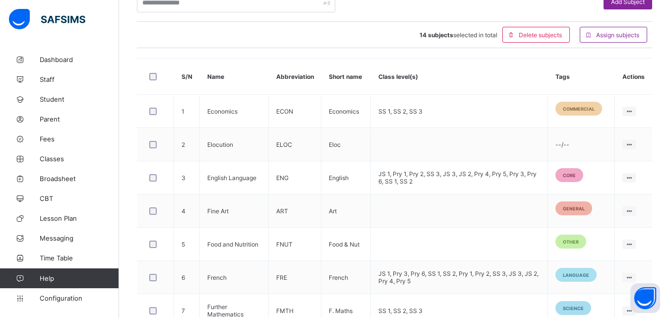
scroll to position [256, 0]
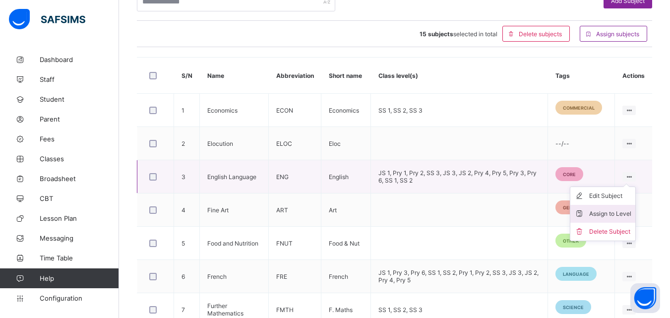
click at [618, 213] on div "Assign to Level" at bounding box center [610, 214] width 42 height 10
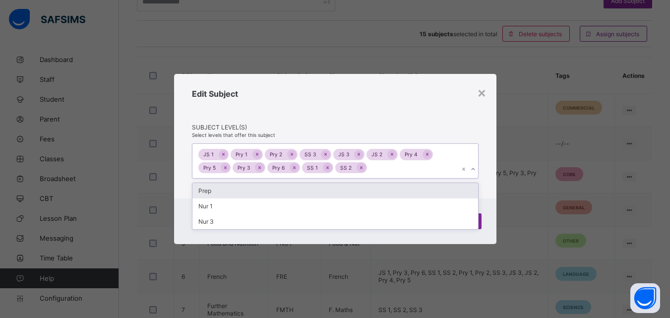
click at [474, 171] on icon at bounding box center [473, 169] width 6 height 10
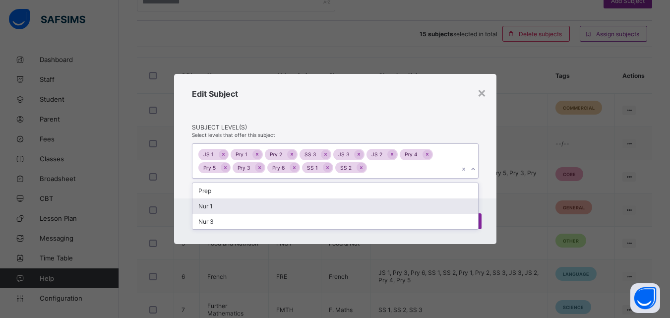
click at [384, 210] on div "Nur 1" at bounding box center [335, 205] width 286 height 15
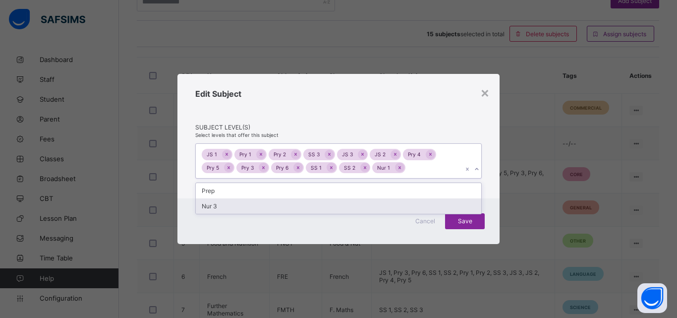
click at [342, 210] on div "Nur 3" at bounding box center [339, 205] width 286 height 15
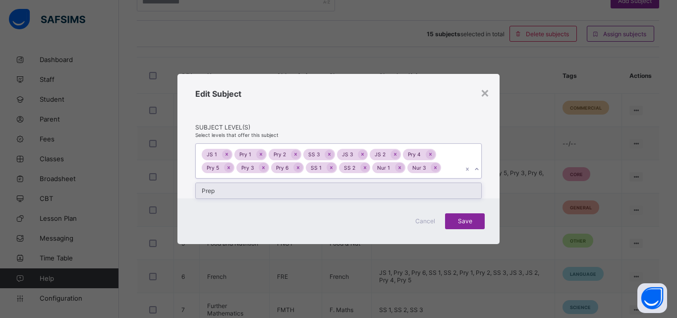
click at [314, 192] on div "Prep" at bounding box center [339, 190] width 286 height 15
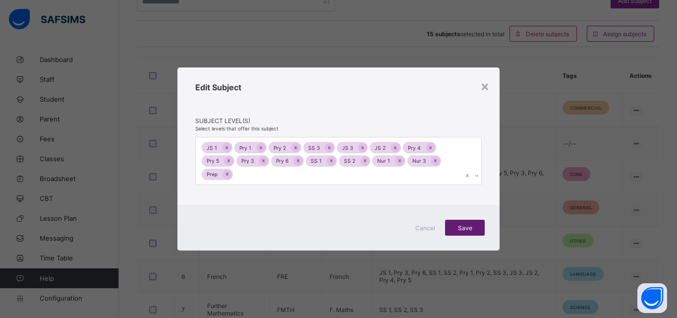
click at [461, 228] on span "Save" at bounding box center [465, 227] width 25 height 7
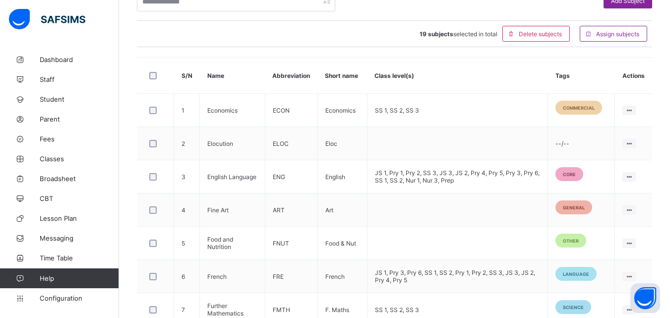
scroll to position [409, 0]
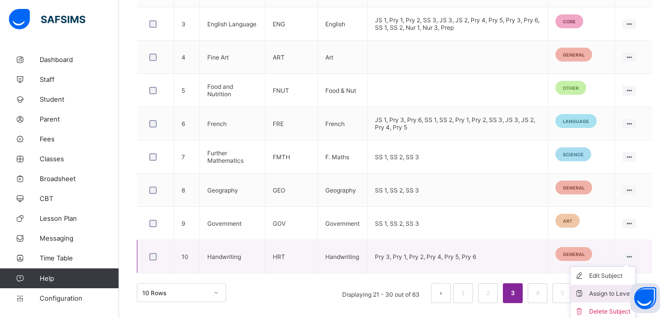
click at [602, 297] on div "Assign to Level" at bounding box center [610, 294] width 42 height 10
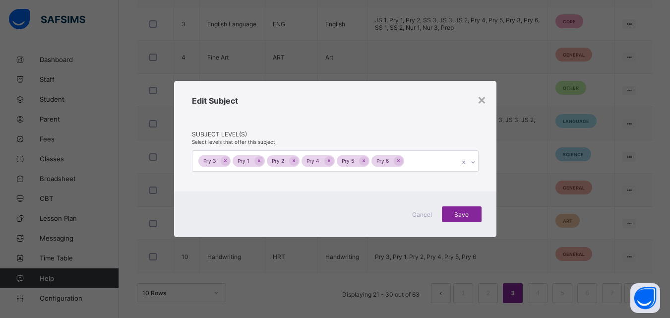
click at [474, 162] on icon at bounding box center [473, 162] width 6 height 10
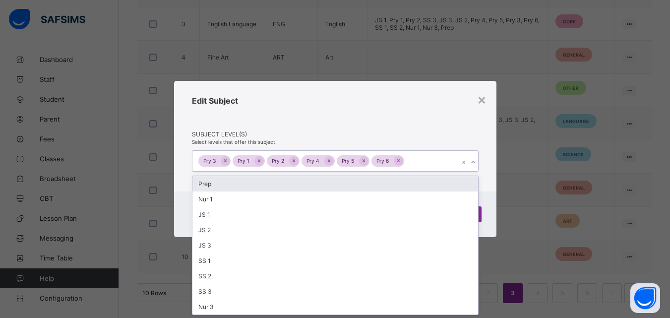
click at [353, 185] on div "Prep" at bounding box center [335, 183] width 286 height 15
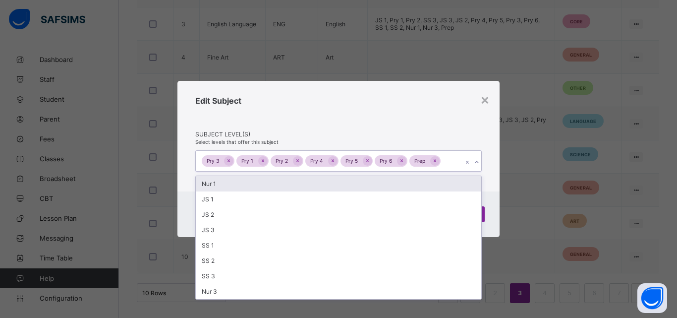
click at [353, 185] on div "Nur 1" at bounding box center [339, 183] width 286 height 15
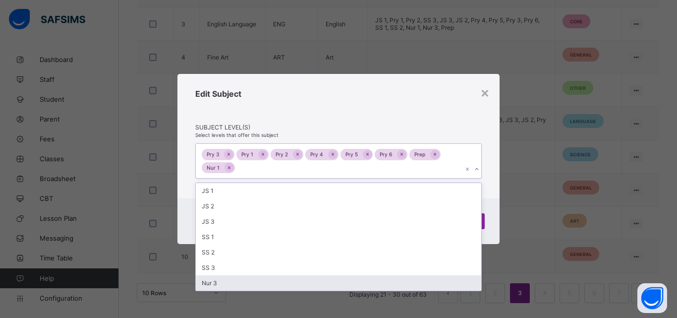
click at [293, 285] on div "Nur 3" at bounding box center [339, 282] width 286 height 15
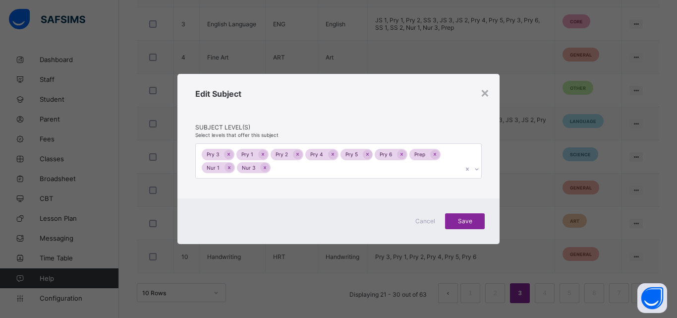
click at [486, 232] on div "Cancel Save" at bounding box center [338, 221] width 322 height 46
click at [469, 225] on div "Save" at bounding box center [465, 221] width 40 height 16
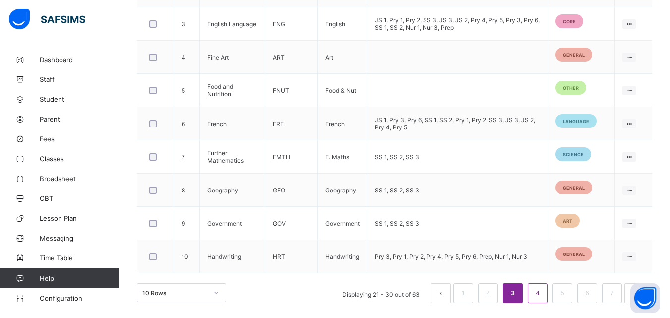
click at [541, 297] on link "4" at bounding box center [536, 293] width 9 height 13
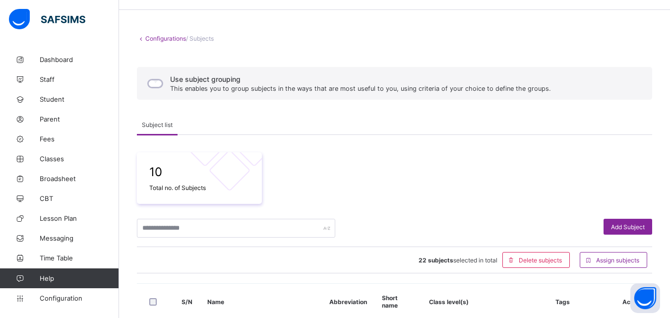
scroll to position [307, 0]
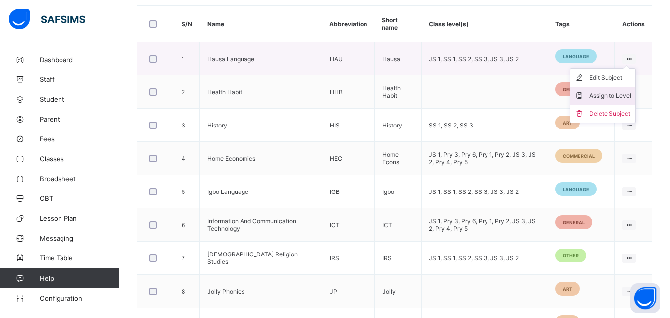
click at [612, 99] on div "Assign to Level" at bounding box center [610, 96] width 42 height 10
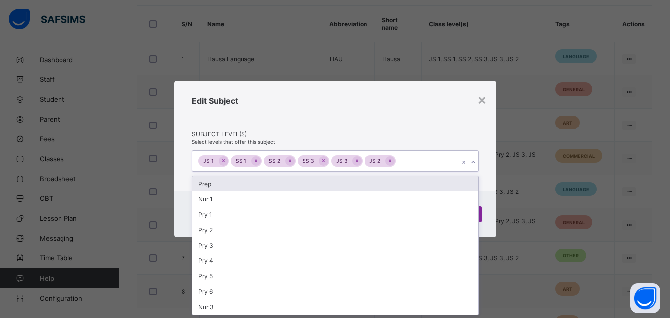
click at [472, 164] on icon at bounding box center [473, 162] width 6 height 10
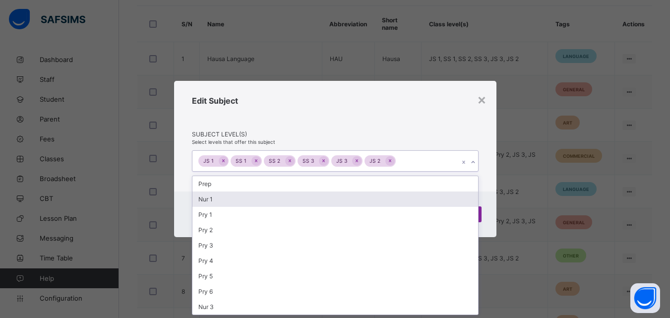
click at [382, 205] on div "Nur 1" at bounding box center [335, 198] width 286 height 15
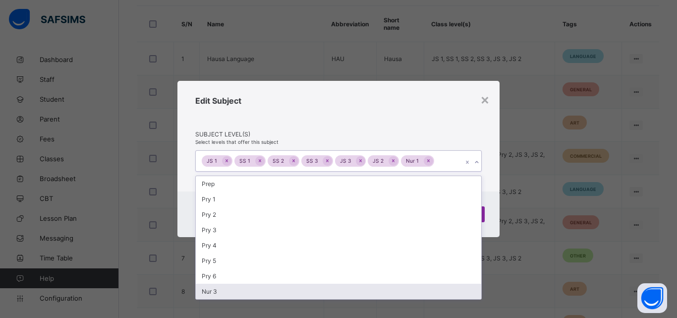
click at [323, 294] on div "Nur 3" at bounding box center [339, 291] width 286 height 15
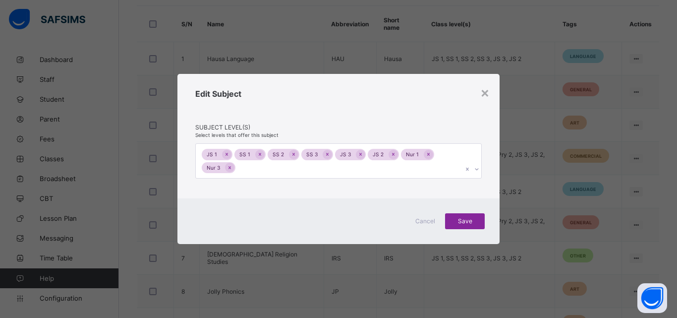
click at [488, 213] on div "Cancel Save" at bounding box center [338, 221] width 322 height 46
click at [467, 220] on span "Save" at bounding box center [465, 220] width 25 height 7
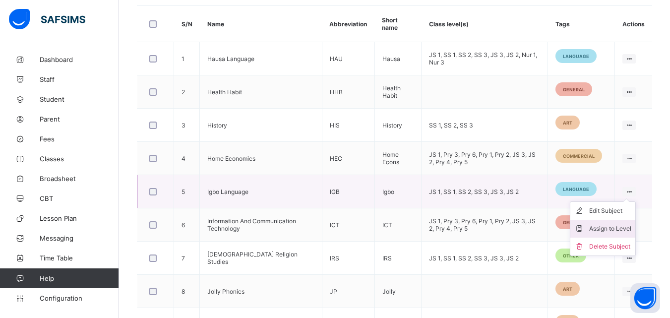
click at [613, 226] on div "Assign to Level" at bounding box center [610, 229] width 42 height 10
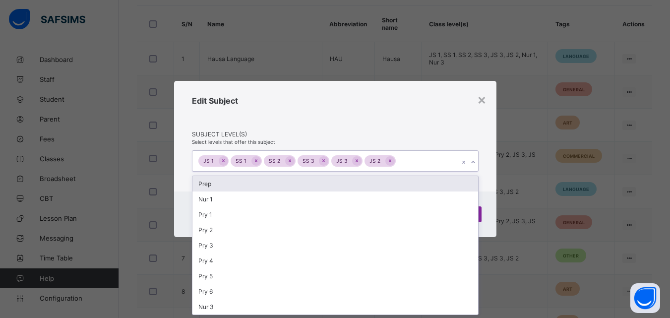
click at [472, 160] on icon at bounding box center [473, 162] width 6 height 10
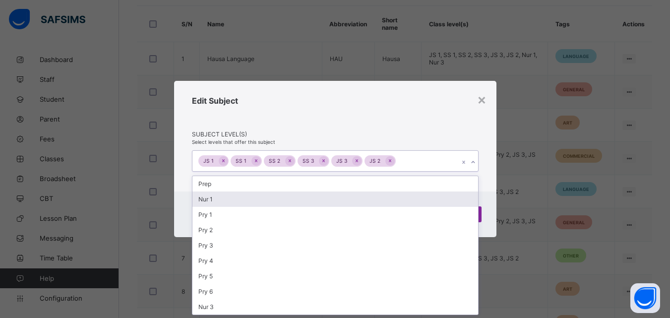
click at [349, 197] on div "Nur 1" at bounding box center [335, 198] width 286 height 15
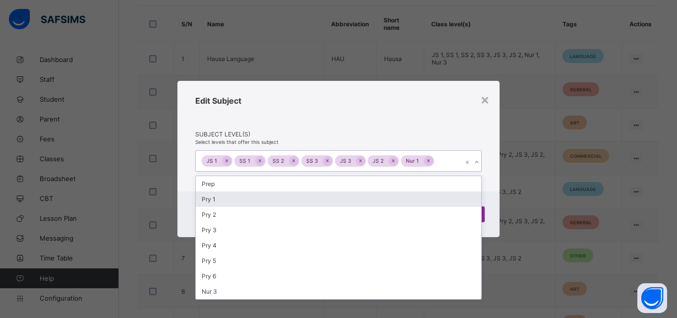
click at [349, 197] on div "Pry 1" at bounding box center [339, 198] width 286 height 15
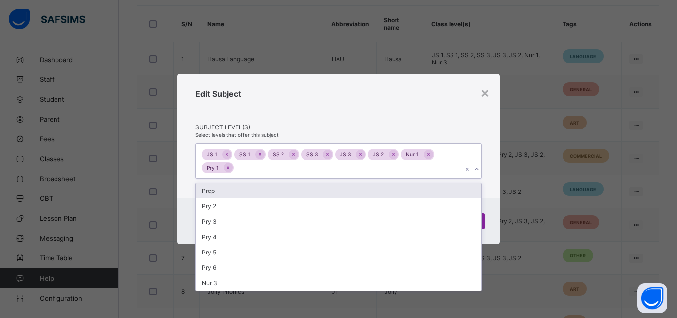
click at [349, 197] on div "Prep" at bounding box center [339, 190] width 286 height 15
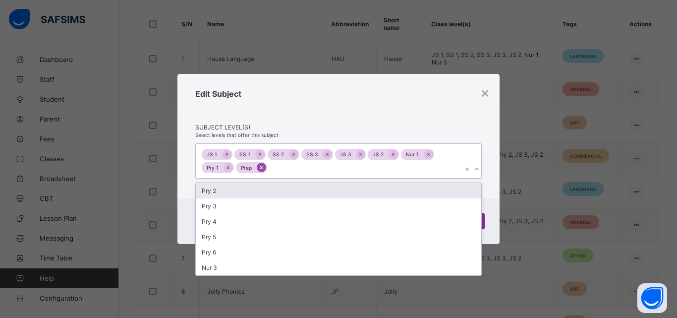
click at [262, 167] on icon at bounding box center [261, 167] width 5 height 7
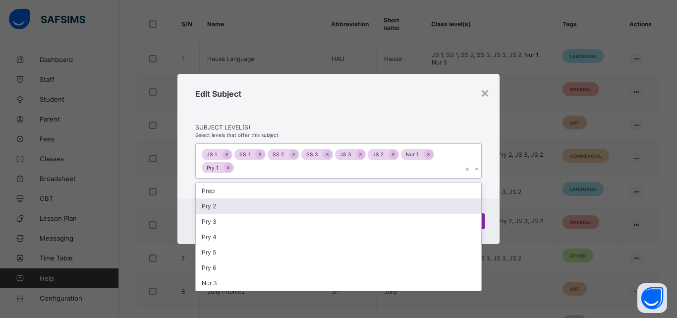
click at [236, 207] on div "Pry 2" at bounding box center [339, 205] width 286 height 15
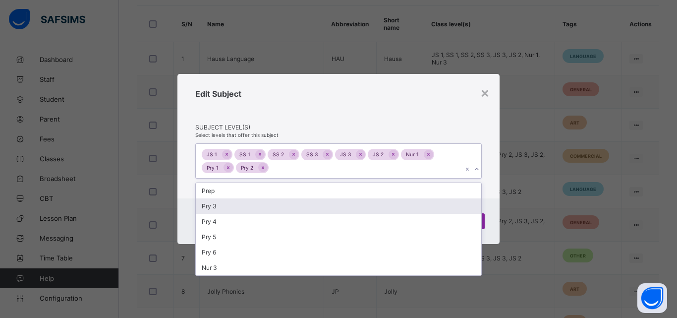
click at [236, 207] on div "Pry 3" at bounding box center [339, 205] width 286 height 15
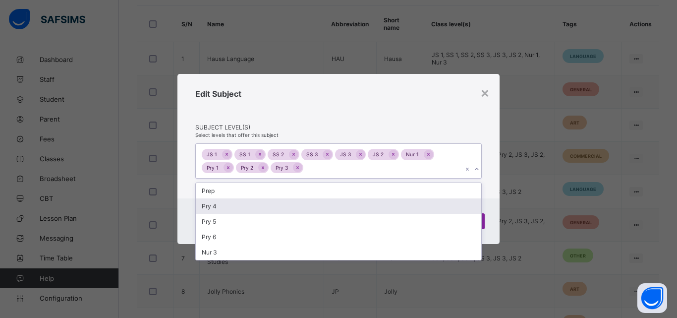
click at [236, 207] on div "Pry 4" at bounding box center [339, 205] width 286 height 15
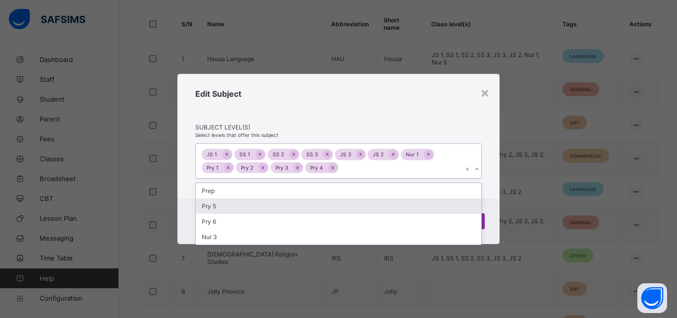
click at [236, 207] on div "Pry 5" at bounding box center [339, 205] width 286 height 15
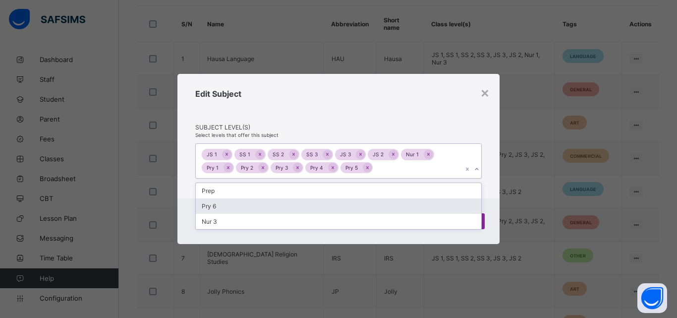
click at [236, 207] on div "Pry 6" at bounding box center [339, 205] width 286 height 15
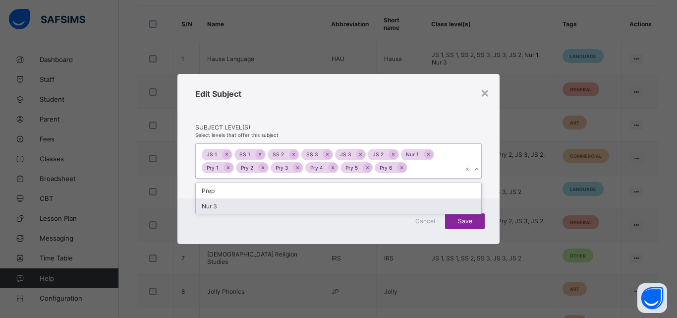
click at [236, 207] on div "Nur 3" at bounding box center [339, 205] width 286 height 15
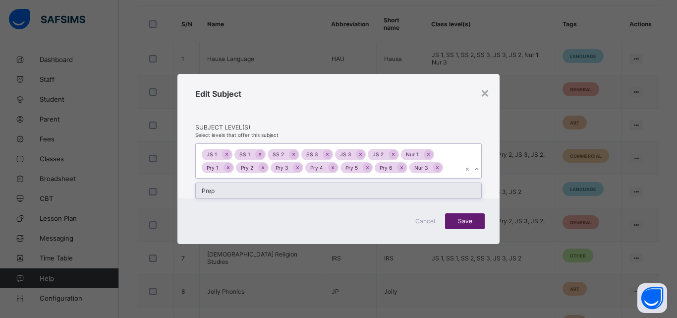
click at [459, 221] on span "Save" at bounding box center [465, 220] width 25 height 7
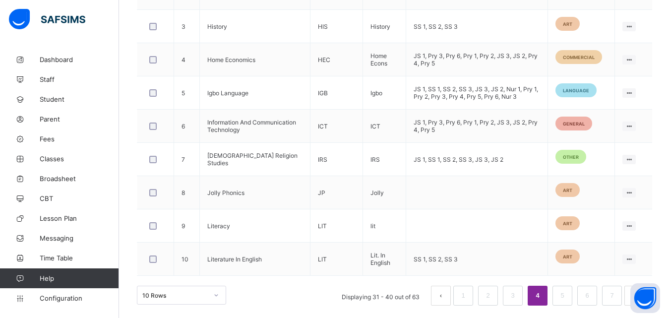
scroll to position [409, 0]
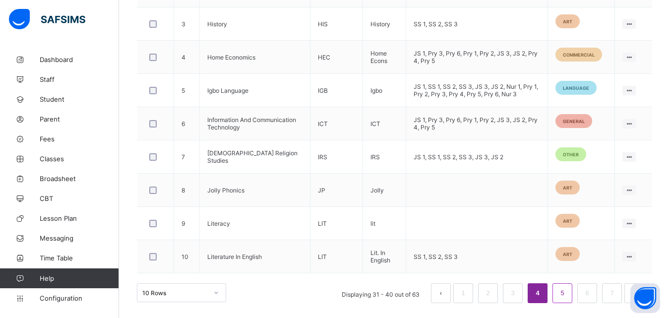
click at [565, 295] on link "5" at bounding box center [561, 293] width 9 height 13
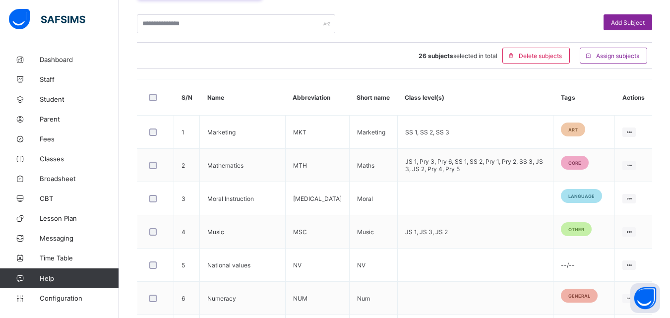
scroll to position [235, 0]
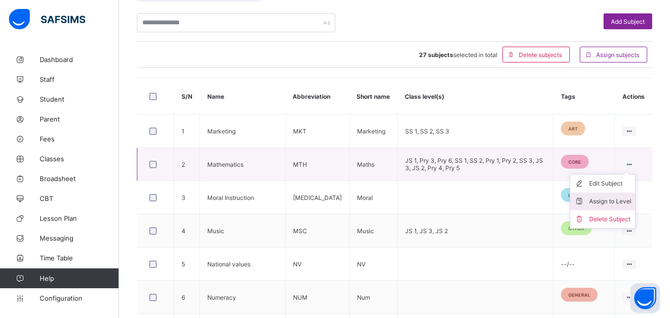
click at [616, 199] on div "Assign to Level" at bounding box center [610, 201] width 42 height 10
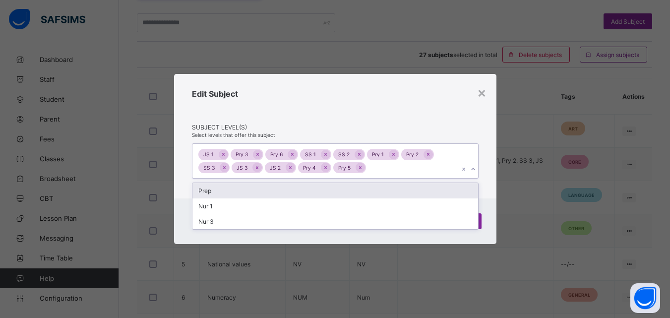
click at [471, 170] on icon at bounding box center [473, 169] width 6 height 10
click at [371, 194] on div "Prep" at bounding box center [335, 190] width 286 height 15
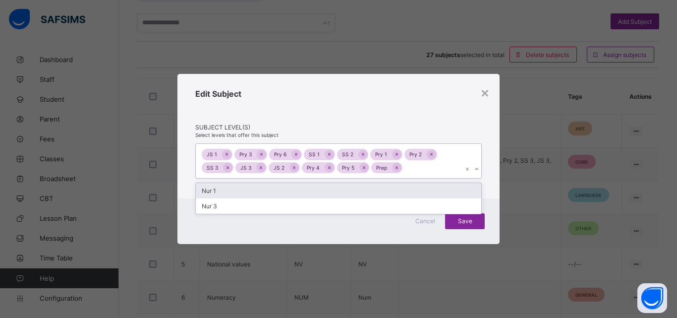
click at [371, 194] on div "Nur 1" at bounding box center [339, 190] width 286 height 15
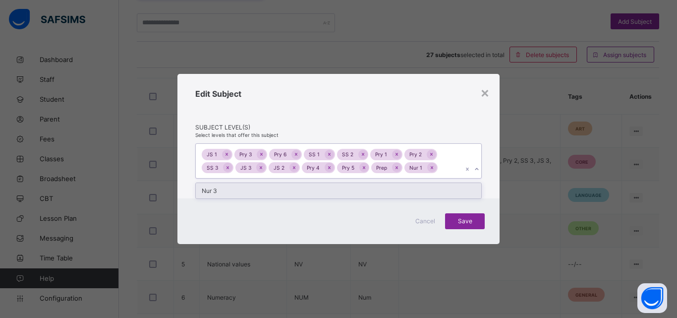
click at [371, 194] on div "Nur 3" at bounding box center [339, 190] width 286 height 15
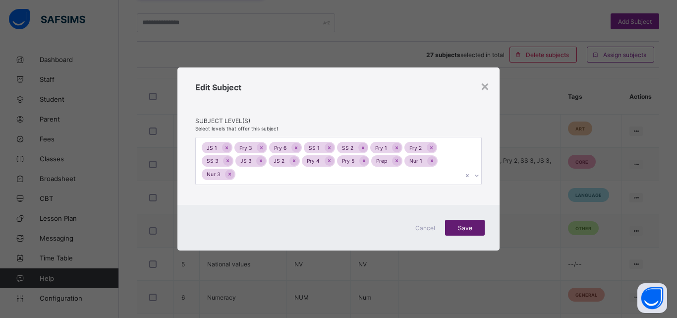
click at [465, 228] on span "Save" at bounding box center [465, 227] width 25 height 7
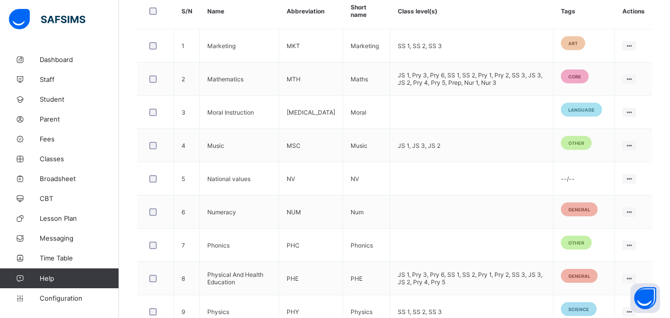
scroll to position [324, 0]
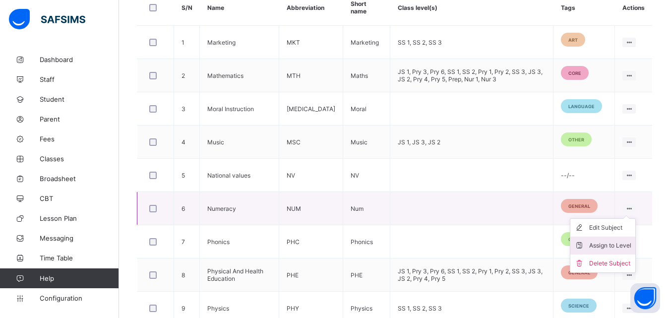
click at [618, 244] on div "Assign to Level" at bounding box center [610, 245] width 42 height 10
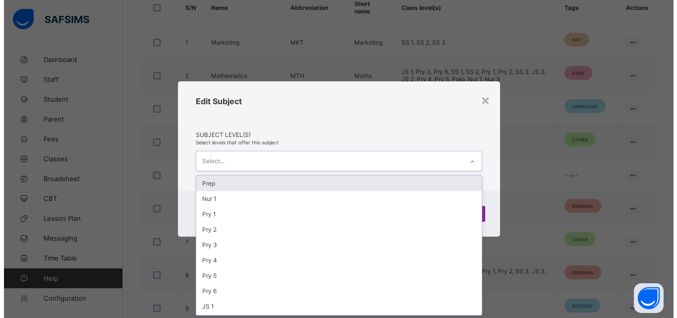
scroll to position [0, 0]
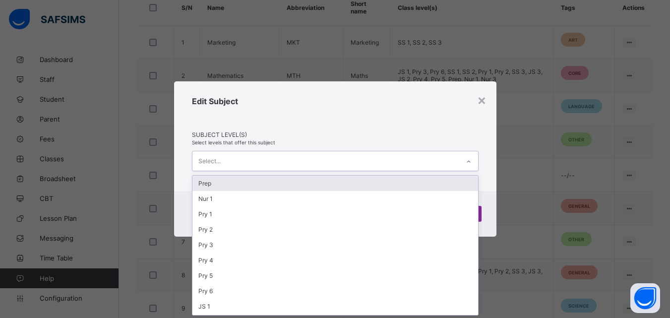
click at [470, 162] on icon at bounding box center [469, 162] width 6 height 10
click at [415, 183] on div "Prep" at bounding box center [335, 183] width 286 height 15
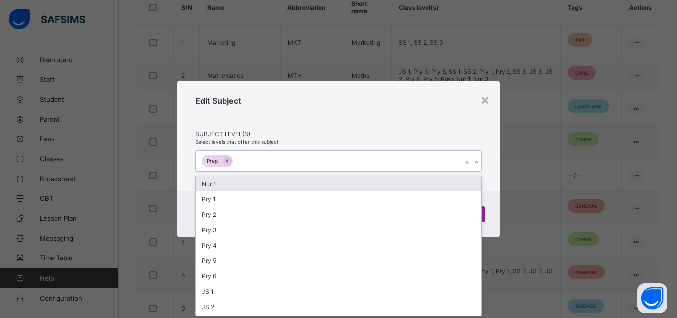
click at [415, 183] on div "Nur 1" at bounding box center [339, 183] width 286 height 15
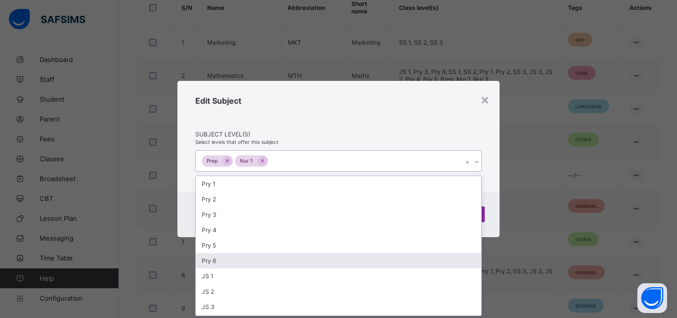
scroll to position [60, 0]
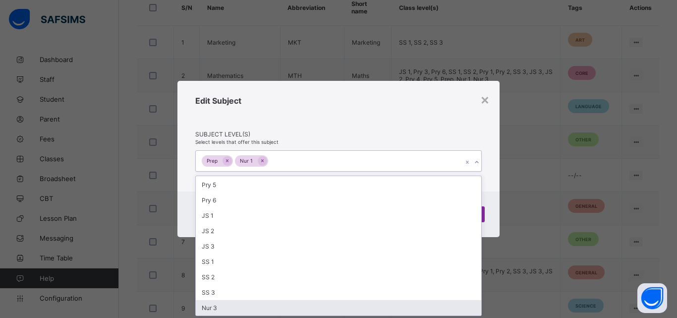
click at [364, 310] on div "Nur 3" at bounding box center [339, 307] width 286 height 15
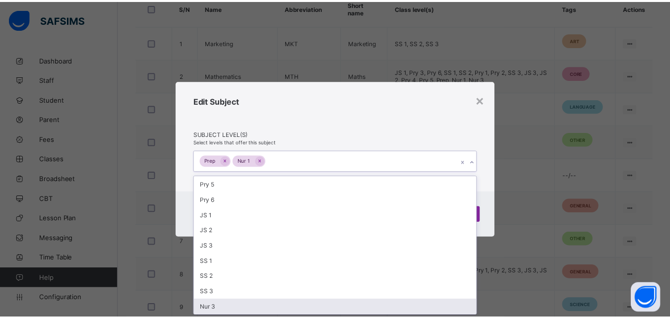
scroll to position [46, 0]
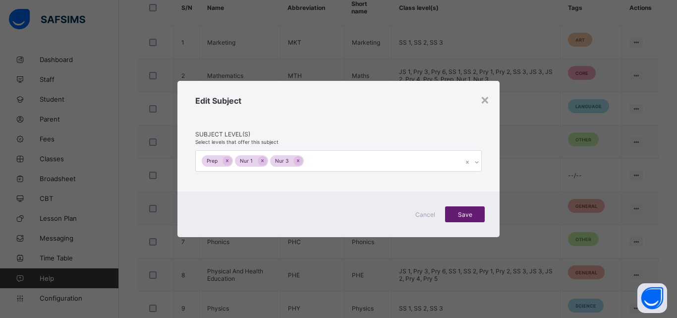
click at [484, 215] on div "Save" at bounding box center [465, 214] width 40 height 16
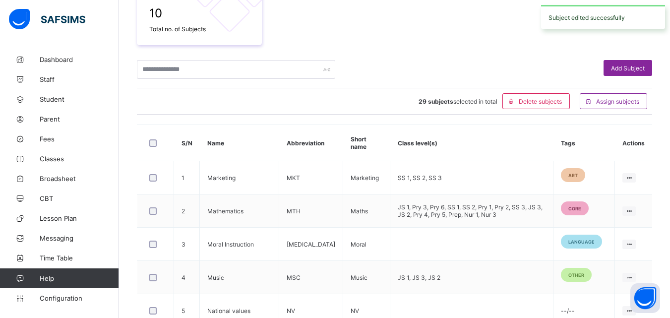
scroll to position [324, 0]
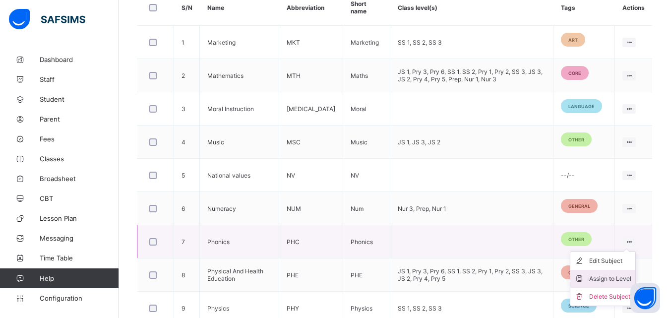
click at [616, 277] on div "Assign to Level" at bounding box center [610, 279] width 42 height 10
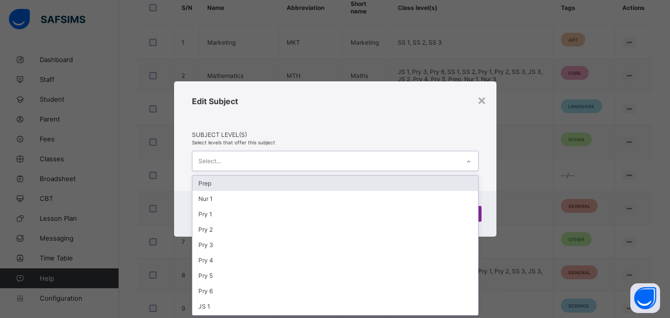
click at [467, 159] on icon at bounding box center [469, 162] width 6 height 10
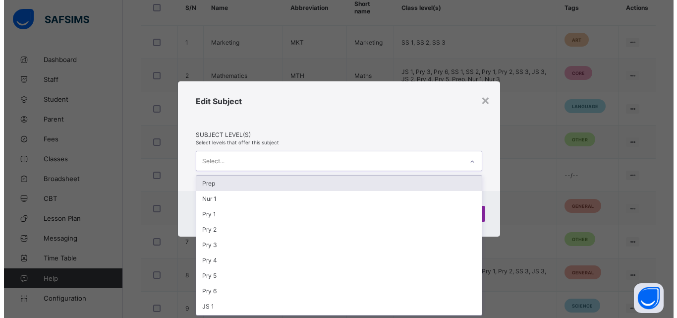
scroll to position [0, 0]
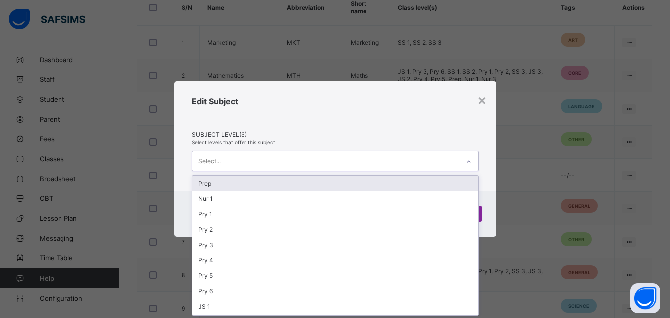
click at [410, 190] on div "Prep" at bounding box center [335, 183] width 286 height 15
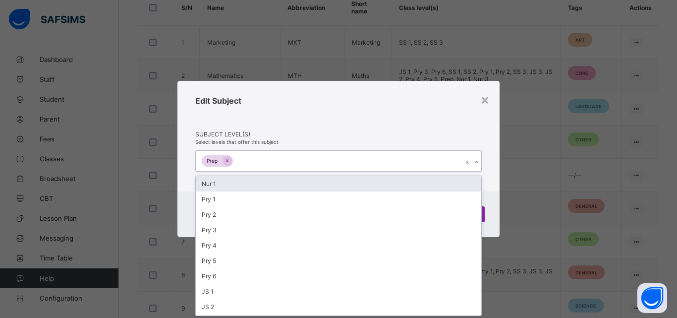
click at [410, 190] on div "Nur 1" at bounding box center [339, 183] width 286 height 15
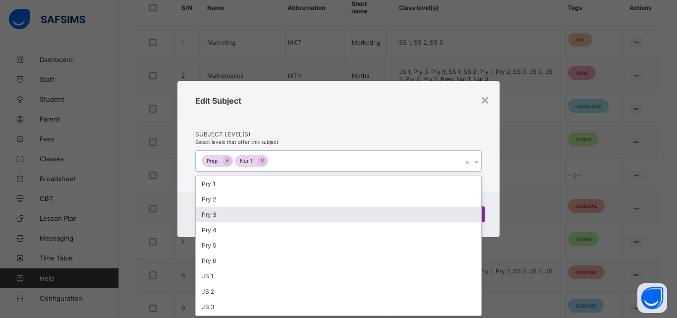
scroll to position [60, 0]
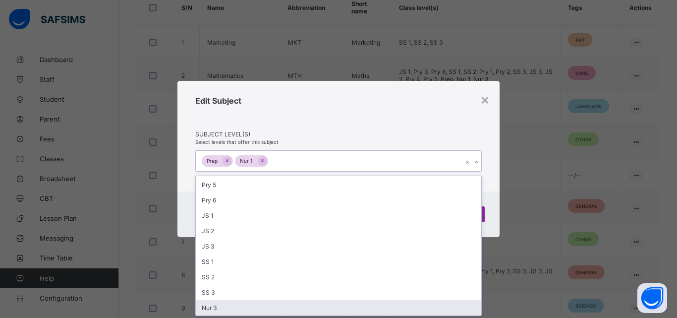
click at [389, 305] on div "Nur 3" at bounding box center [339, 307] width 286 height 15
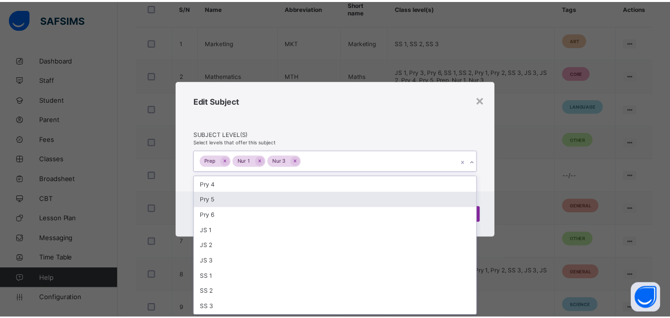
scroll to position [0, 0]
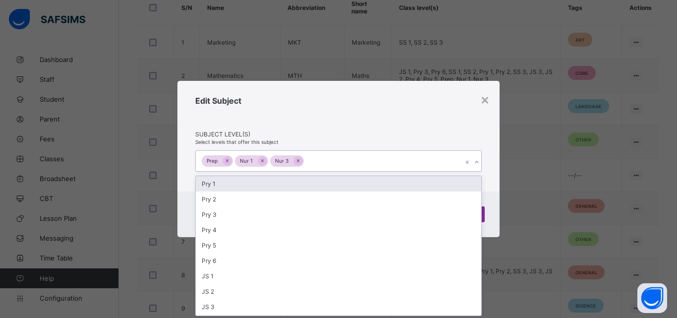
click at [411, 186] on div "Pry 1" at bounding box center [339, 183] width 286 height 15
click at [411, 186] on div "Pry 2" at bounding box center [339, 183] width 286 height 15
click at [411, 186] on div "Pry 3" at bounding box center [339, 183] width 286 height 15
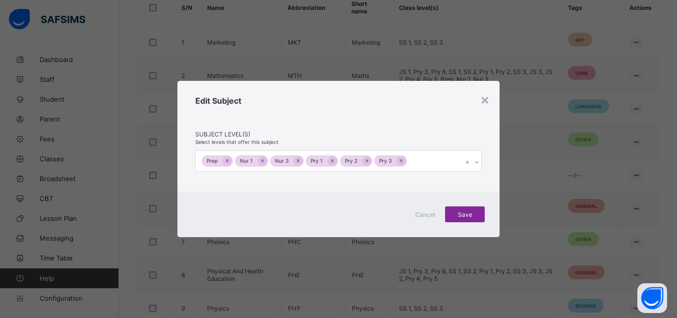
click at [489, 217] on div "Cancel Save" at bounding box center [338, 214] width 322 height 46
click at [470, 215] on span "Save" at bounding box center [465, 214] width 25 height 7
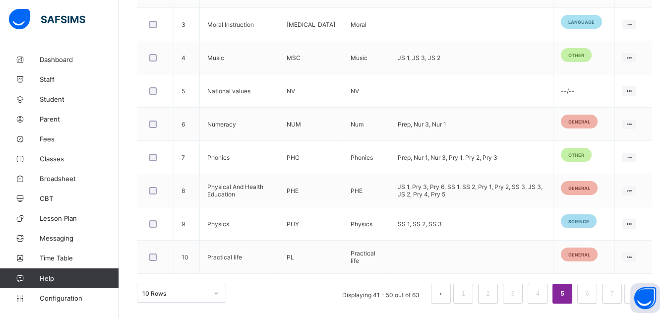
scroll to position [409, 0]
click at [591, 294] on link "6" at bounding box center [586, 293] width 9 height 13
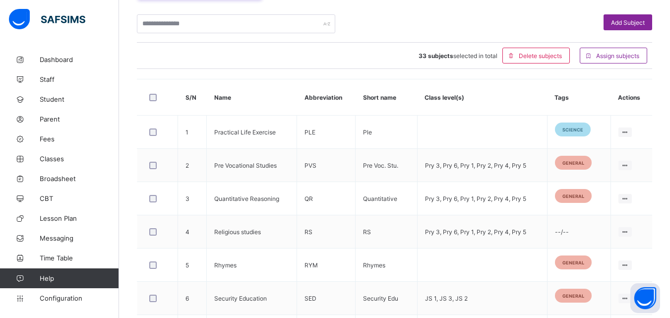
scroll to position [235, 0]
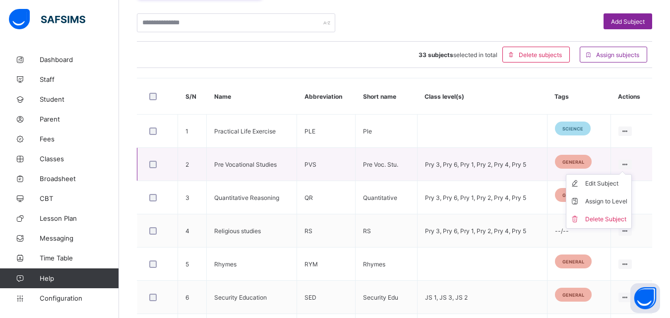
click at [629, 164] on icon at bounding box center [625, 164] width 8 height 7
click at [605, 200] on div "Assign to Level" at bounding box center [606, 201] width 42 height 10
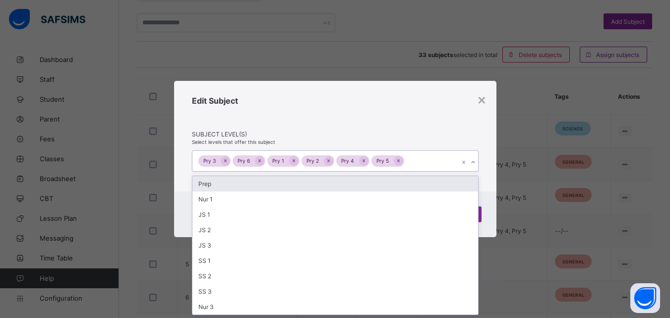
click at [472, 161] on icon at bounding box center [473, 162] width 6 height 10
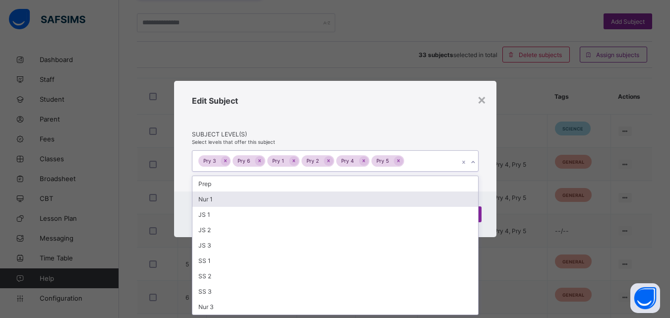
click at [382, 195] on div "Nur 1" at bounding box center [335, 198] width 286 height 15
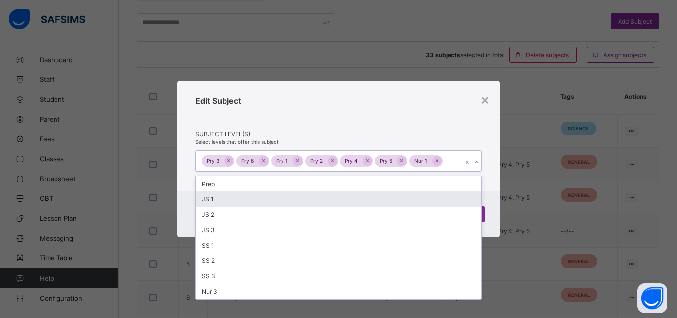
click at [382, 195] on div "JS 1" at bounding box center [339, 198] width 286 height 15
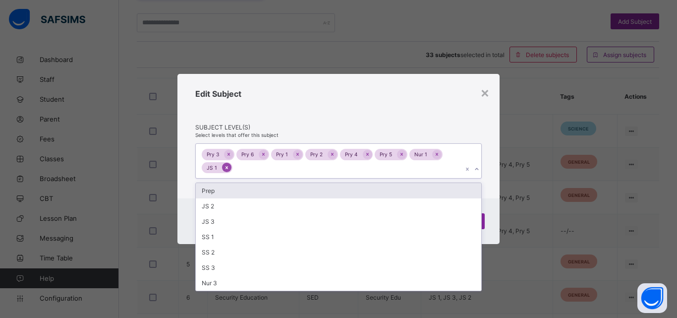
click at [225, 167] on icon at bounding box center [226, 167] width 5 height 7
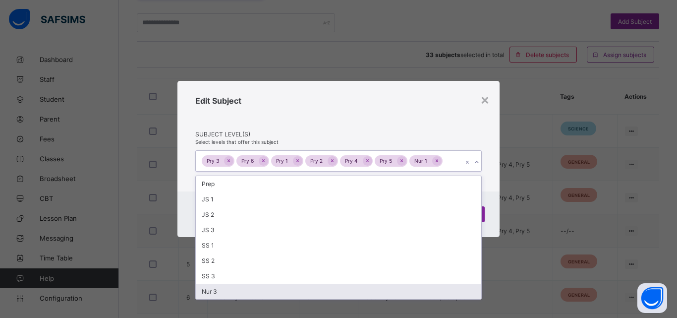
click at [234, 292] on div "Nur 3" at bounding box center [339, 291] width 286 height 15
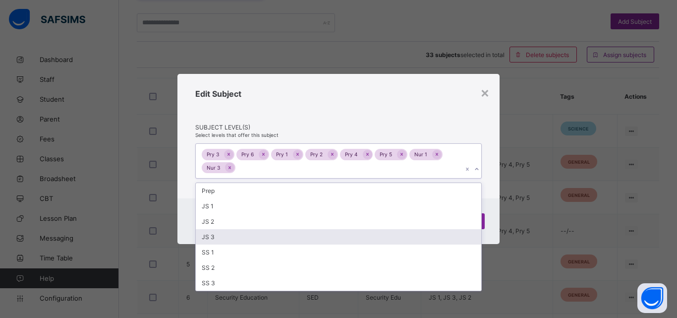
click at [491, 227] on div "Cancel Save" at bounding box center [338, 221] width 322 height 46
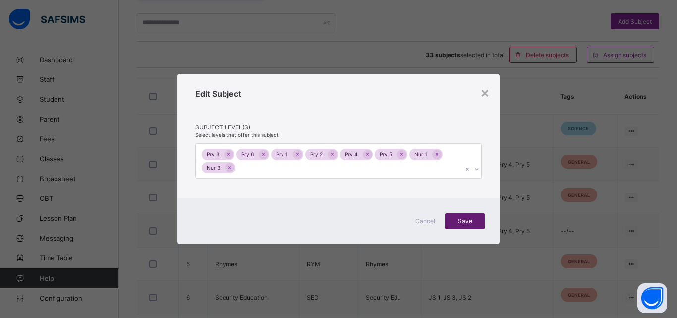
click at [460, 216] on div "Save" at bounding box center [465, 221] width 40 height 16
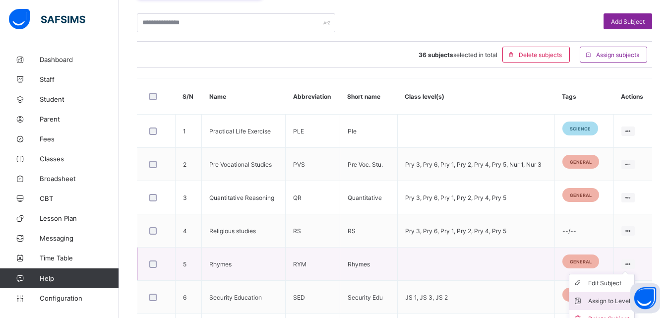
click at [598, 300] on div "Assign to Level" at bounding box center [609, 301] width 42 height 10
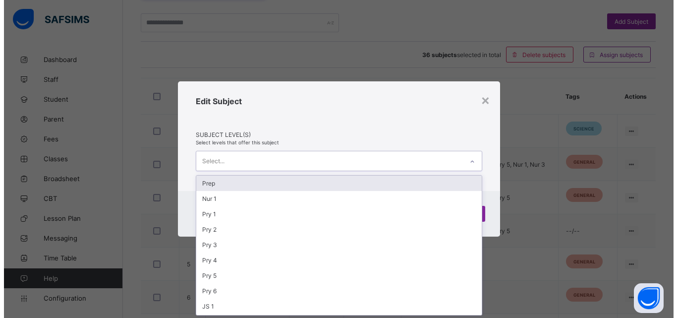
scroll to position [0, 0]
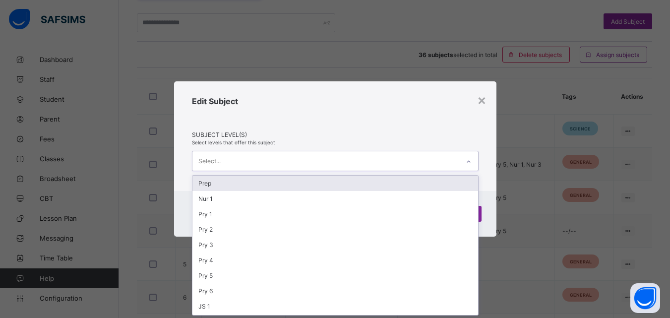
click at [397, 162] on div "Select..." at bounding box center [325, 160] width 267 height 19
click at [324, 186] on div "Prep" at bounding box center [335, 183] width 286 height 15
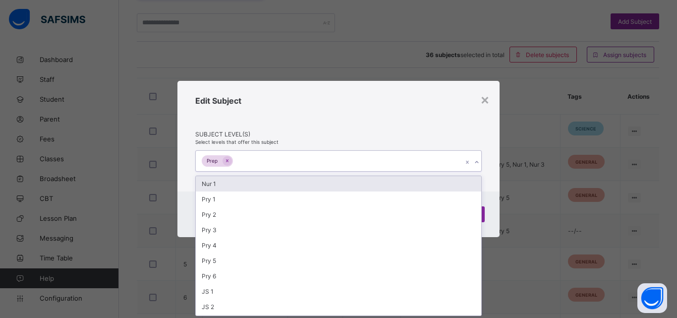
click at [324, 186] on div "Nur 1" at bounding box center [339, 183] width 286 height 15
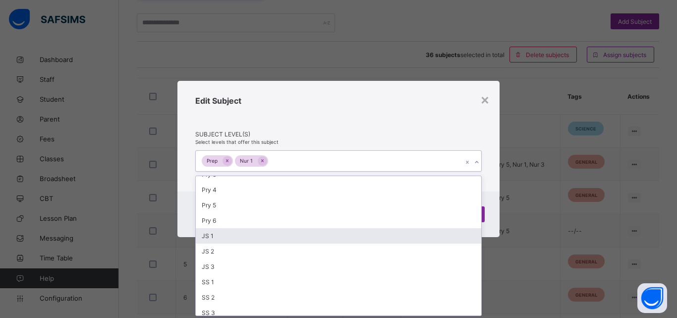
scroll to position [60, 0]
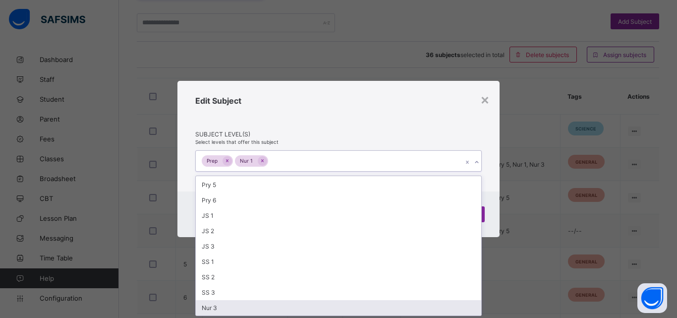
click at [349, 305] on div "Nur 3" at bounding box center [339, 307] width 286 height 15
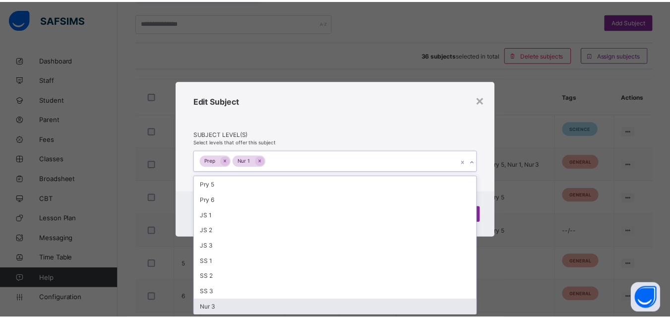
scroll to position [46, 0]
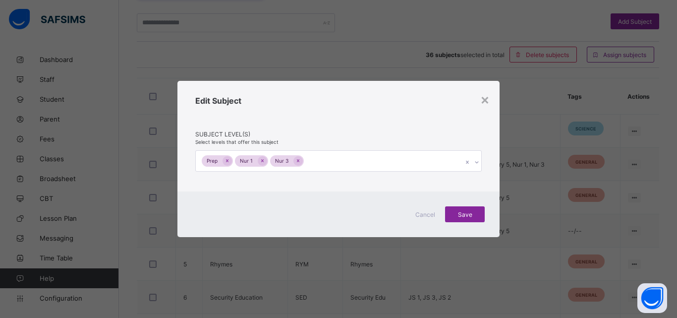
click at [493, 210] on div "Cancel Save" at bounding box center [338, 214] width 322 height 46
click at [467, 214] on span "Save" at bounding box center [465, 214] width 25 height 7
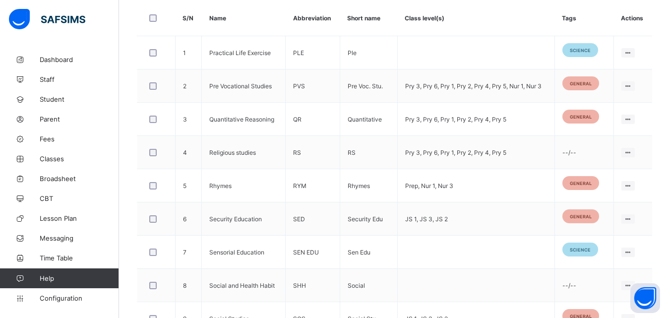
scroll to position [315, 0]
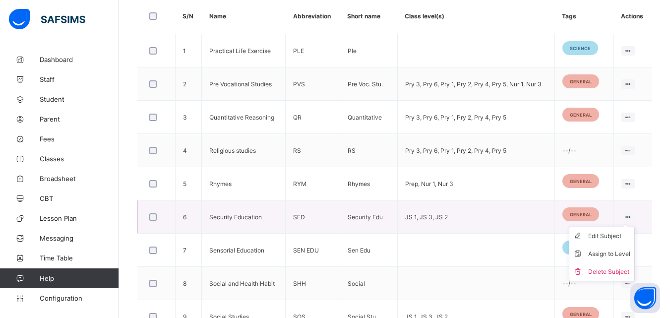
click at [635, 227] on ul "Edit Subject Assign to Level Delete Subject" at bounding box center [602, 254] width 66 height 55
click at [607, 255] on div "Assign to Level" at bounding box center [609, 254] width 42 height 10
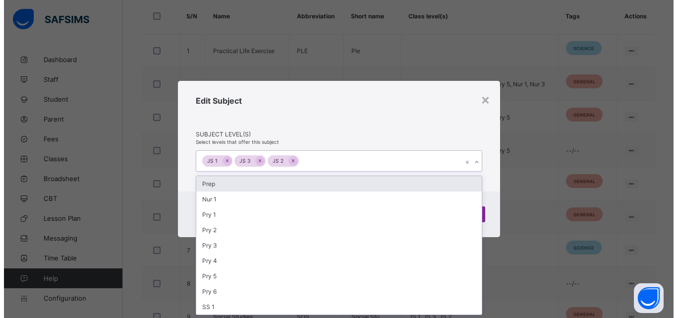
scroll to position [0, 0]
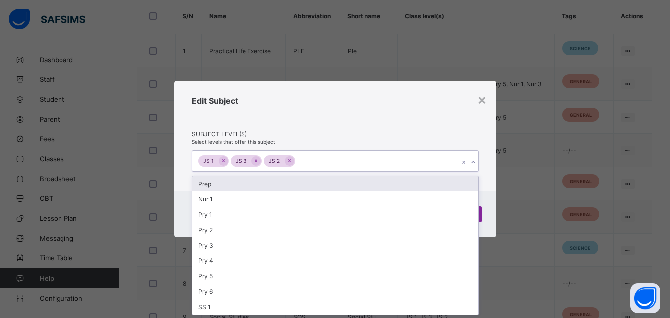
click at [471, 162] on icon at bounding box center [473, 162] width 6 height 10
click at [396, 188] on div "Prep" at bounding box center [335, 183] width 286 height 15
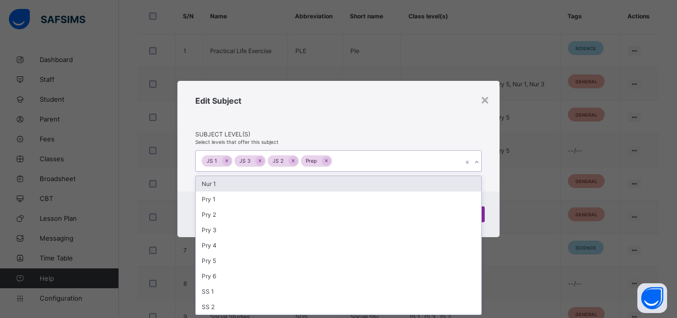
click at [396, 188] on div "Nur 1" at bounding box center [339, 183] width 286 height 15
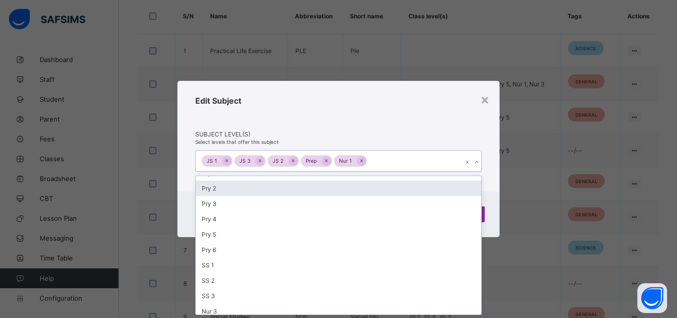
scroll to position [15, 0]
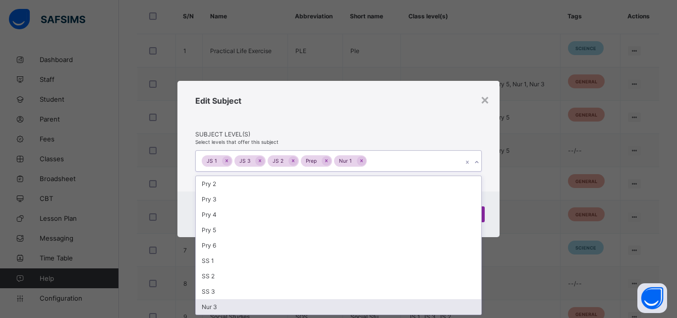
click at [391, 312] on div "Nur 3" at bounding box center [339, 306] width 286 height 15
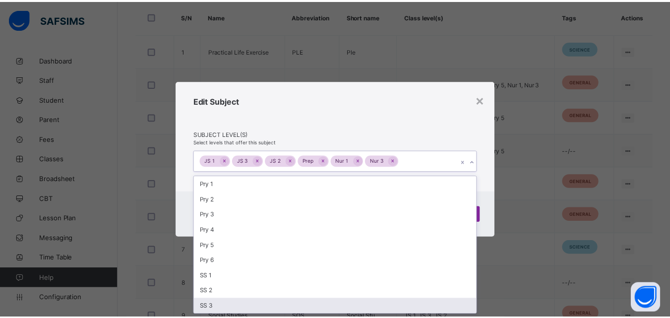
scroll to position [0, 0]
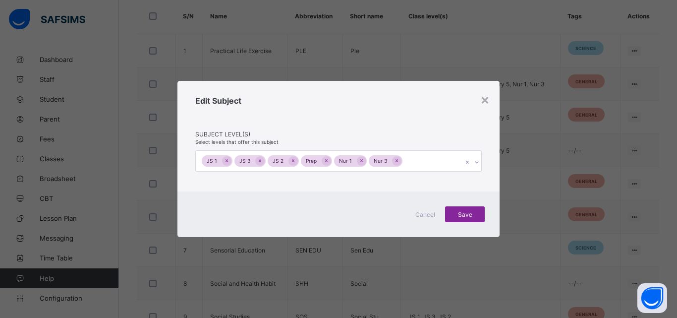
click at [486, 213] on div "Cancel Save" at bounding box center [338, 214] width 322 height 46
click at [471, 214] on span "Save" at bounding box center [465, 214] width 25 height 7
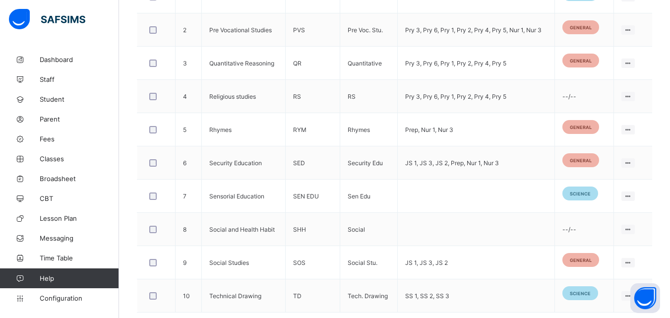
scroll to position [370, 0]
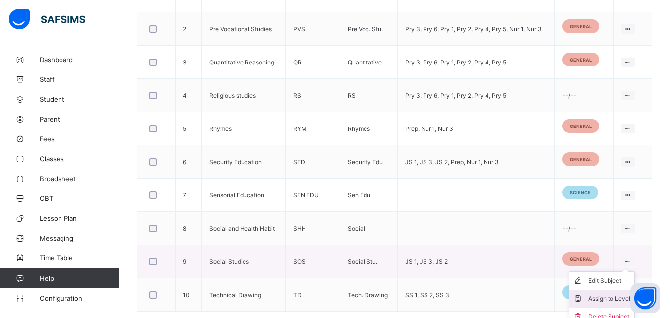
click at [605, 297] on div "Assign to Level" at bounding box center [609, 299] width 42 height 10
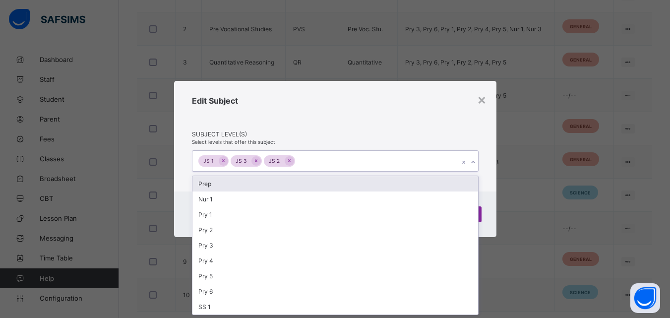
scroll to position [0, 0]
click at [470, 162] on icon at bounding box center [473, 162] width 6 height 10
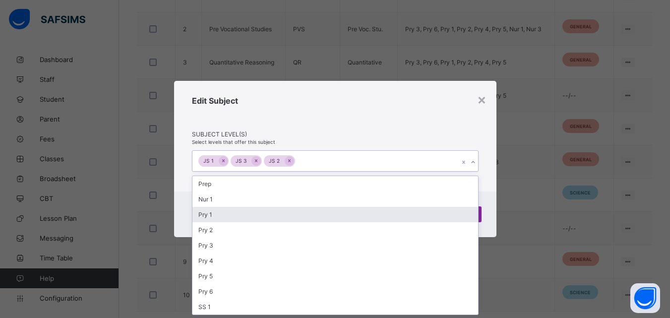
click at [332, 222] on div "Pry 1" at bounding box center [335, 214] width 286 height 15
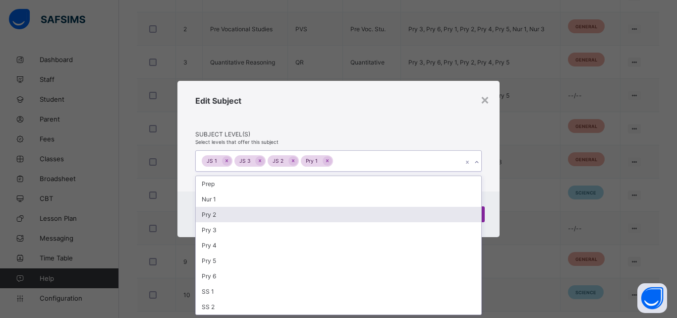
click at [332, 222] on div "Pry 2" at bounding box center [339, 214] width 286 height 15
click at [332, 222] on div "Pry 3" at bounding box center [339, 214] width 286 height 15
click at [332, 222] on div "Pry 4" at bounding box center [339, 214] width 286 height 15
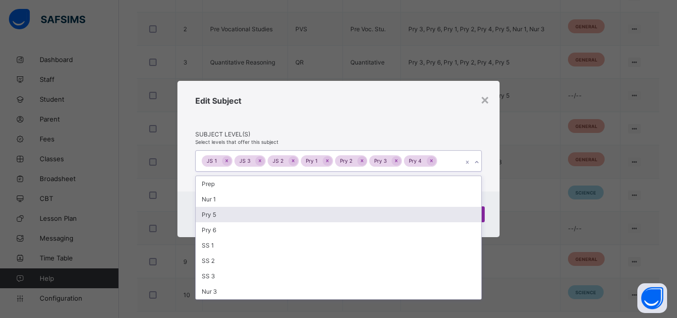
click at [332, 222] on div "Pry 5" at bounding box center [339, 214] width 286 height 15
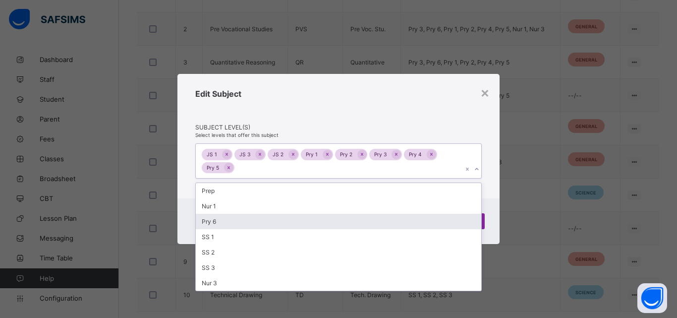
click at [321, 225] on div "Pry 6" at bounding box center [339, 221] width 286 height 15
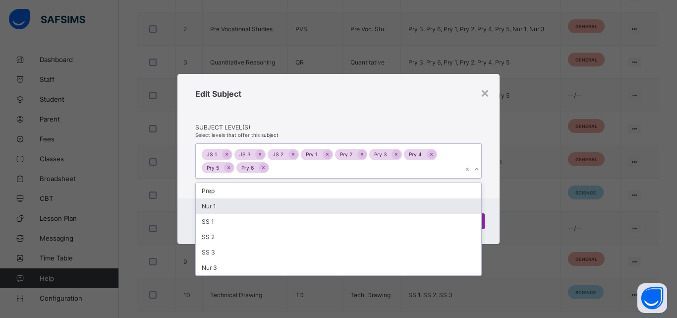
click at [285, 211] on div "Nur 1" at bounding box center [339, 205] width 286 height 15
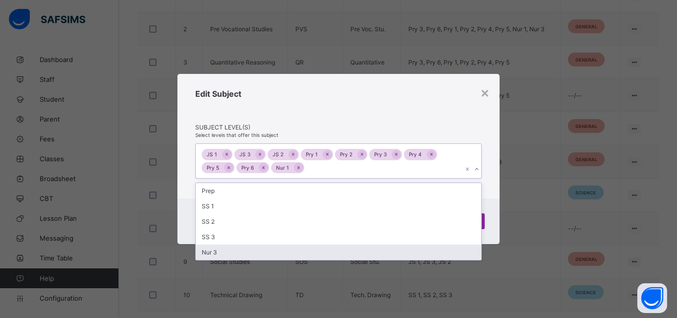
click at [254, 250] on div "Nur 3" at bounding box center [339, 251] width 286 height 15
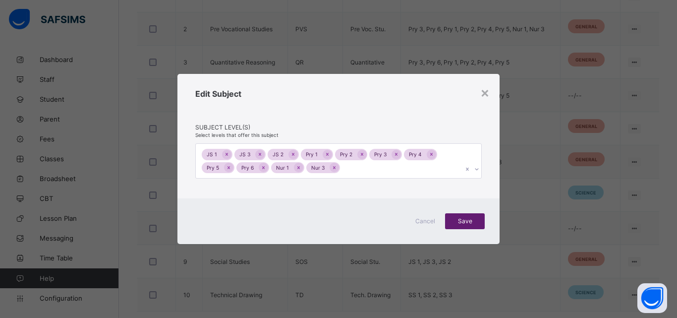
click at [484, 219] on div "Save" at bounding box center [465, 221] width 40 height 16
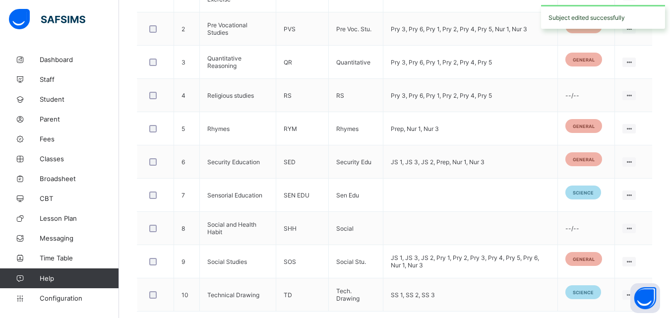
scroll to position [409, 0]
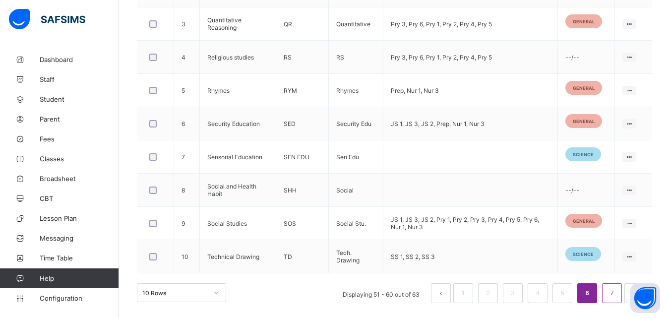
click at [615, 289] on link "7" at bounding box center [611, 293] width 9 height 13
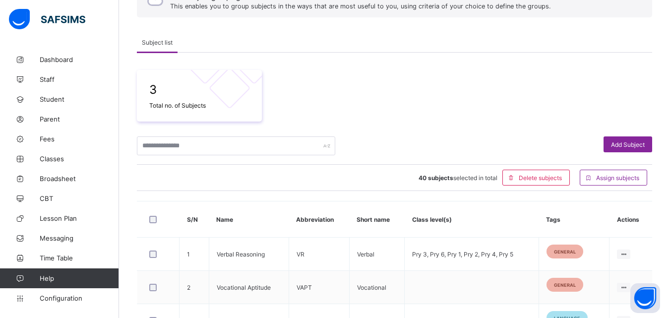
scroll to position [176, 0]
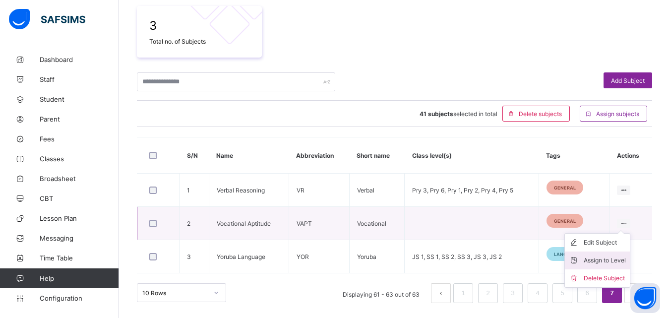
click at [611, 259] on div "Assign to Level" at bounding box center [605, 260] width 42 height 10
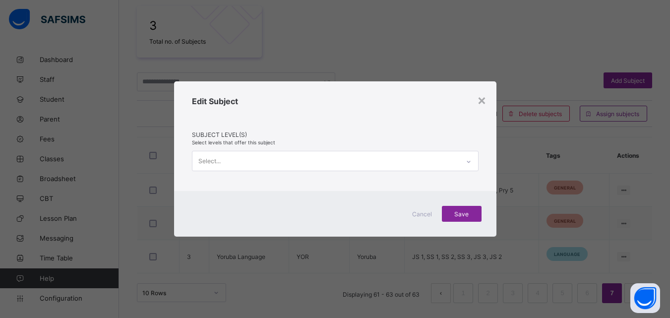
click at [470, 162] on icon at bounding box center [469, 162] width 6 height 10
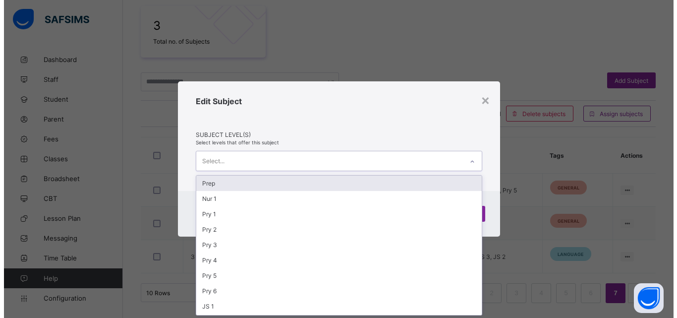
scroll to position [0, 0]
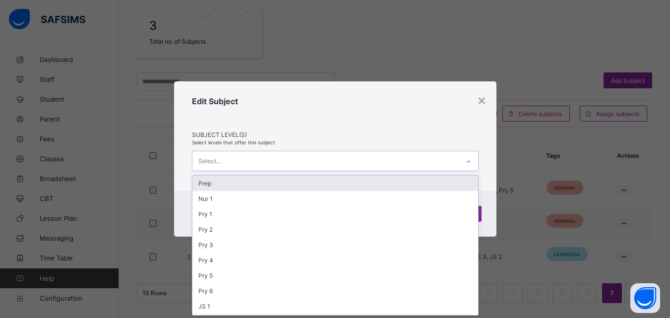
click at [418, 181] on div "Prep" at bounding box center [335, 183] width 286 height 15
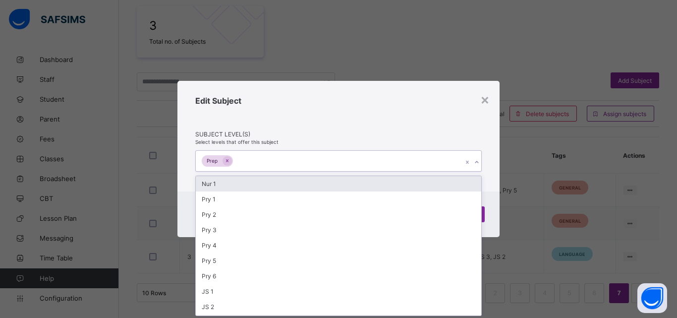
click at [418, 181] on div "Nur 1" at bounding box center [339, 183] width 286 height 15
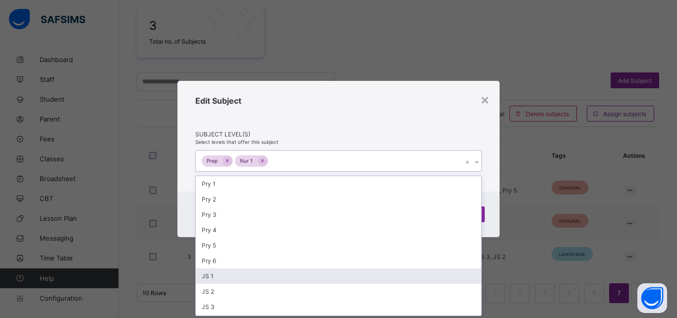
scroll to position [60, 0]
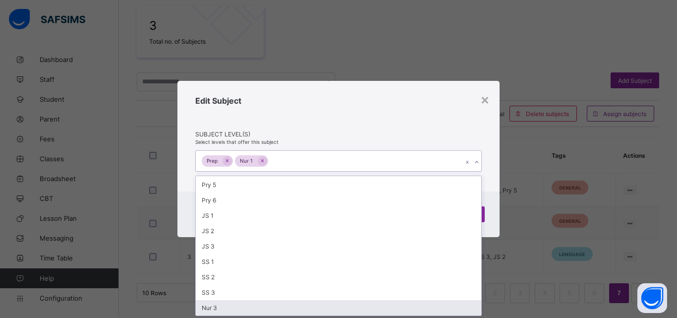
click at [395, 309] on div "Nur 3" at bounding box center [339, 307] width 286 height 15
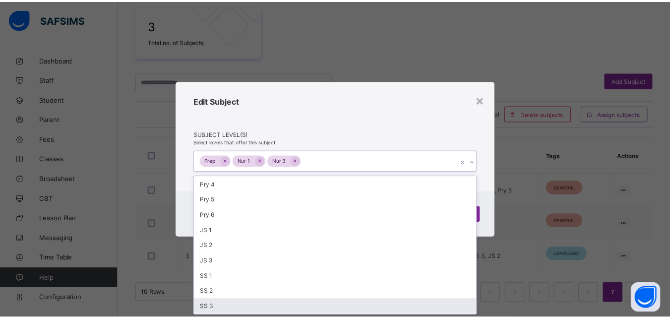
scroll to position [46, 0]
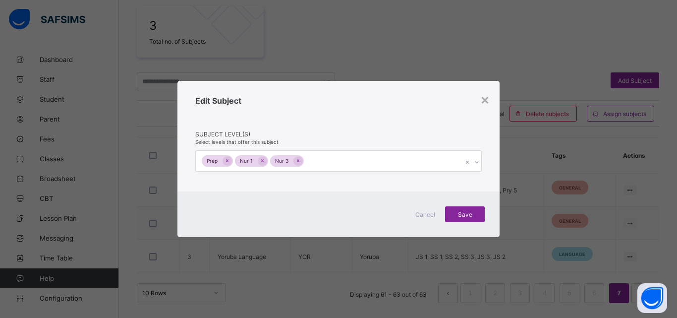
click at [486, 218] on div "Cancel Save" at bounding box center [338, 214] width 322 height 46
click at [468, 216] on span "Save" at bounding box center [465, 214] width 25 height 7
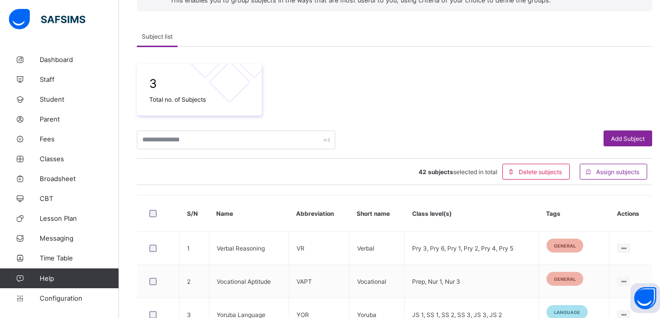
scroll to position [176, 0]
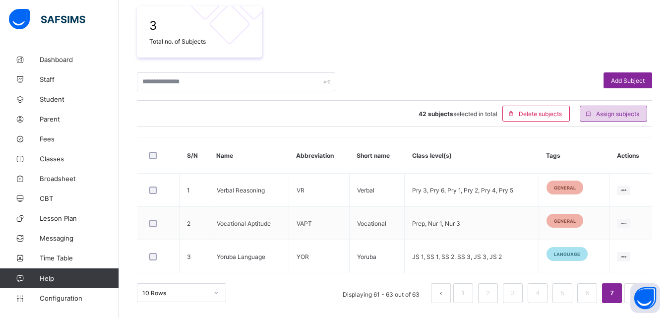
click at [613, 117] on span "Assign subjects" at bounding box center [617, 113] width 43 height 7
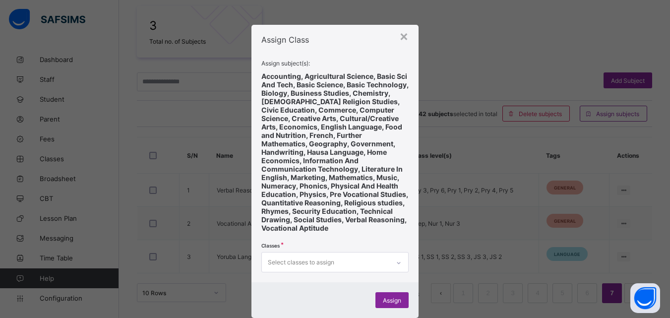
click at [397, 252] on div "Select classes to assign" at bounding box center [335, 262] width 148 height 20
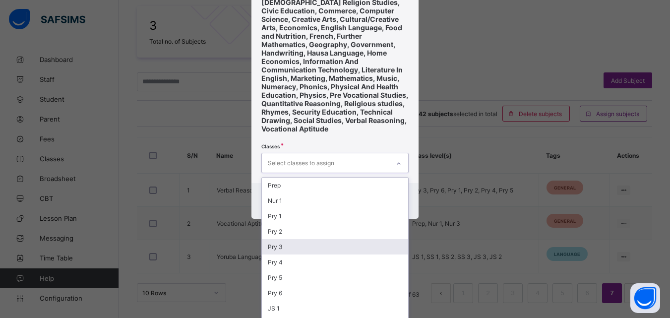
scroll to position [16, 0]
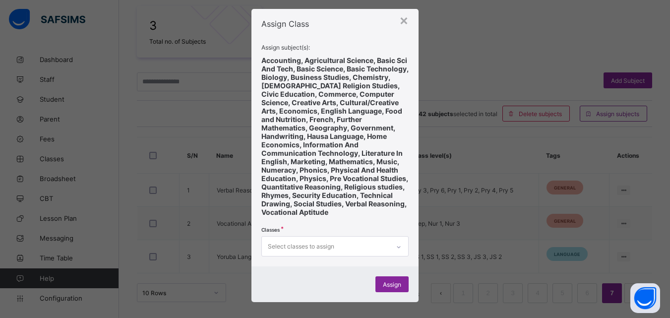
click at [414, 180] on div "× Assign Class Assign subject(s): Accounting, Agricultural Science, Basic Sci A…" at bounding box center [335, 155] width 168 height 293
click at [312, 63] on span "Accounting, Agricultural Science, Basic Sci And Tech, Basic Science, Basic Tech…" at bounding box center [334, 136] width 147 height 160
click at [468, 54] on div "× Assign Class Assign subject(s): Accounting, Agricultural Science, Basic Sci A…" at bounding box center [335, 159] width 670 height 318
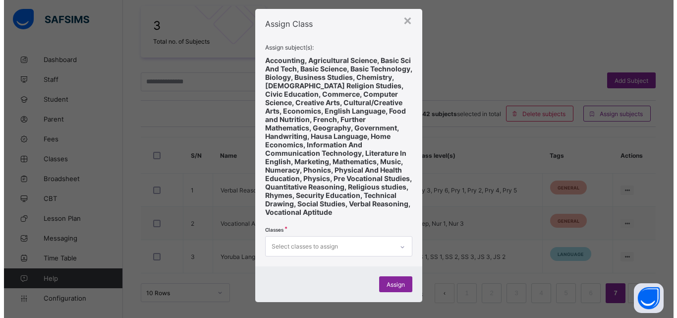
scroll to position [99, 0]
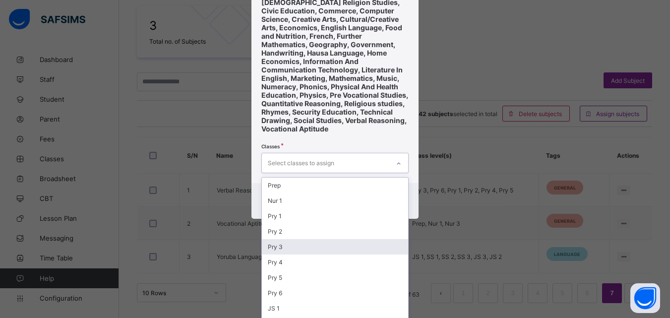
click at [377, 173] on div "option Pry 3 focused, 5 of 15. 15 results available. Use Up and Down to choose …" at bounding box center [335, 163] width 148 height 20
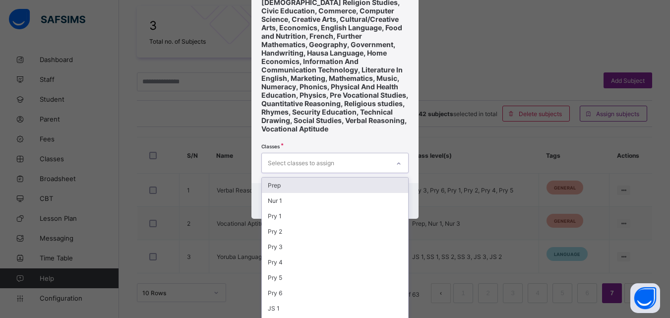
click at [351, 183] on div "Prep" at bounding box center [335, 184] width 147 height 15
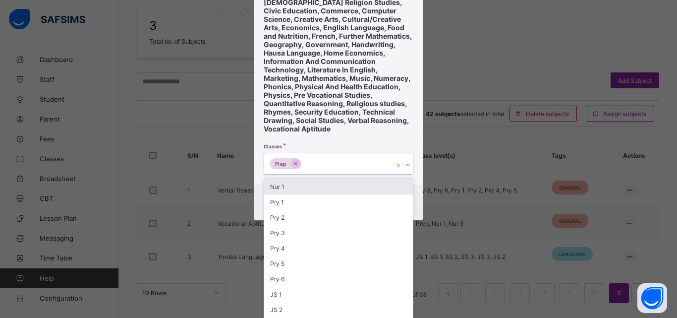
click at [349, 183] on div "Nur 1" at bounding box center [338, 186] width 149 height 15
click at [349, 183] on div "Pry 1" at bounding box center [338, 186] width 149 height 15
click at [349, 183] on div "Pry 2" at bounding box center [338, 186] width 149 height 15
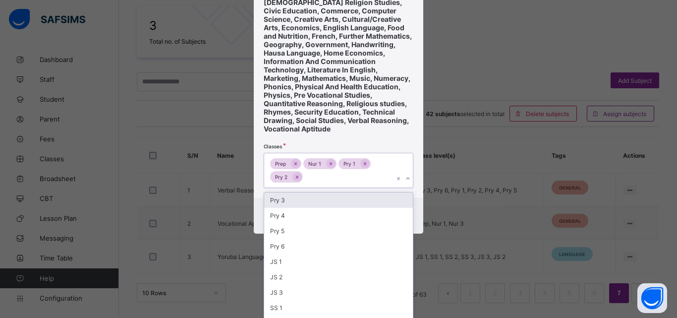
click at [349, 192] on div "Pry 3 Pry 4 Pry 5 Pry 6 JS 1 JS 2 JS 3 SS 1 SS 2 SS 3 Nur 3" at bounding box center [339, 267] width 150 height 150
click at [340, 192] on div "Pry 3" at bounding box center [338, 199] width 149 height 15
click at [340, 192] on div "Pry 4" at bounding box center [338, 199] width 149 height 15
click at [340, 192] on div "Pry 5" at bounding box center [338, 199] width 149 height 15
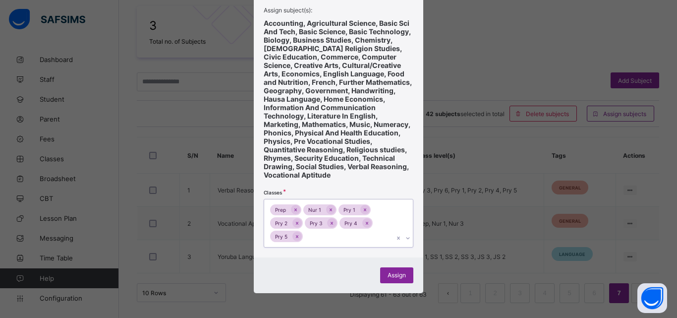
scroll to position [45, 0]
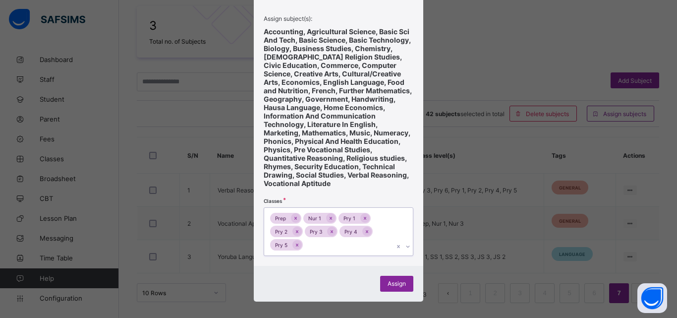
click at [340, 191] on div "Assign subject(s): Accounting, Agricultural Science, Basic Sci And Tech, Basic …" at bounding box center [339, 135] width 150 height 241
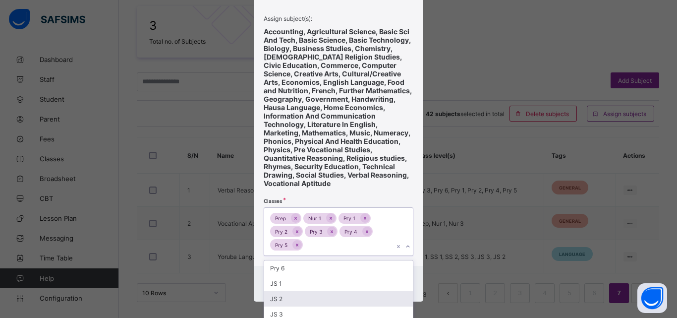
scroll to position [102, 0]
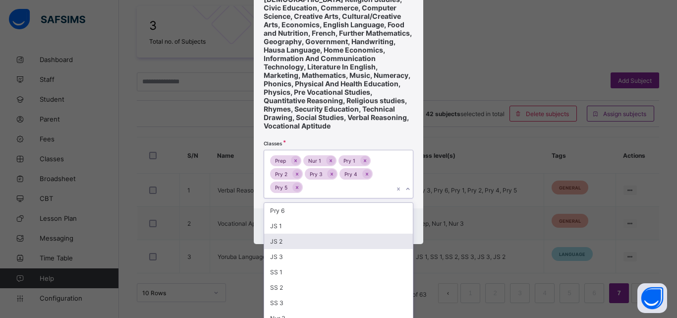
click at [376, 198] on div "option Pry 5, selected. option JS 2 focused, 10 of 15. 8 results available. Use…" at bounding box center [339, 174] width 150 height 49
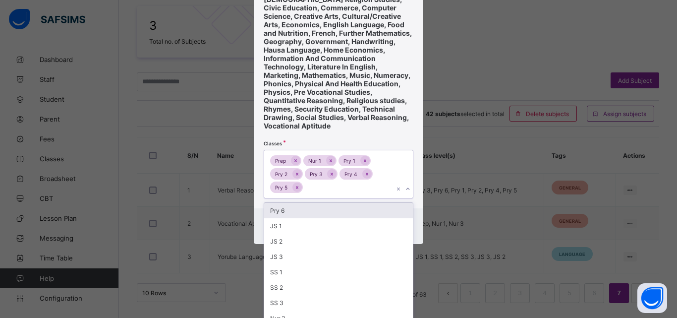
click at [331, 204] on div "Pry 6" at bounding box center [338, 210] width 149 height 15
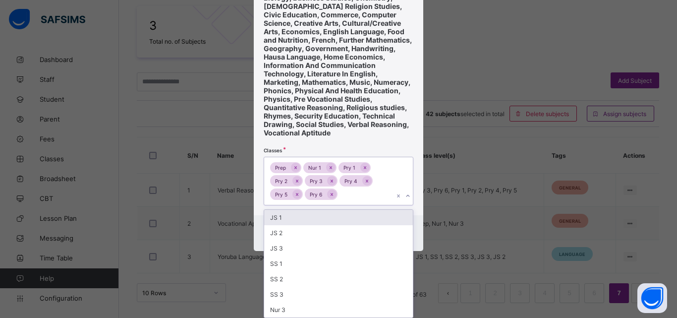
scroll to position [87, 0]
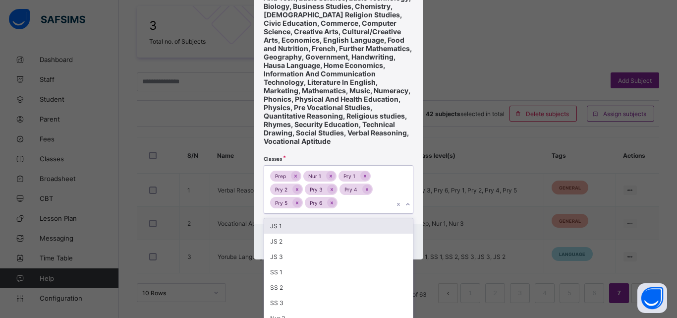
click at [323, 218] on div "JS 1" at bounding box center [338, 225] width 149 height 15
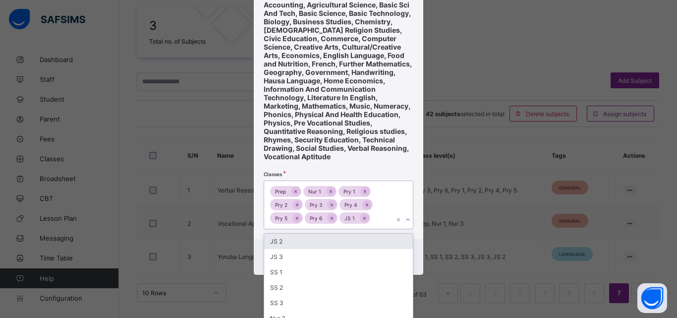
click at [316, 235] on div "JS 2" at bounding box center [338, 241] width 149 height 15
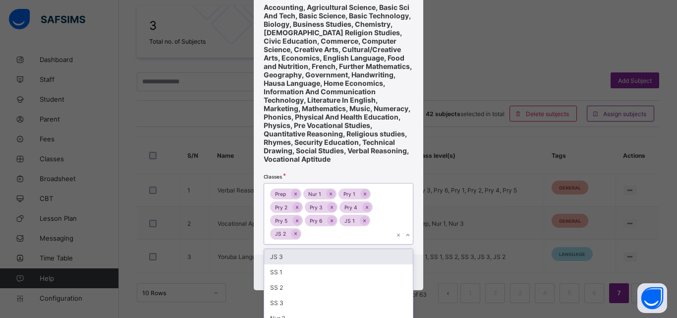
click at [312, 249] on div "JS 3" at bounding box center [338, 256] width 149 height 15
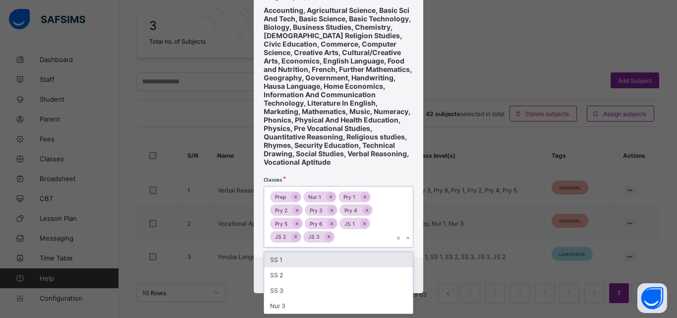
scroll to position [58, 0]
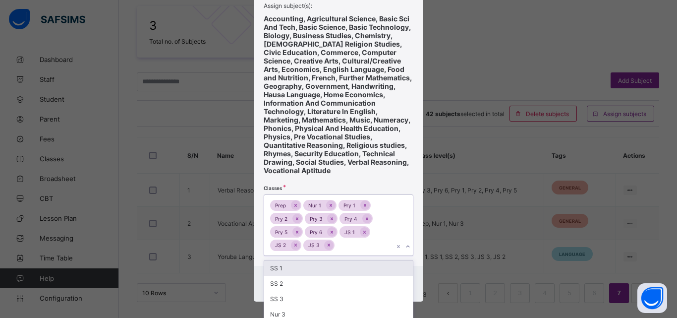
click at [307, 260] on div "SS 1" at bounding box center [338, 267] width 149 height 15
click at [303, 262] on div "SS 2" at bounding box center [338, 267] width 149 height 15
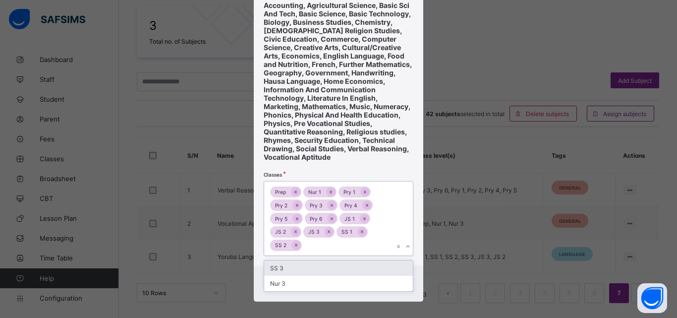
click at [303, 262] on div "SS 3" at bounding box center [338, 267] width 149 height 15
click at [303, 262] on div "Nur 3" at bounding box center [338, 267] width 149 height 15
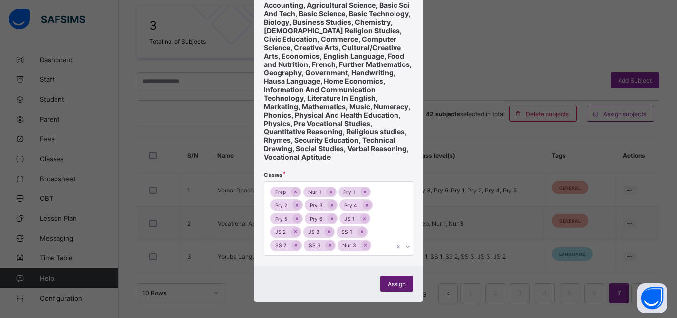
click at [388, 280] on span "Assign" at bounding box center [397, 283] width 18 height 7
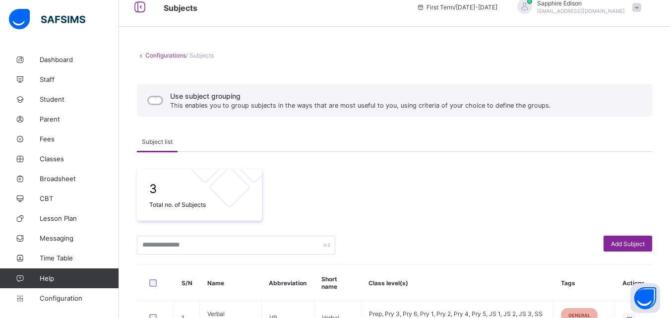
scroll to position [9, 0]
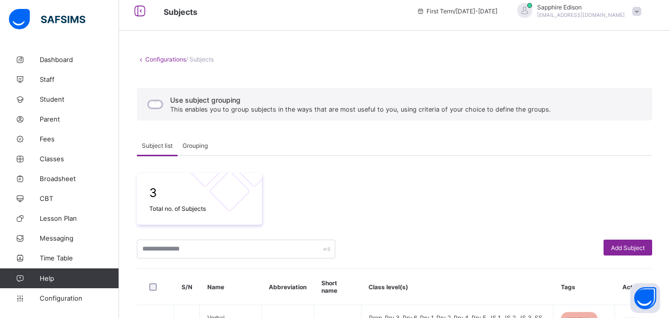
click at [199, 148] on span "Grouping" at bounding box center [194, 145] width 25 height 7
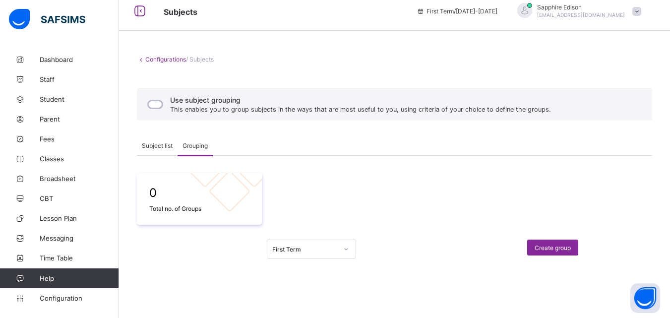
click at [157, 149] on span "Subject list" at bounding box center [157, 145] width 31 height 7
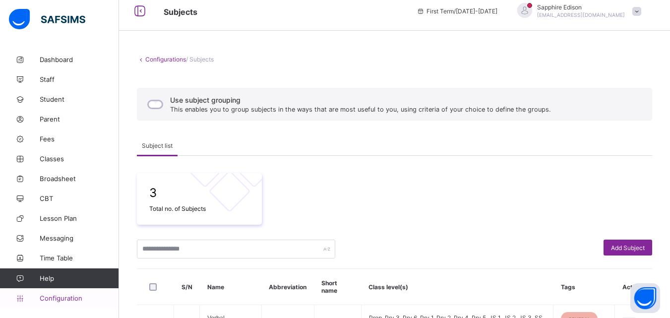
click at [94, 298] on span "Configuration" at bounding box center [79, 298] width 79 height 8
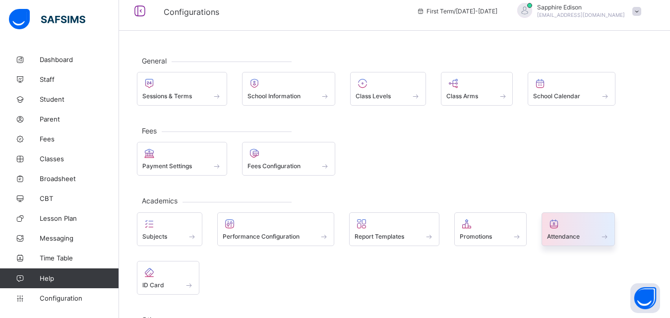
click at [576, 230] on span at bounding box center [578, 231] width 62 height 2
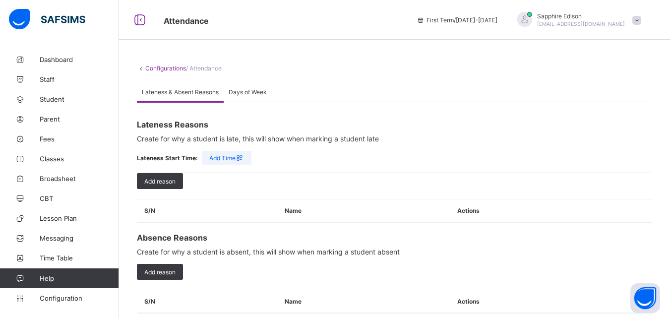
click at [242, 93] on span "Days of Week" at bounding box center [248, 91] width 38 height 7
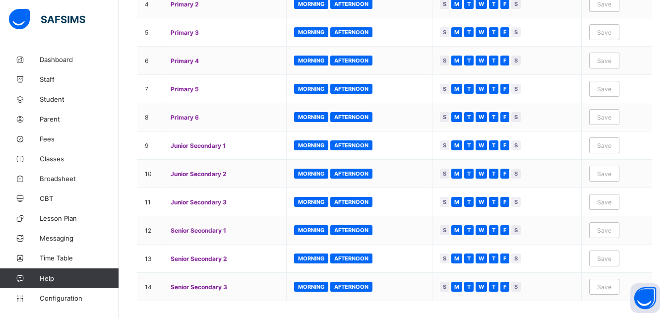
scroll to position [42, 0]
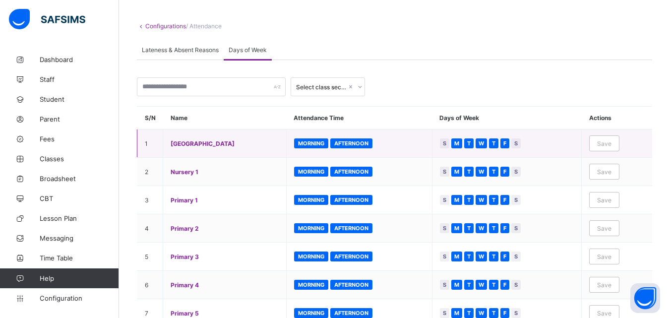
click at [607, 146] on span "Save" at bounding box center [604, 143] width 14 height 7
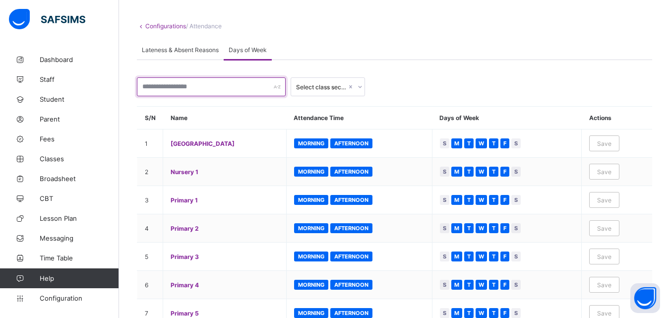
click at [270, 90] on input "text" at bounding box center [211, 86] width 149 height 19
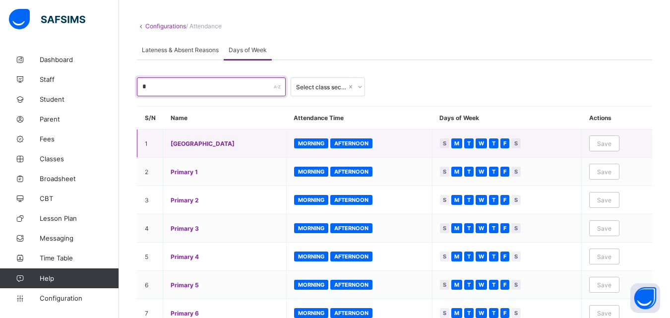
type input "*"
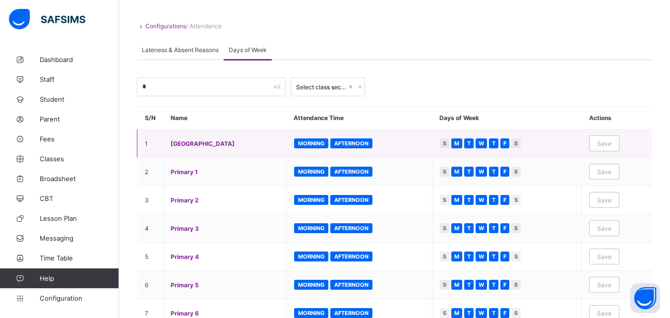
click at [235, 146] on span "[GEOGRAPHIC_DATA]" at bounding box center [225, 143] width 108 height 7
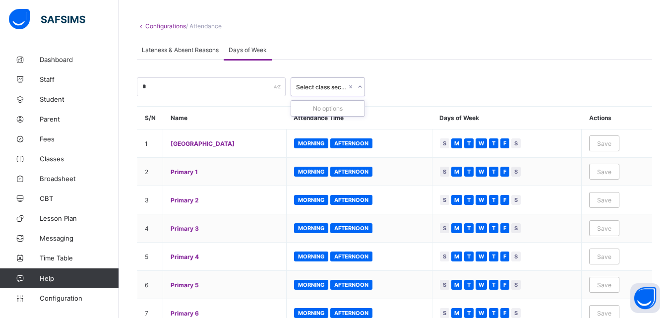
click at [330, 85] on div "Select class section" at bounding box center [321, 86] width 51 height 7
click at [74, 295] on span "Configuration" at bounding box center [79, 298] width 79 height 8
